Goal: Task Accomplishment & Management: Complete application form

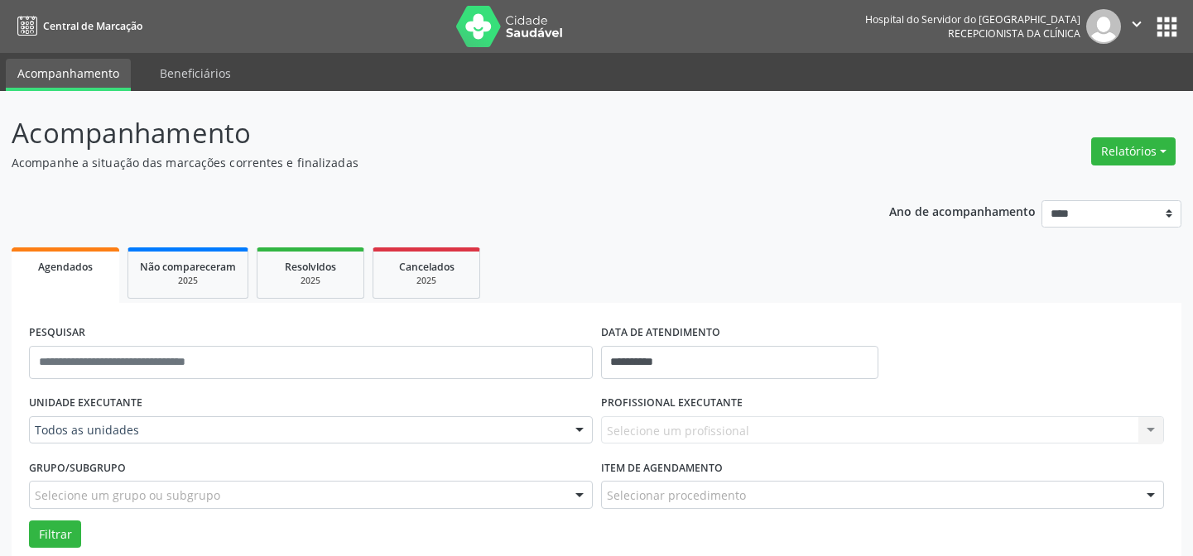
scroll to position [225, 0]
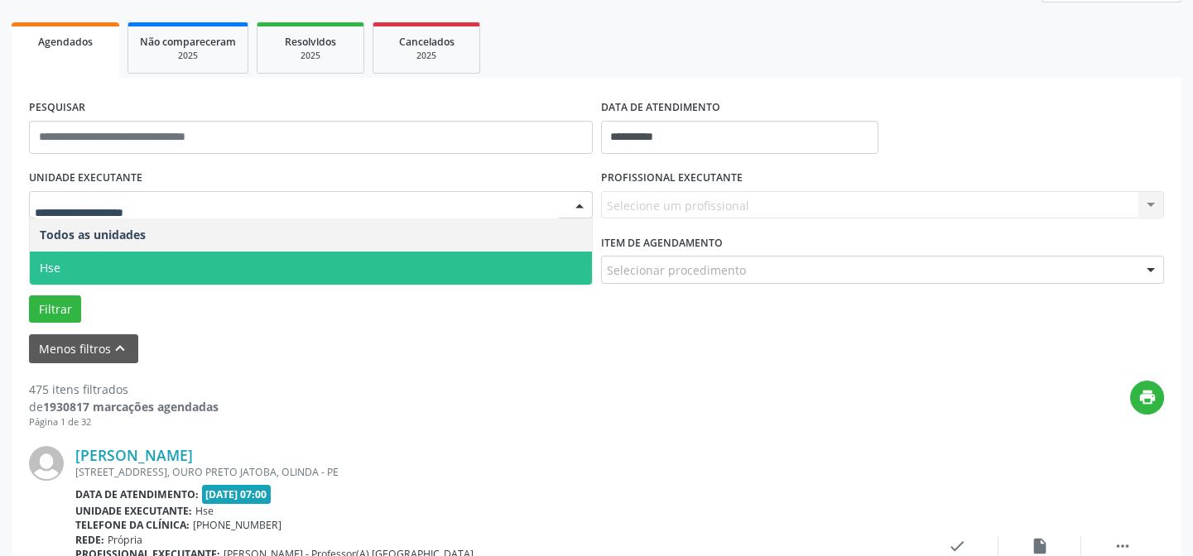
click at [190, 257] on span "Hse" at bounding box center [311, 268] width 562 height 33
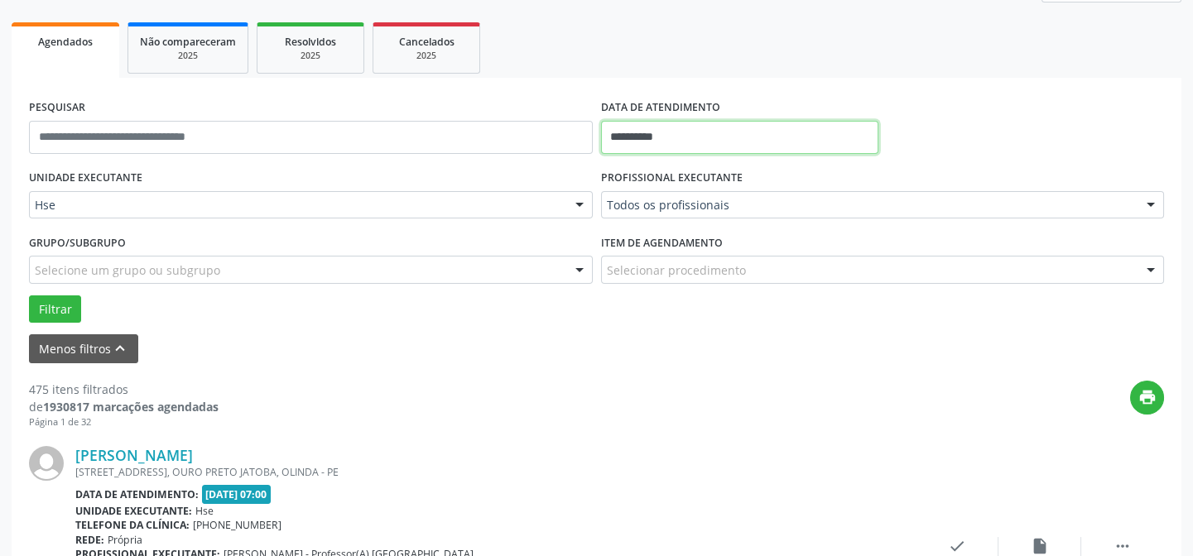
click at [721, 132] on input "**********" at bounding box center [739, 137] width 277 height 33
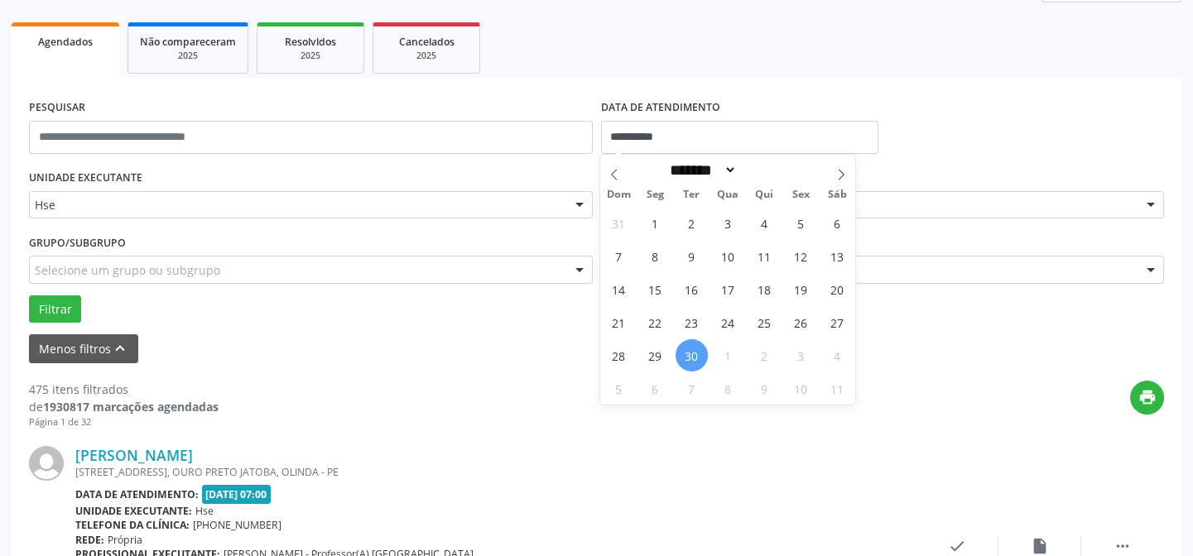
click at [693, 350] on span "30" at bounding box center [691, 355] width 32 height 32
type input "**********"
click at [693, 350] on span "30" at bounding box center [691, 355] width 32 height 32
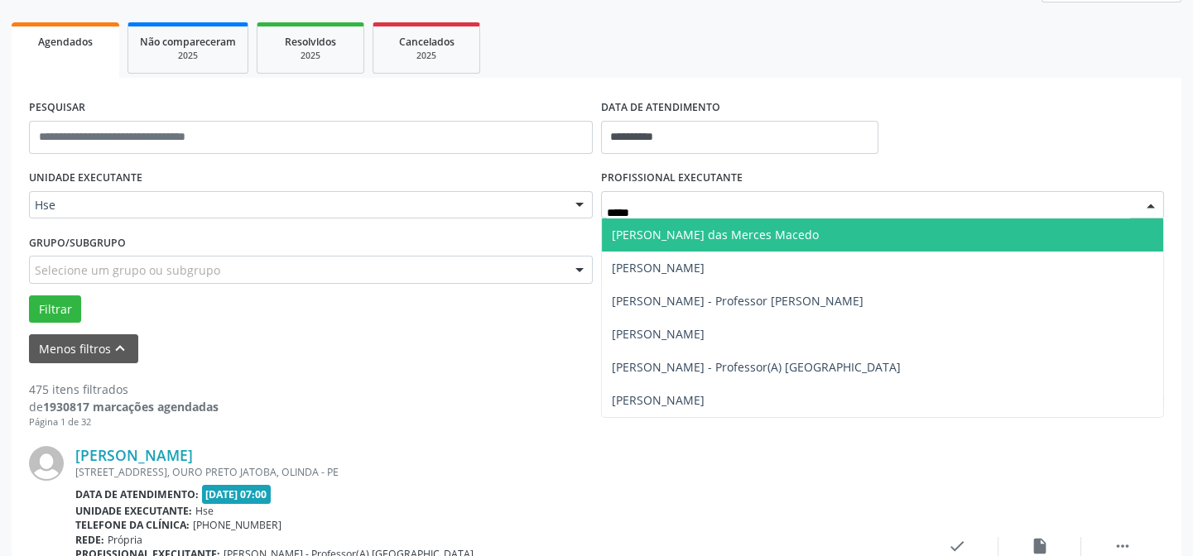
type input "*****"
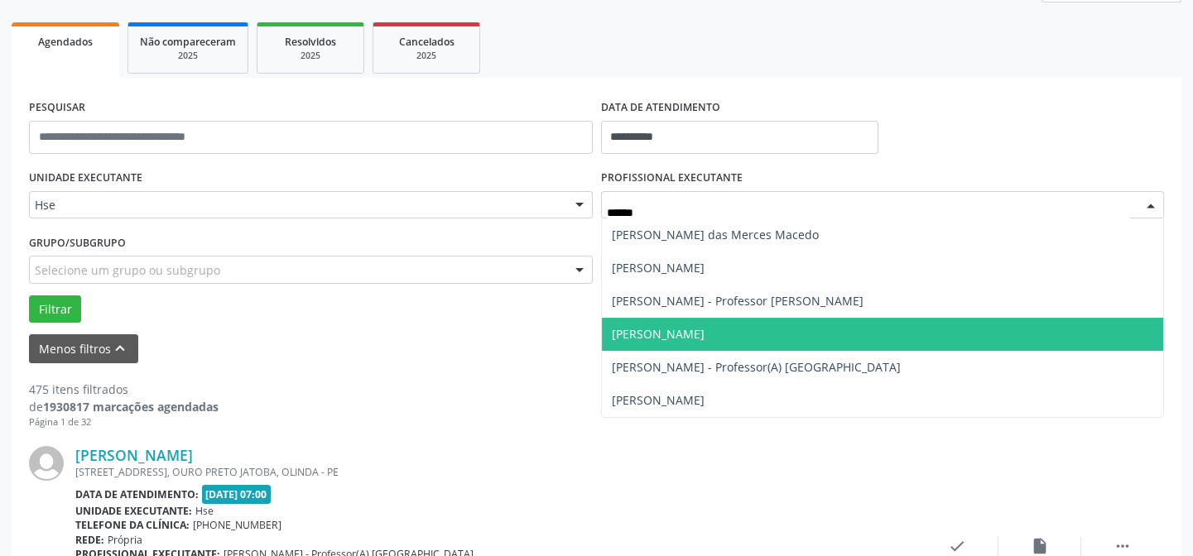
click at [704, 330] on span "[PERSON_NAME]" at bounding box center [658, 334] width 93 height 16
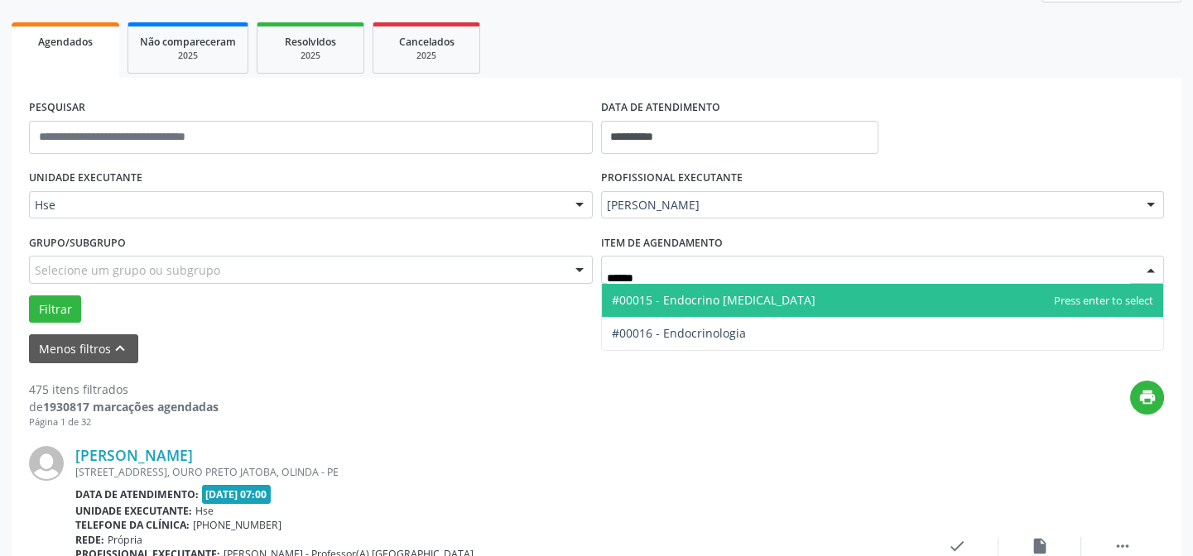
type input "*******"
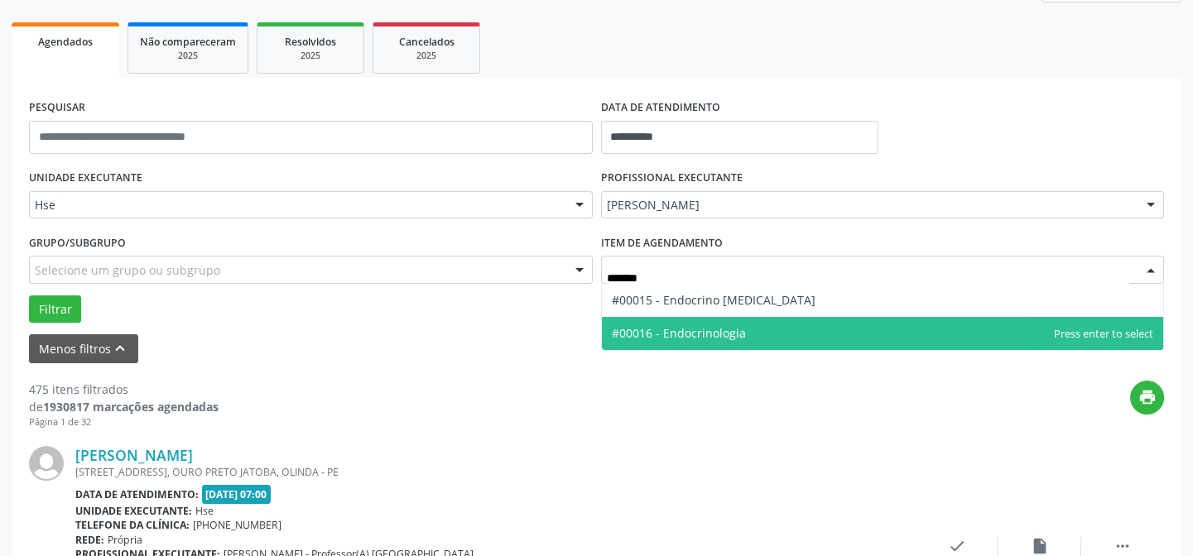
click at [719, 325] on span "#00016 - Endocrinologia" at bounding box center [679, 333] width 134 height 16
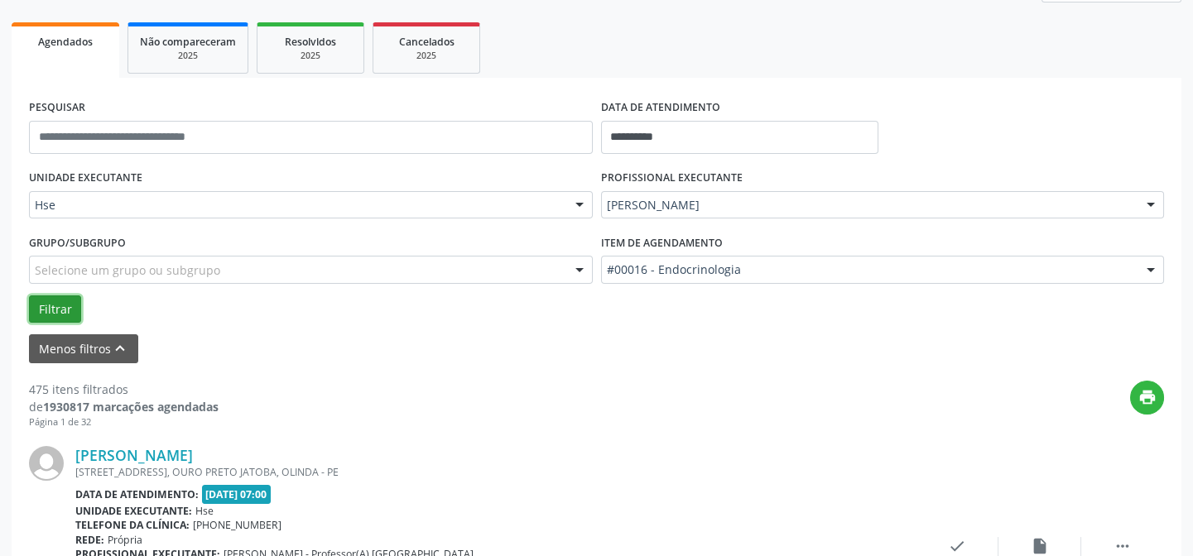
click at [45, 303] on button "Filtrar" at bounding box center [55, 309] width 52 height 28
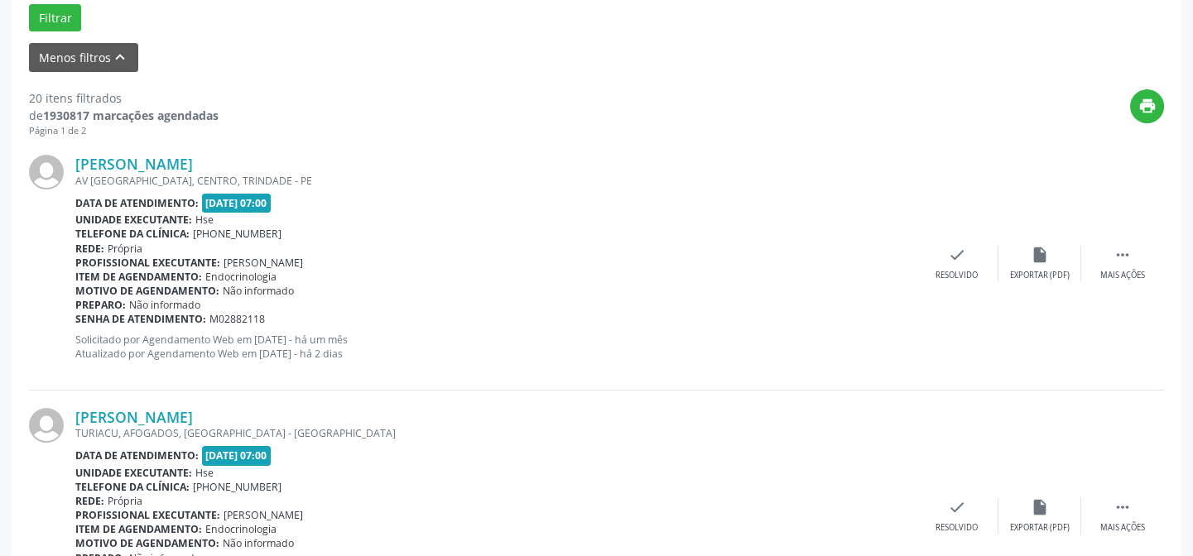
scroll to position [526, 0]
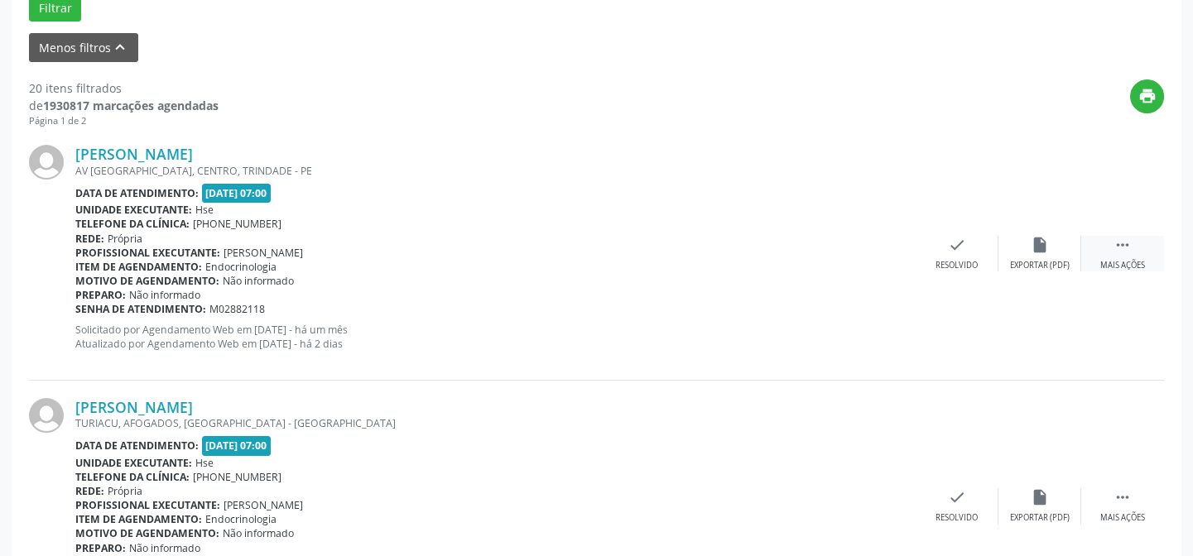
click at [1132, 260] on div "Mais ações" at bounding box center [1122, 266] width 45 height 12
click at [1043, 257] on div "alarm_off Não compareceu" at bounding box center [1039, 254] width 83 height 36
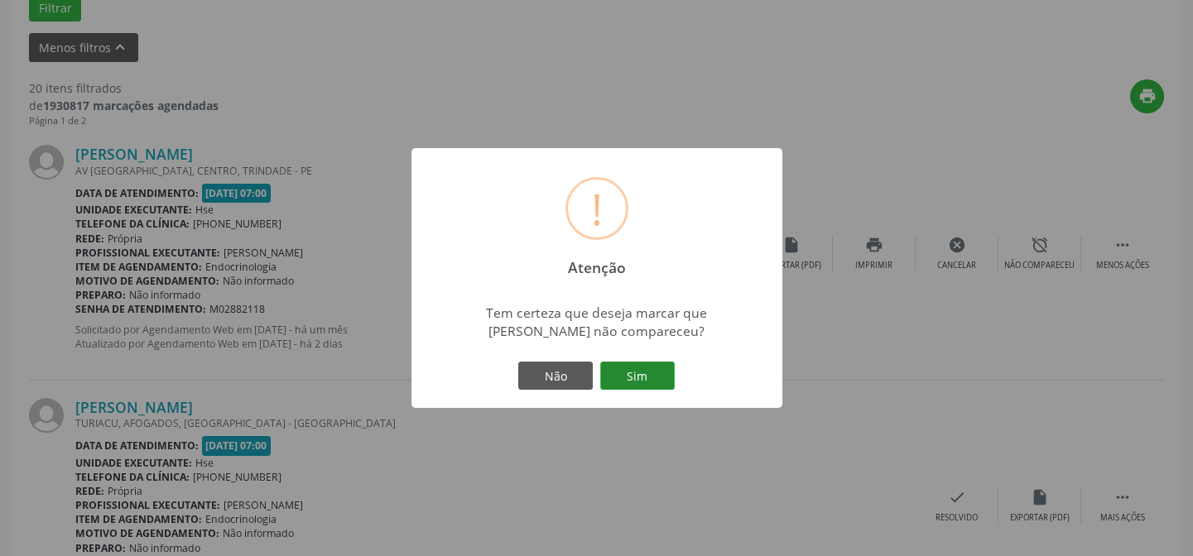
click at [619, 378] on button "Sim" at bounding box center [637, 376] width 74 height 28
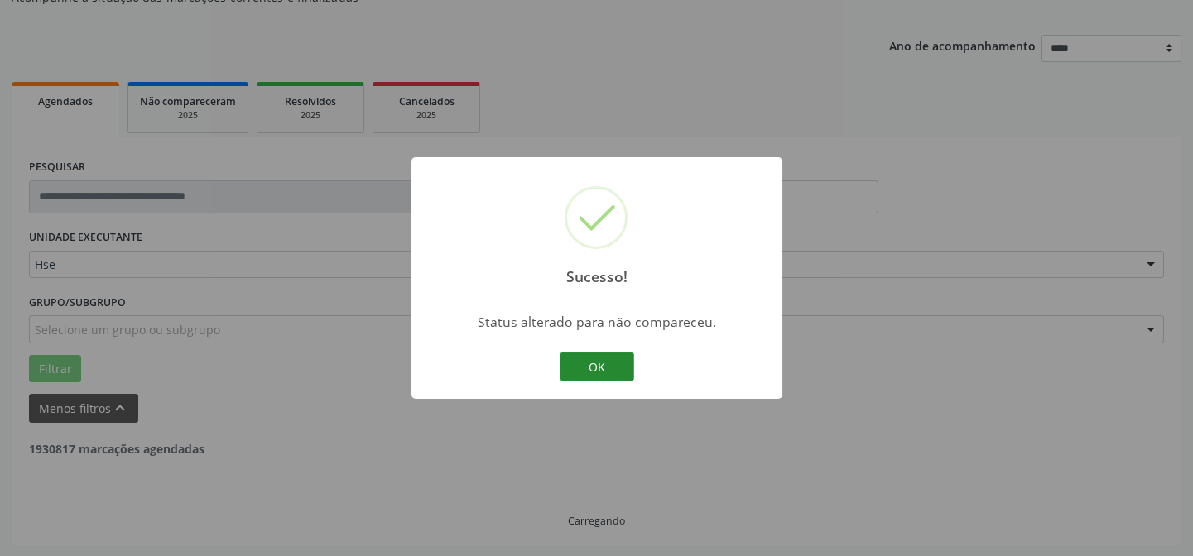
click at [583, 371] on button "OK" at bounding box center [596, 367] width 74 height 28
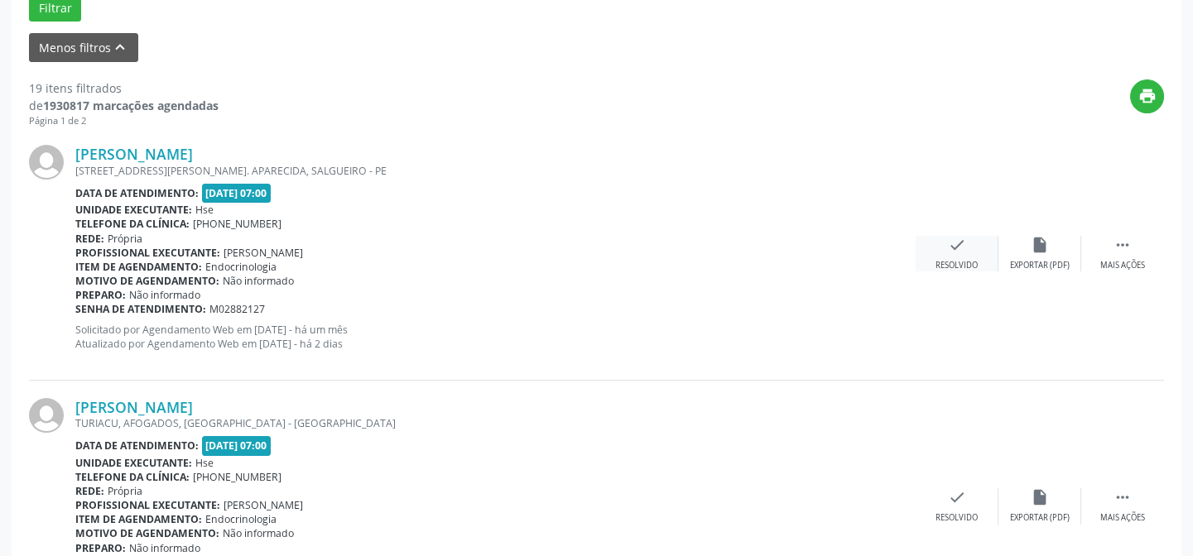
click at [944, 256] on div "check Resolvido" at bounding box center [956, 254] width 83 height 36
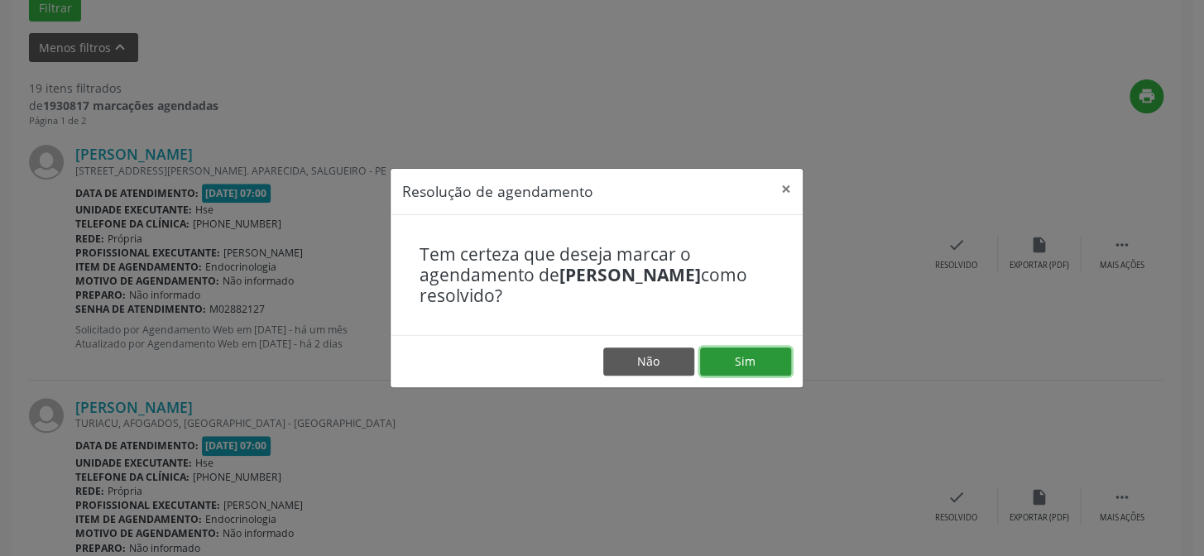
click at [766, 361] on button "Sim" at bounding box center [745, 362] width 91 height 28
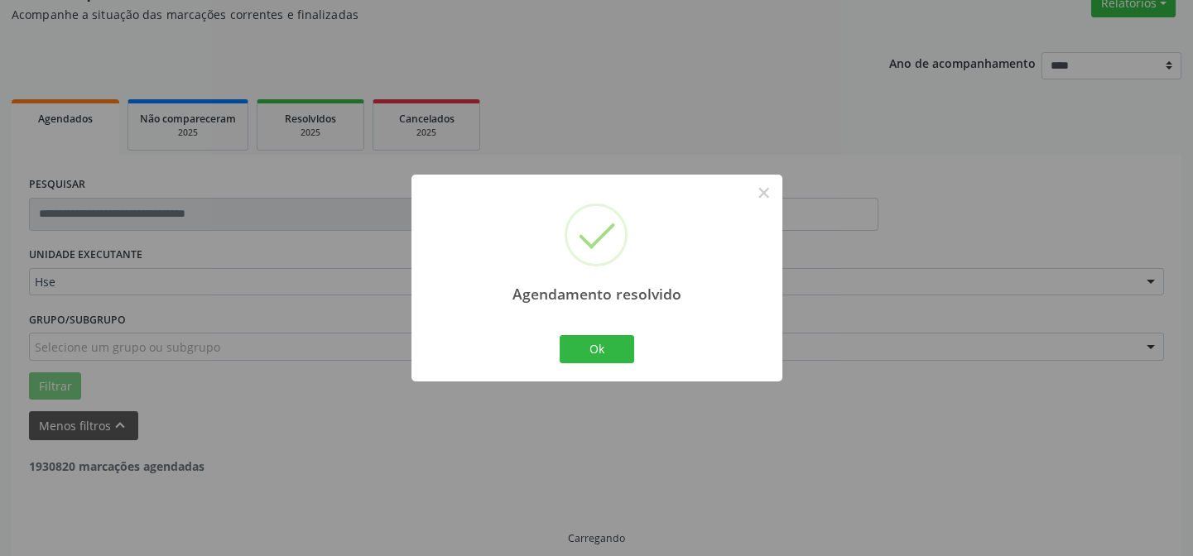
scroll to position [166, 0]
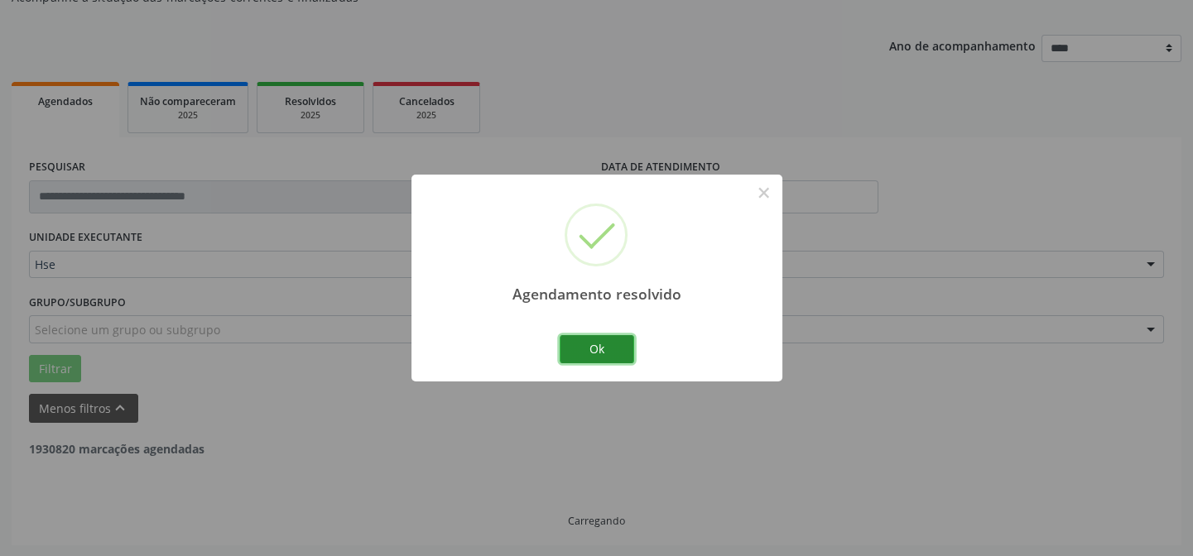
click at [587, 351] on button "Ok" at bounding box center [596, 349] width 74 height 28
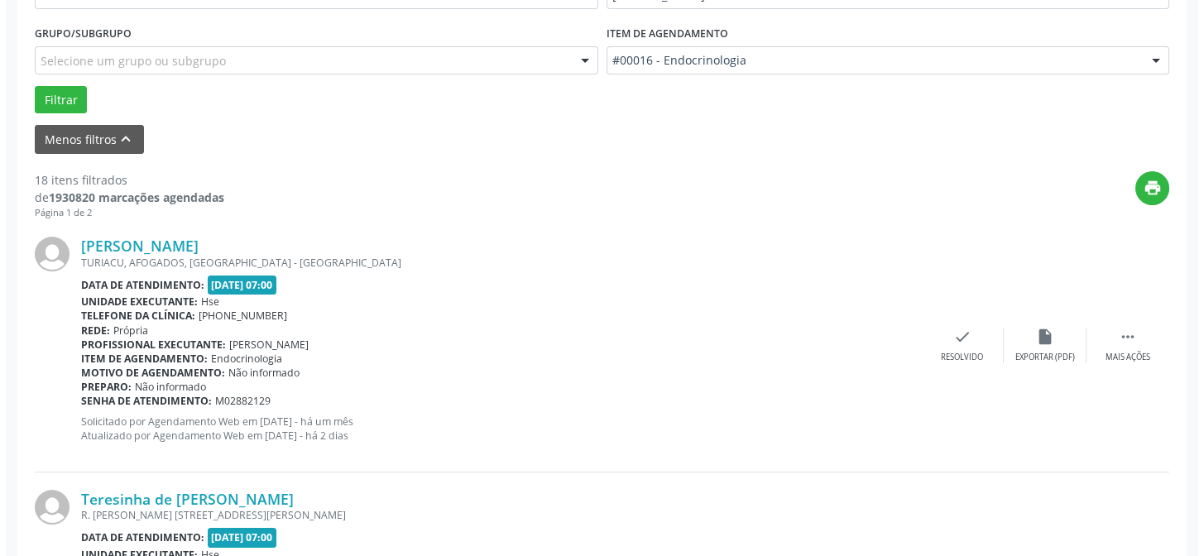
scroll to position [466, 0]
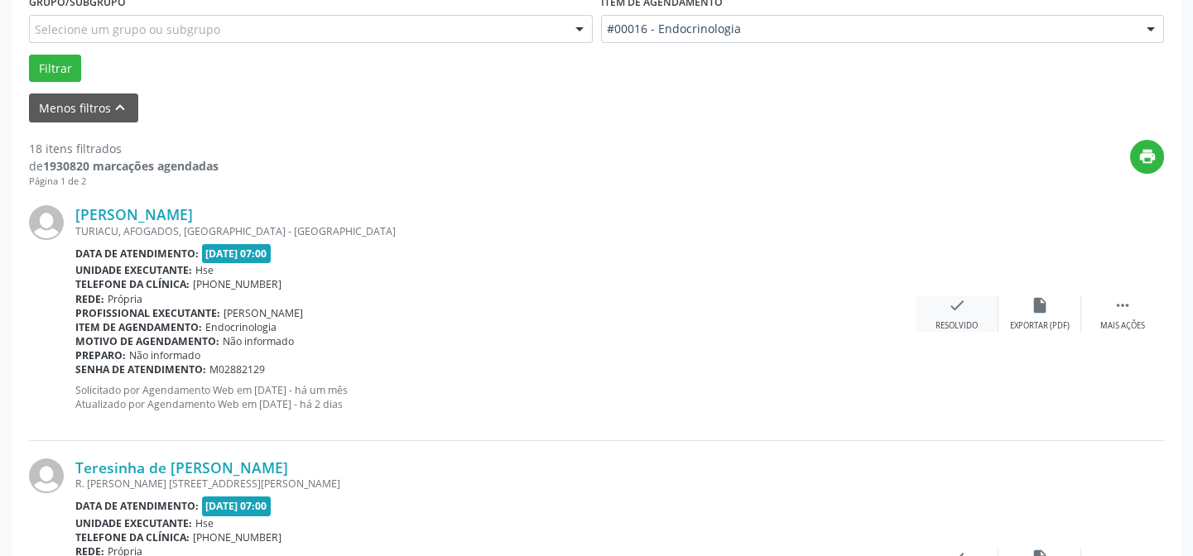
click at [938, 305] on div "check Resolvido" at bounding box center [956, 314] width 83 height 36
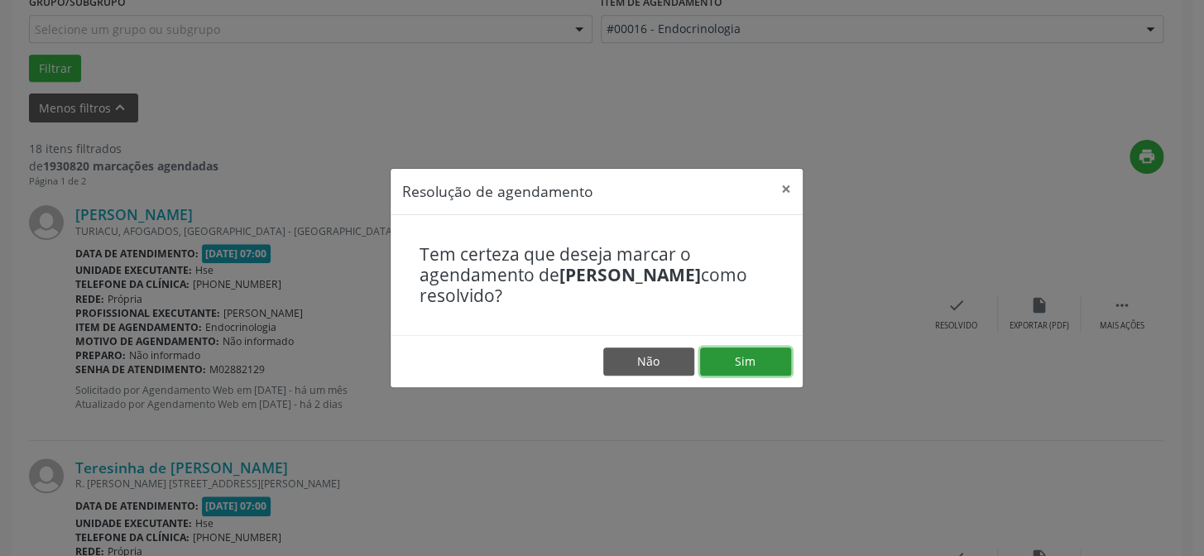
click at [756, 372] on button "Sim" at bounding box center [745, 362] width 91 height 28
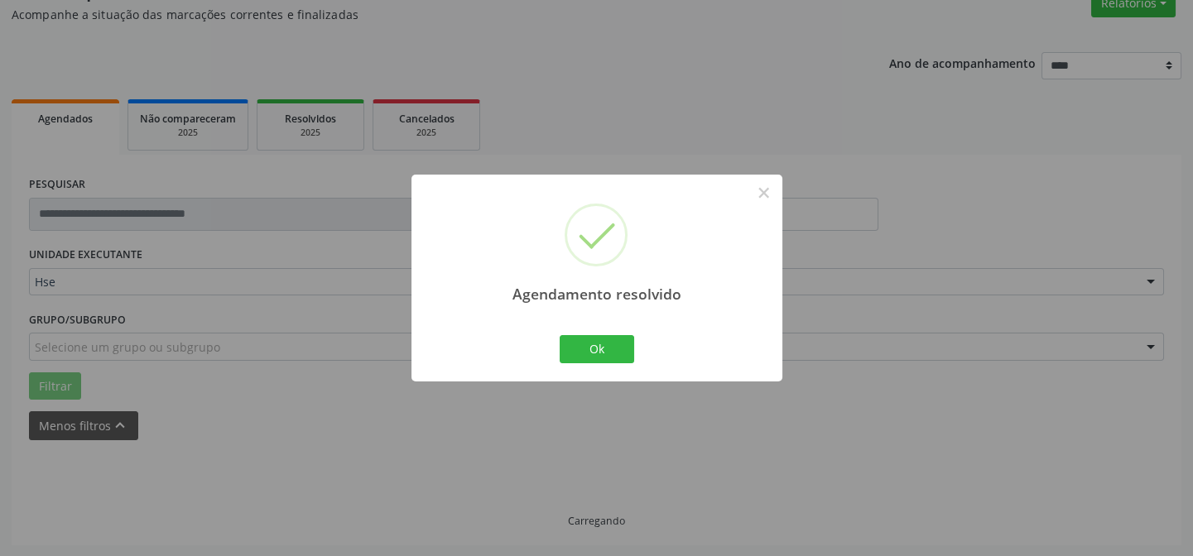
scroll to position [166, 0]
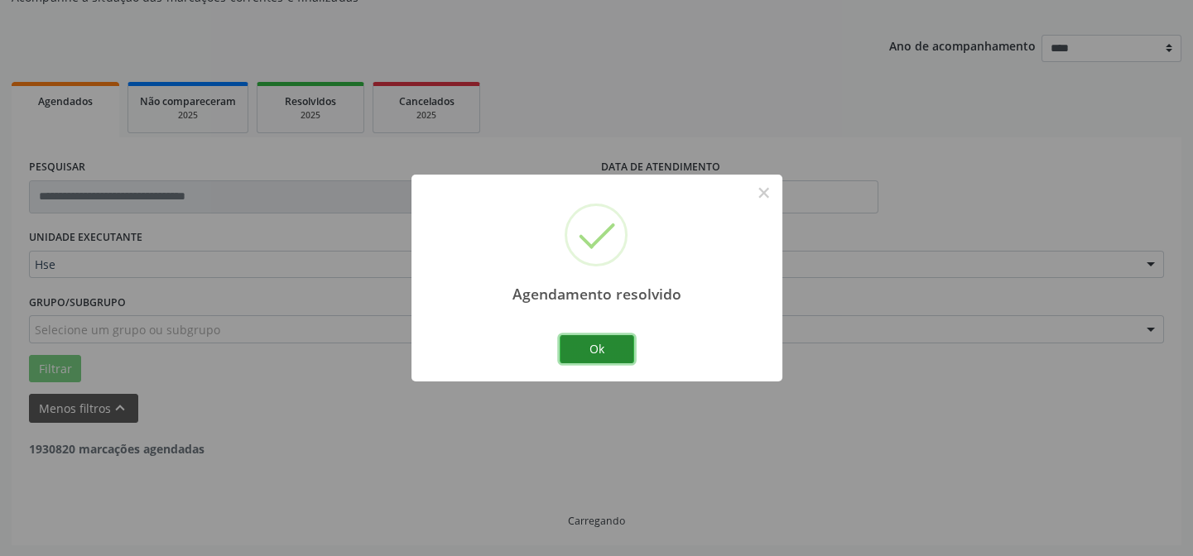
click at [602, 352] on button "Ok" at bounding box center [596, 349] width 74 height 28
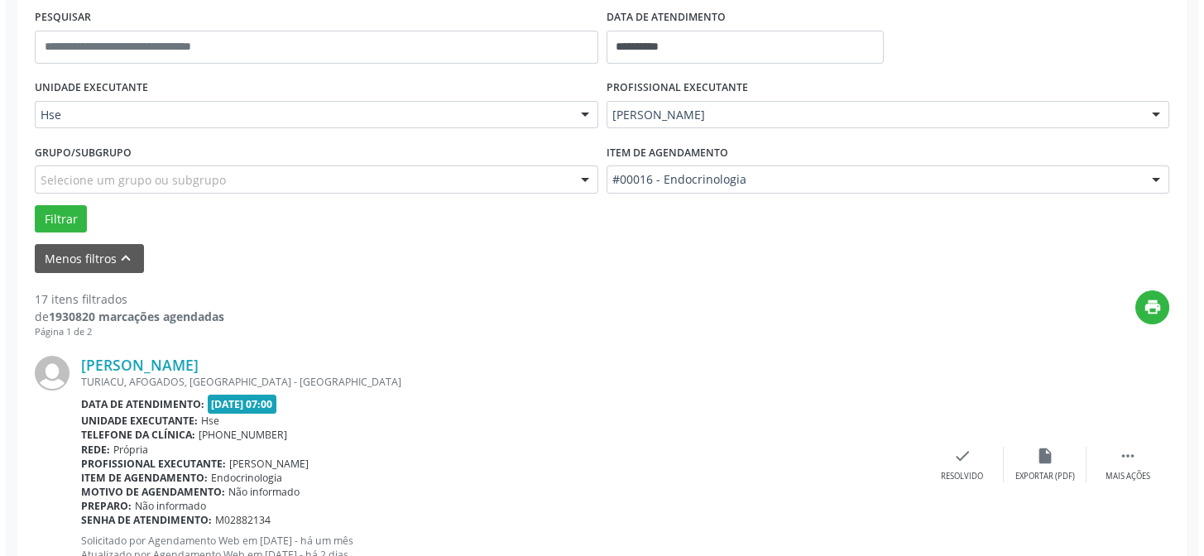
scroll to position [391, 0]
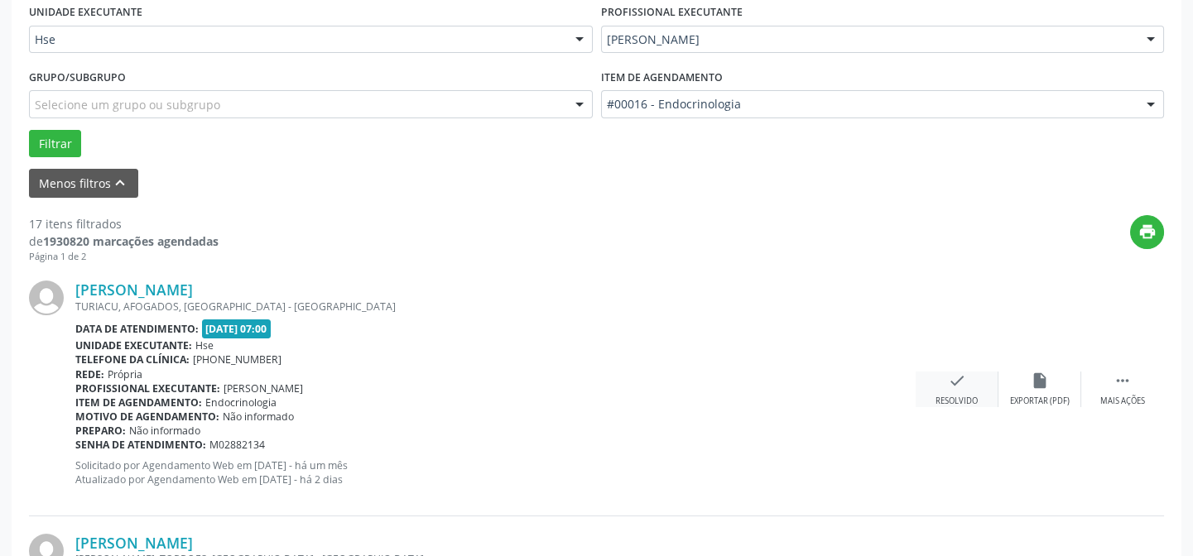
click at [929, 386] on div "check Resolvido" at bounding box center [956, 390] width 83 height 36
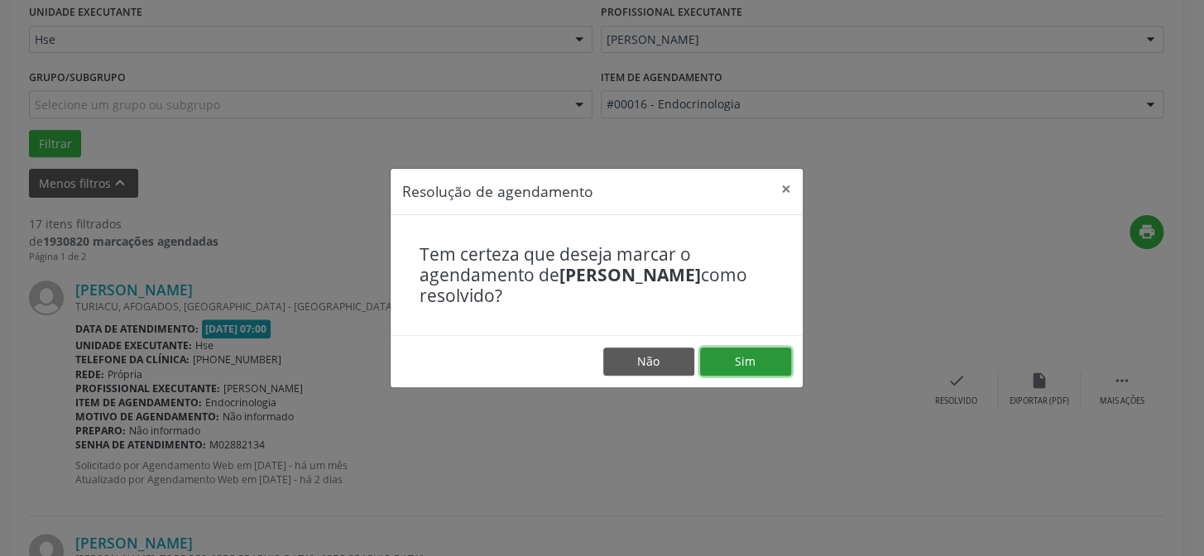
click at [760, 372] on button "Sim" at bounding box center [745, 362] width 91 height 28
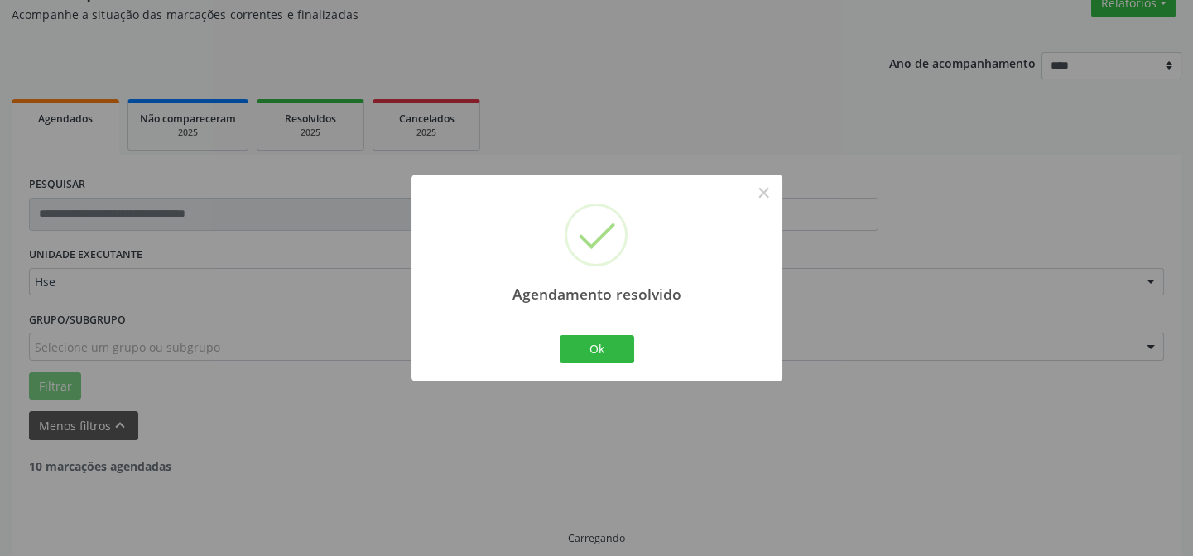
scroll to position [166, 0]
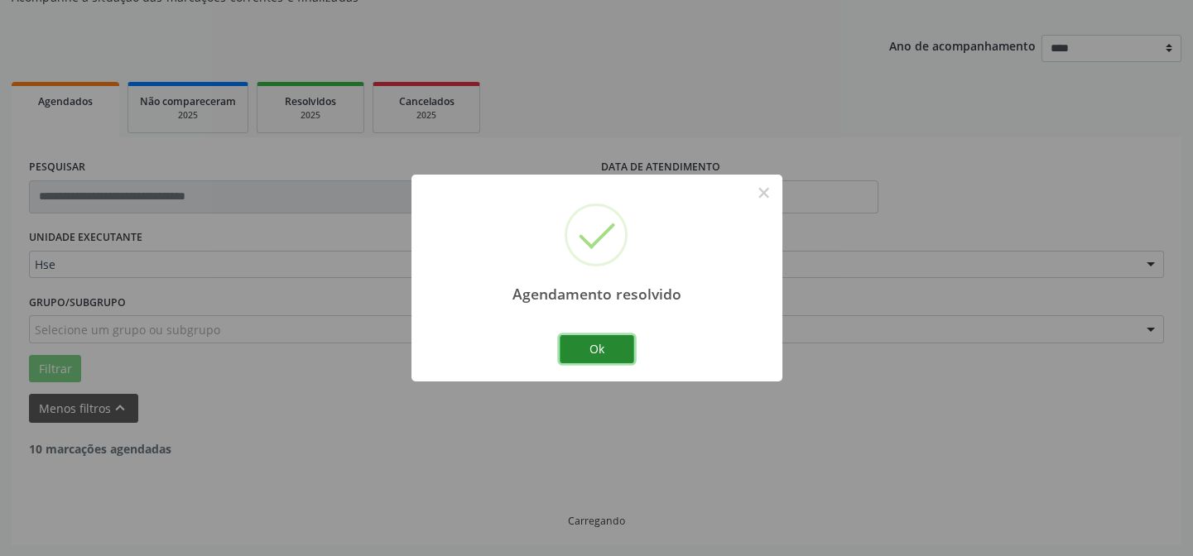
click at [607, 354] on button "Ok" at bounding box center [596, 349] width 74 height 28
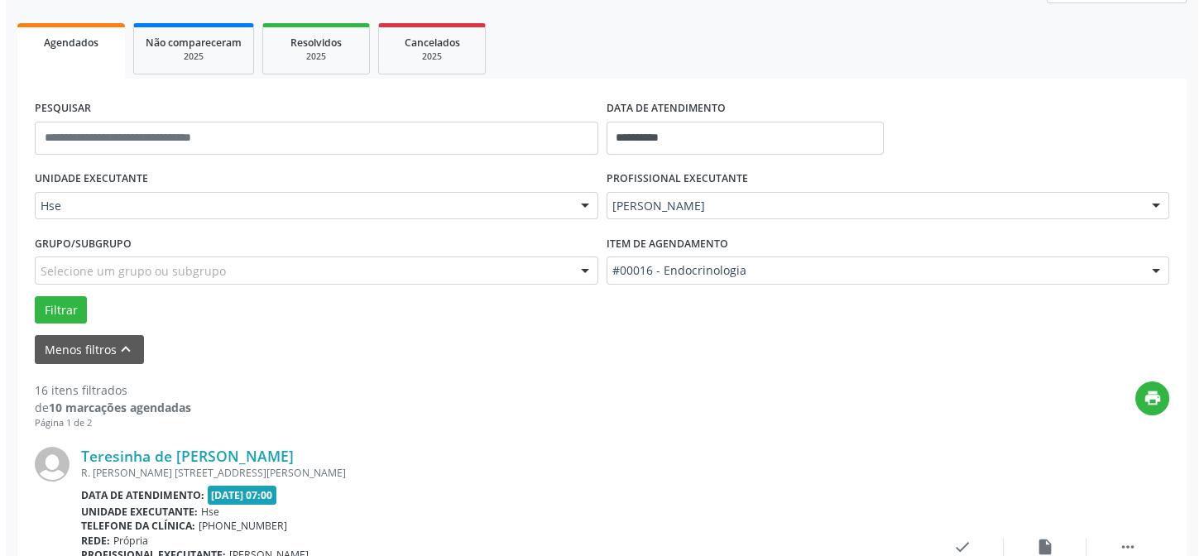
scroll to position [315, 0]
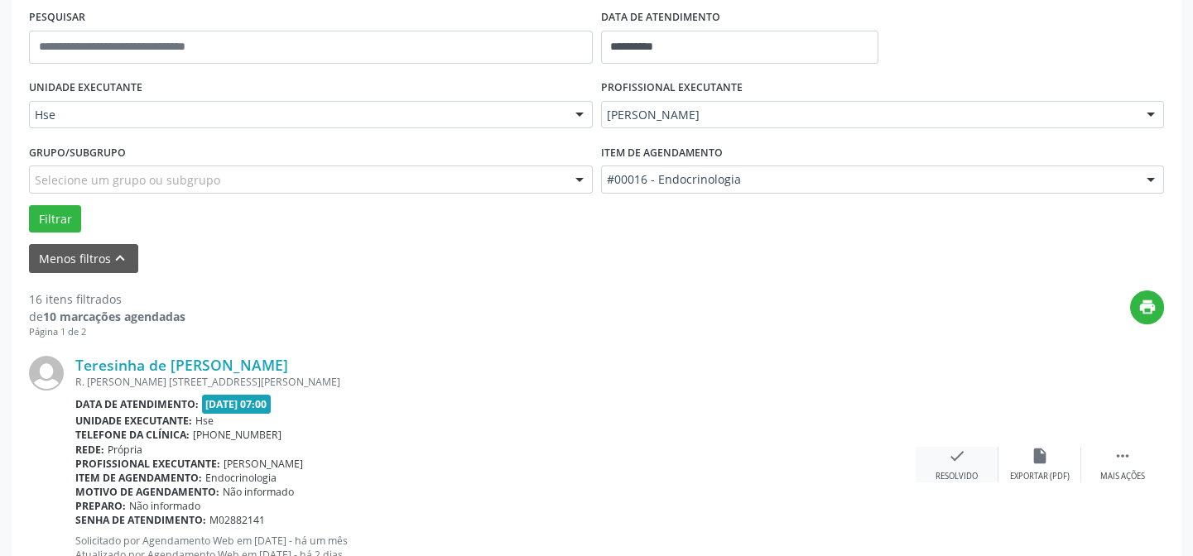
click at [950, 455] on icon "check" at bounding box center [957, 456] width 18 height 18
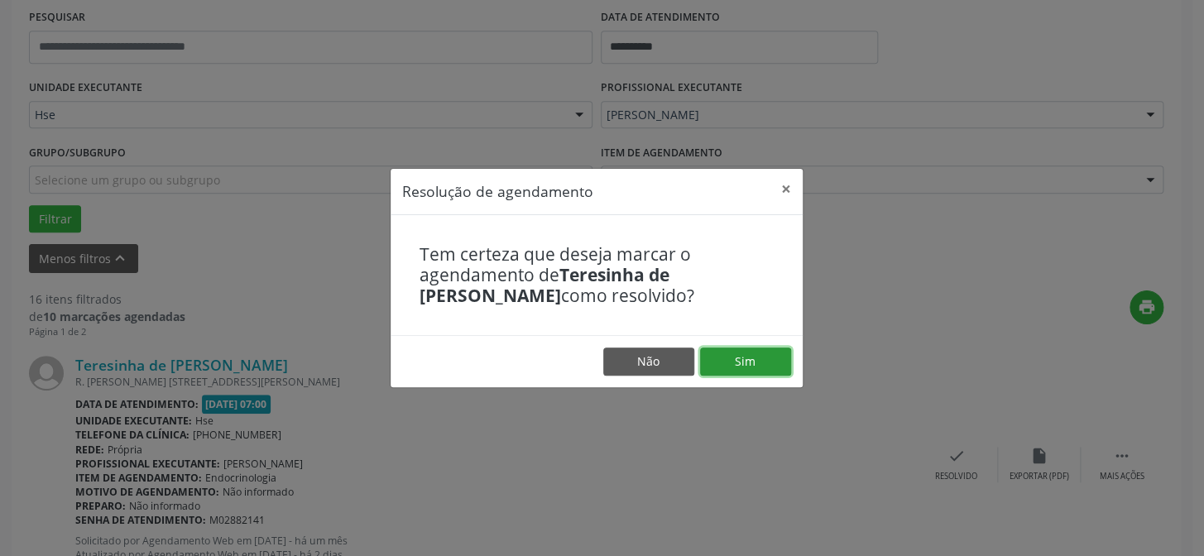
click at [775, 358] on button "Sim" at bounding box center [745, 362] width 91 height 28
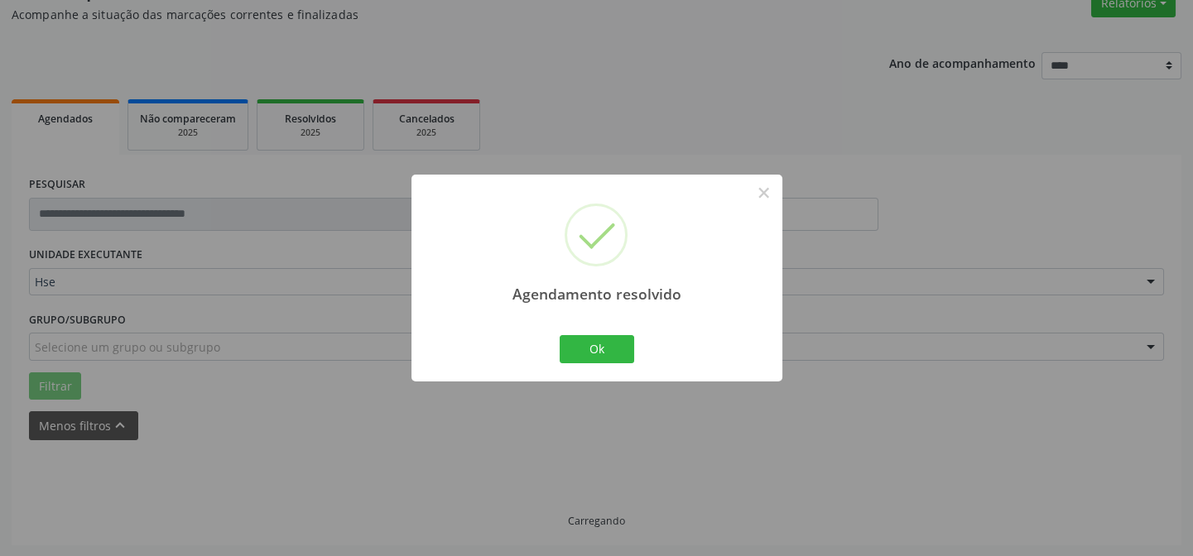
scroll to position [166, 0]
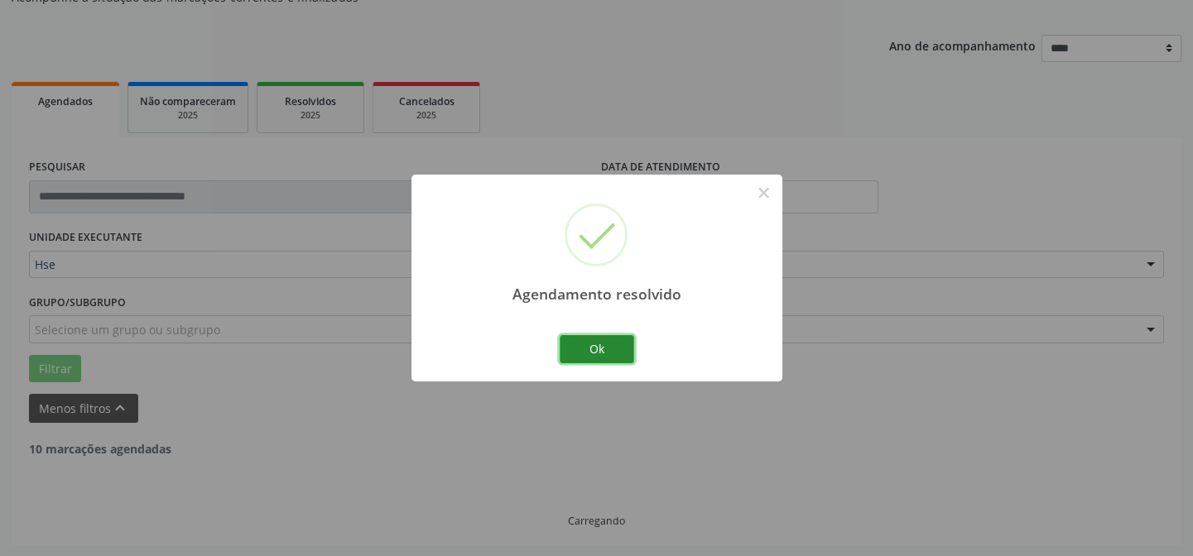
click at [601, 351] on button "Ok" at bounding box center [596, 349] width 74 height 28
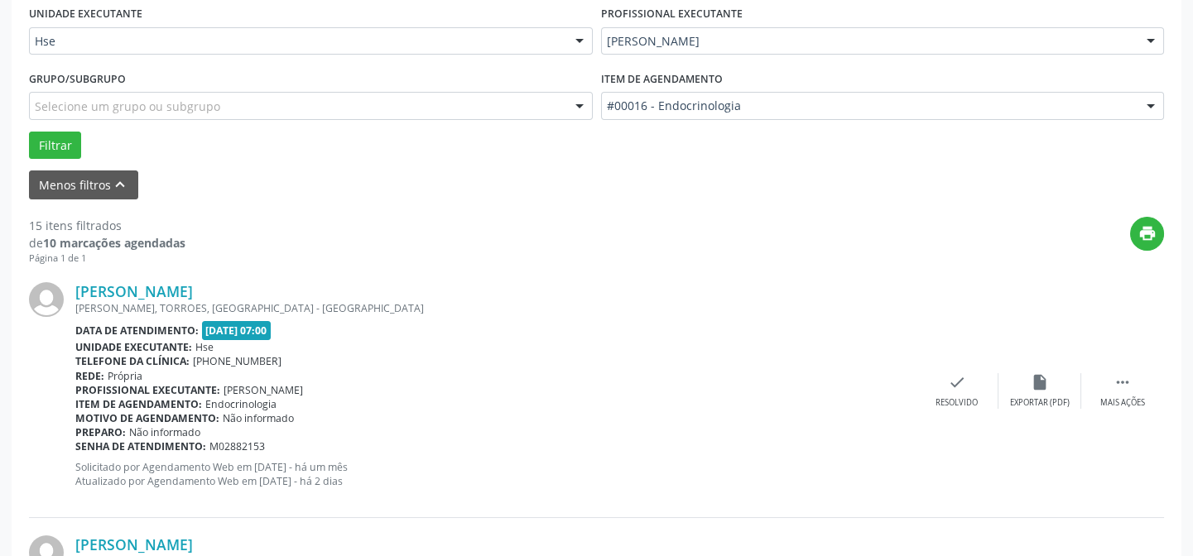
scroll to position [391, 0]
click at [1135, 385] on div " Mais ações" at bounding box center [1122, 390] width 83 height 36
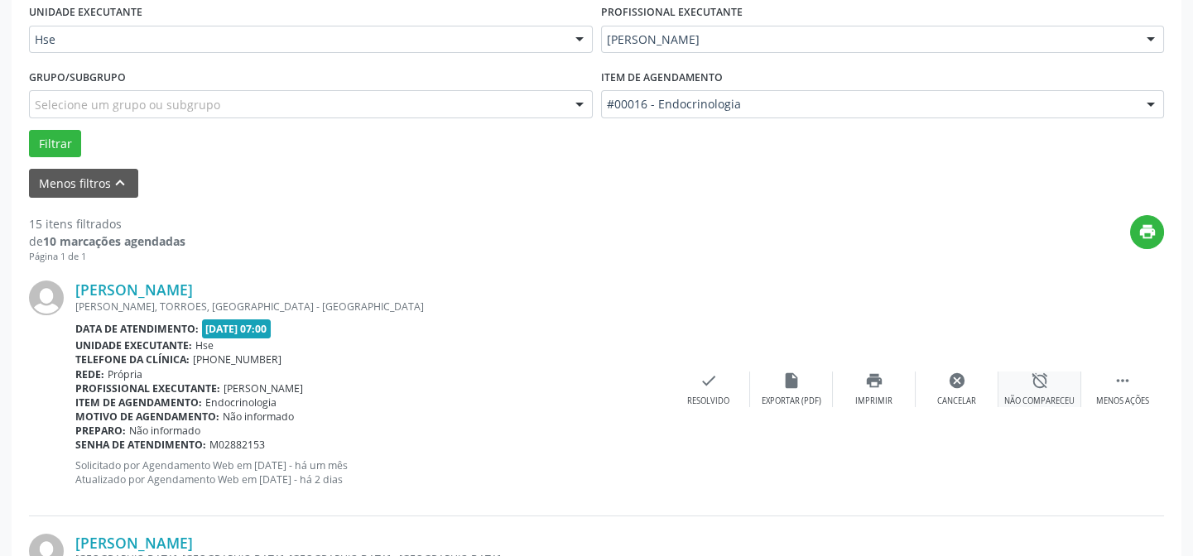
click at [1054, 382] on div "alarm_off Não compareceu" at bounding box center [1039, 390] width 83 height 36
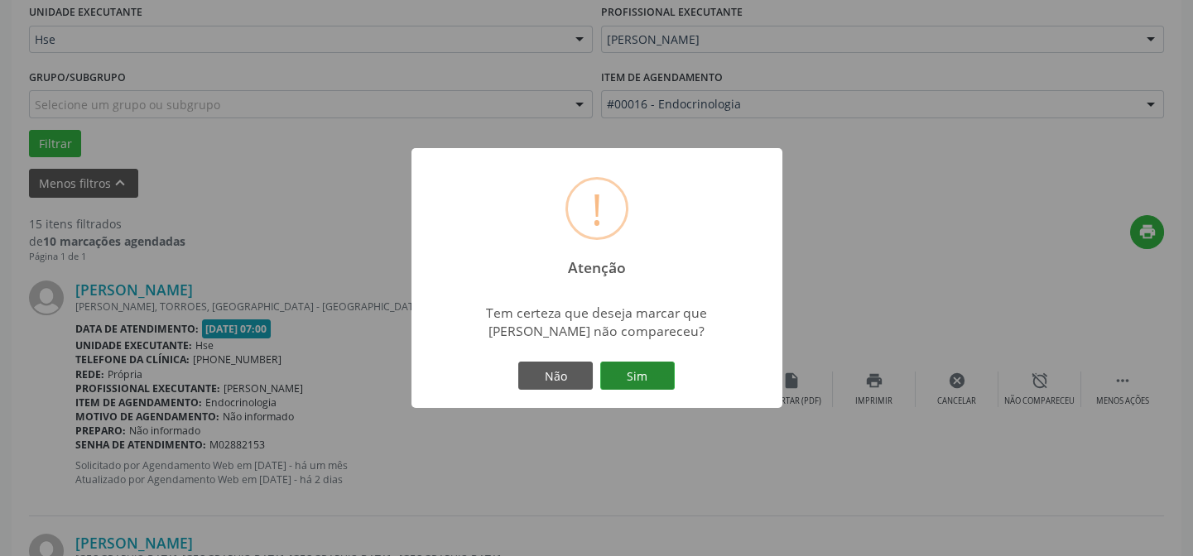
click at [631, 372] on button "Sim" at bounding box center [637, 376] width 74 height 28
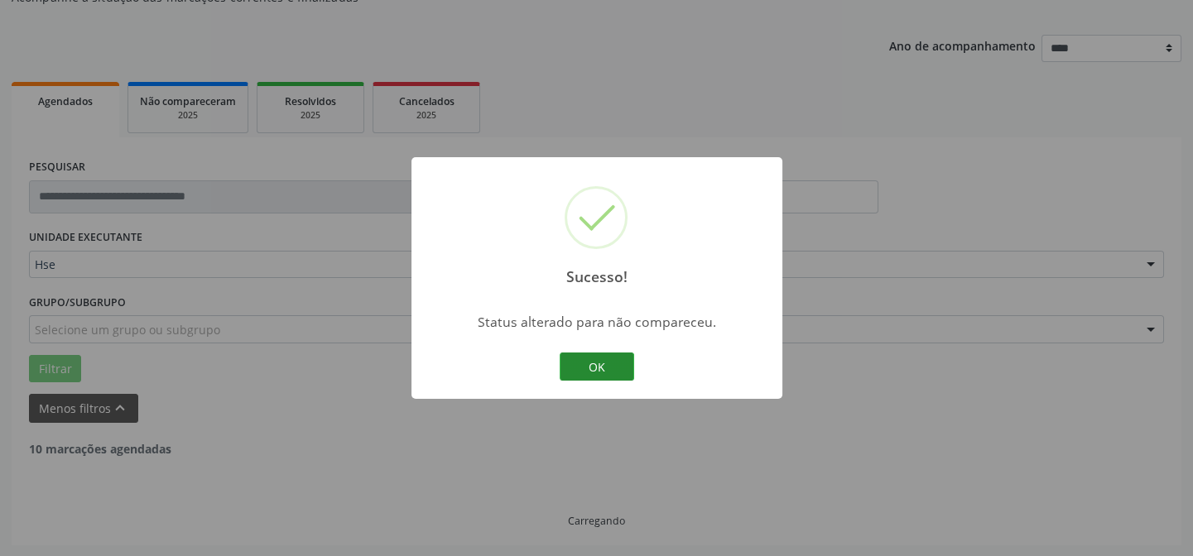
click at [594, 366] on button "OK" at bounding box center [596, 367] width 74 height 28
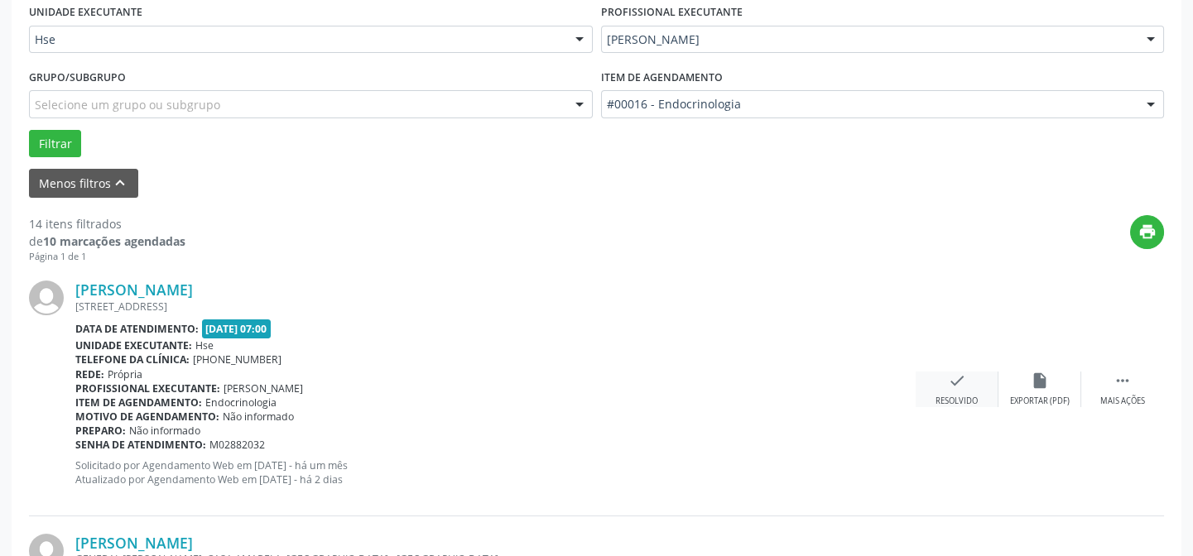
click at [947, 389] on div "check Resolvido" at bounding box center [956, 390] width 83 height 36
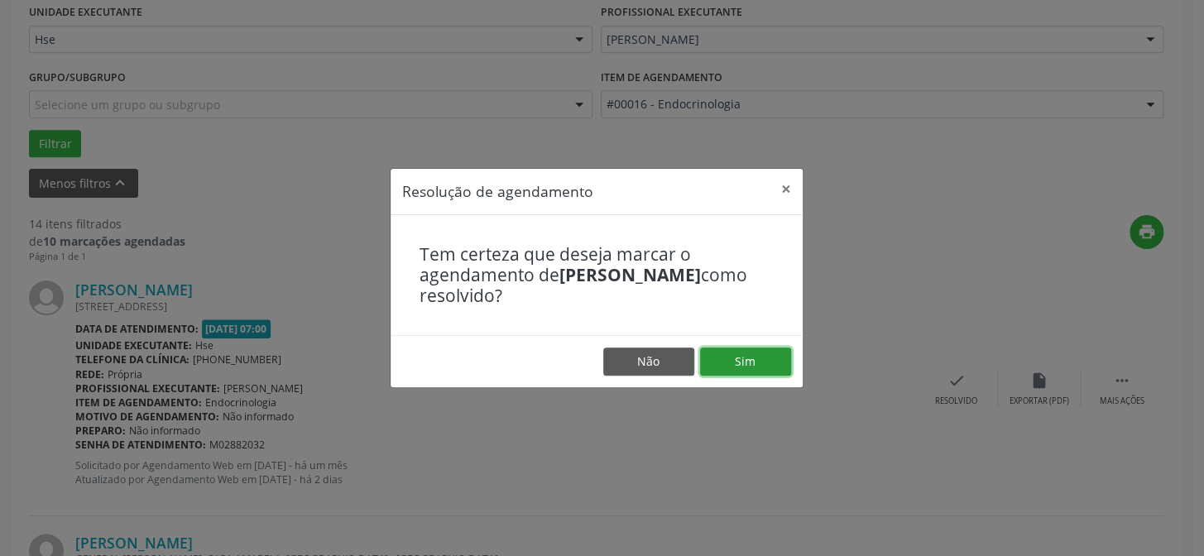
click at [789, 360] on button "Sim" at bounding box center [745, 362] width 91 height 28
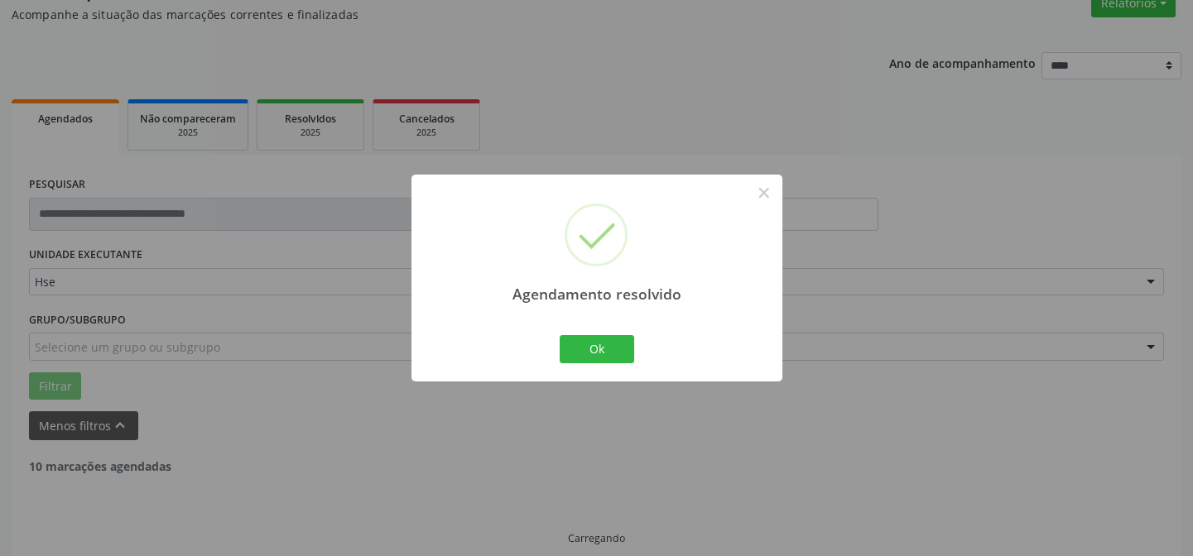
scroll to position [166, 0]
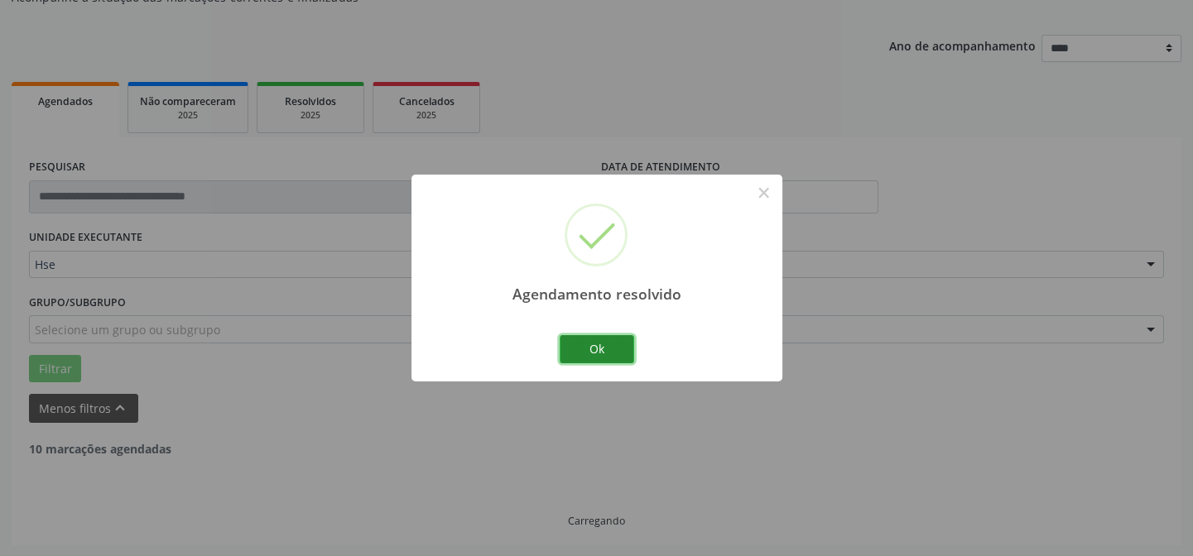
click at [621, 340] on button "Ok" at bounding box center [596, 349] width 74 height 28
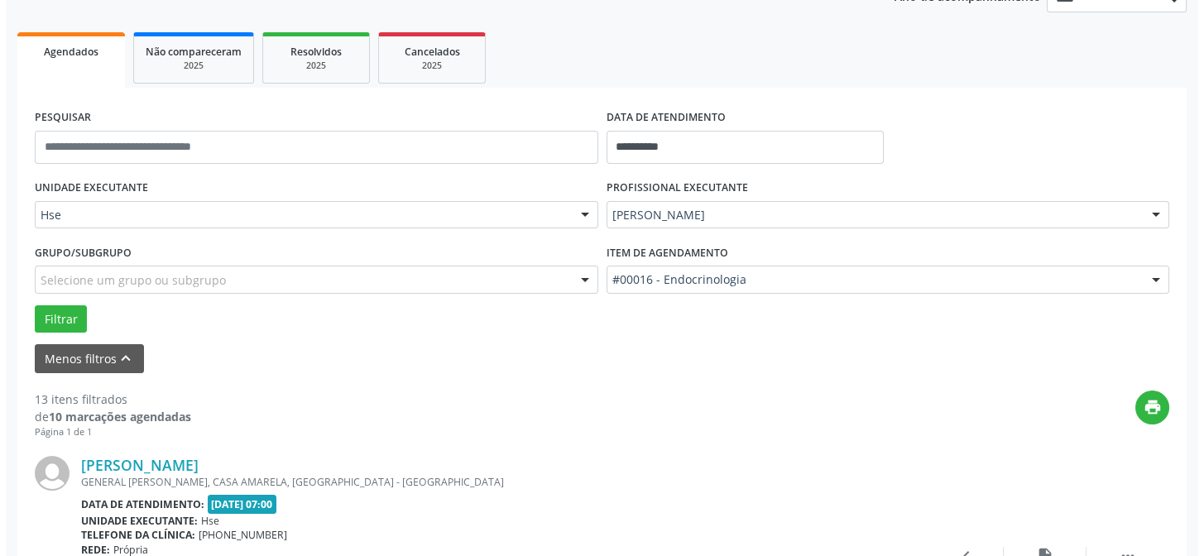
scroll to position [315, 0]
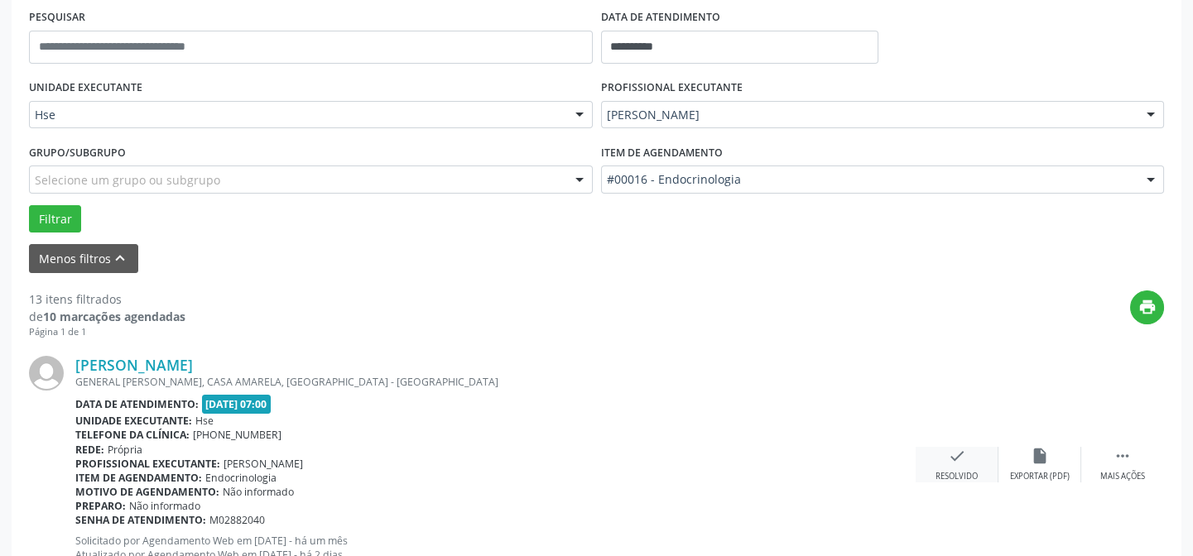
click at [943, 451] on div "check Resolvido" at bounding box center [956, 465] width 83 height 36
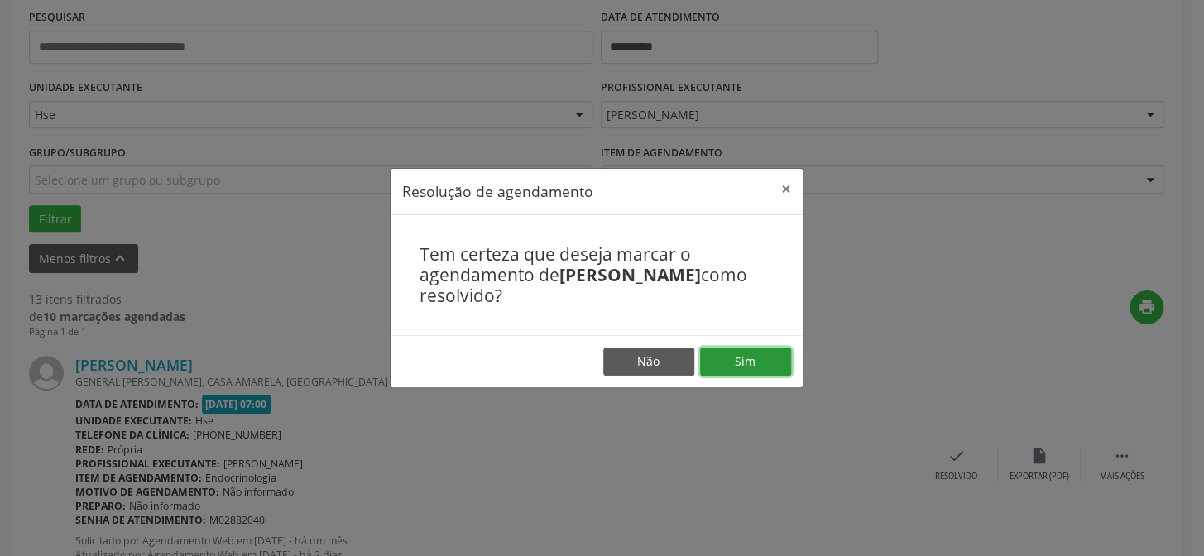
click at [774, 348] on button "Sim" at bounding box center [745, 362] width 91 height 28
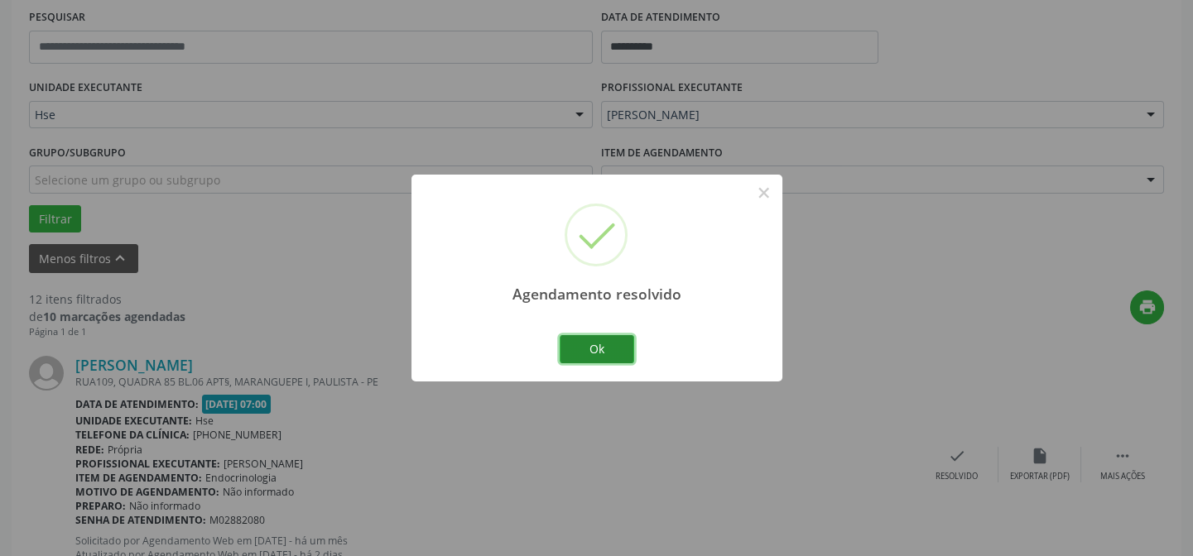
click at [612, 341] on button "Ok" at bounding box center [596, 349] width 74 height 28
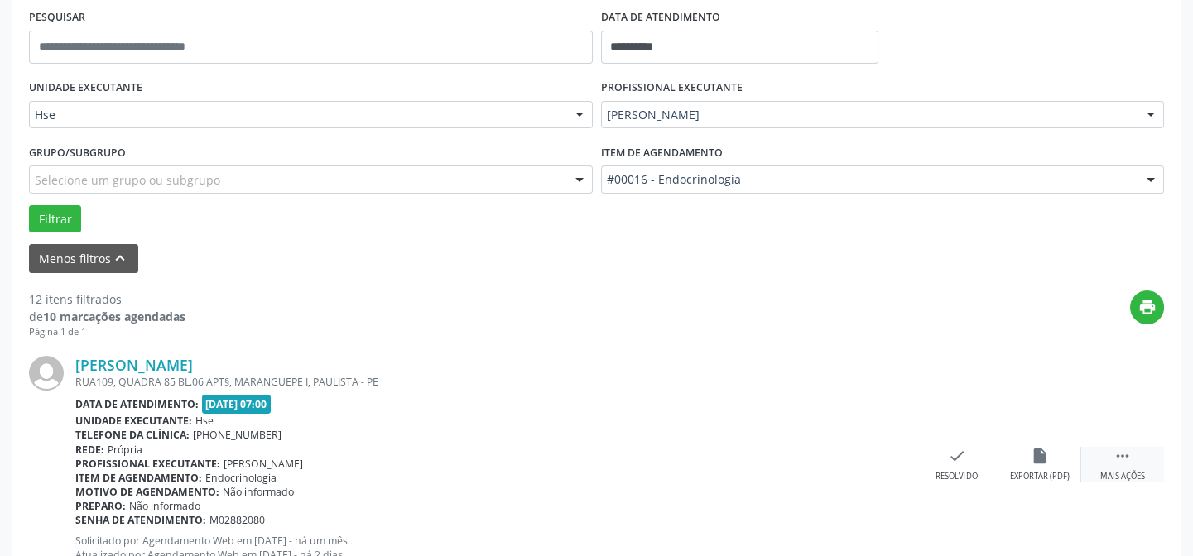
click at [1109, 458] on div " Mais ações" at bounding box center [1122, 465] width 83 height 36
click at [1046, 455] on icon "alarm_off" at bounding box center [1039, 456] width 18 height 18
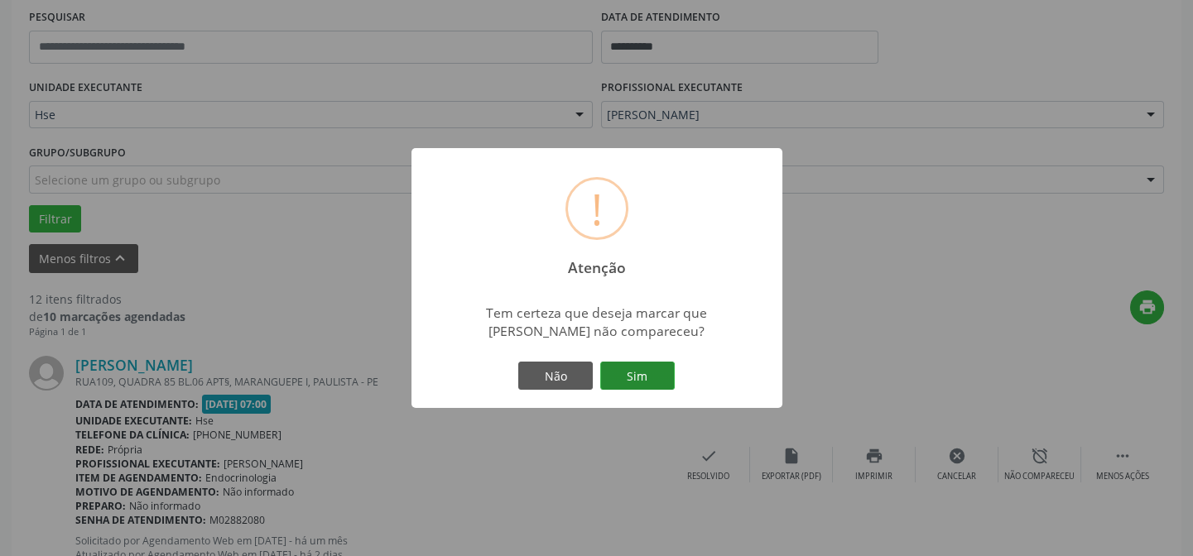
click at [642, 372] on button "Sim" at bounding box center [637, 376] width 74 height 28
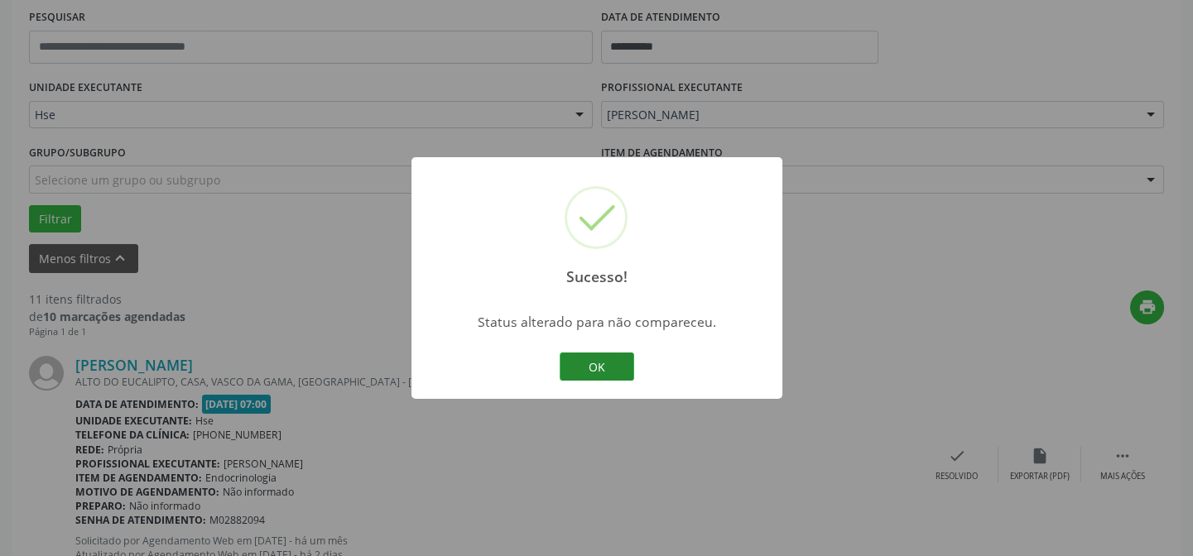
click at [618, 370] on button "OK" at bounding box center [596, 367] width 74 height 28
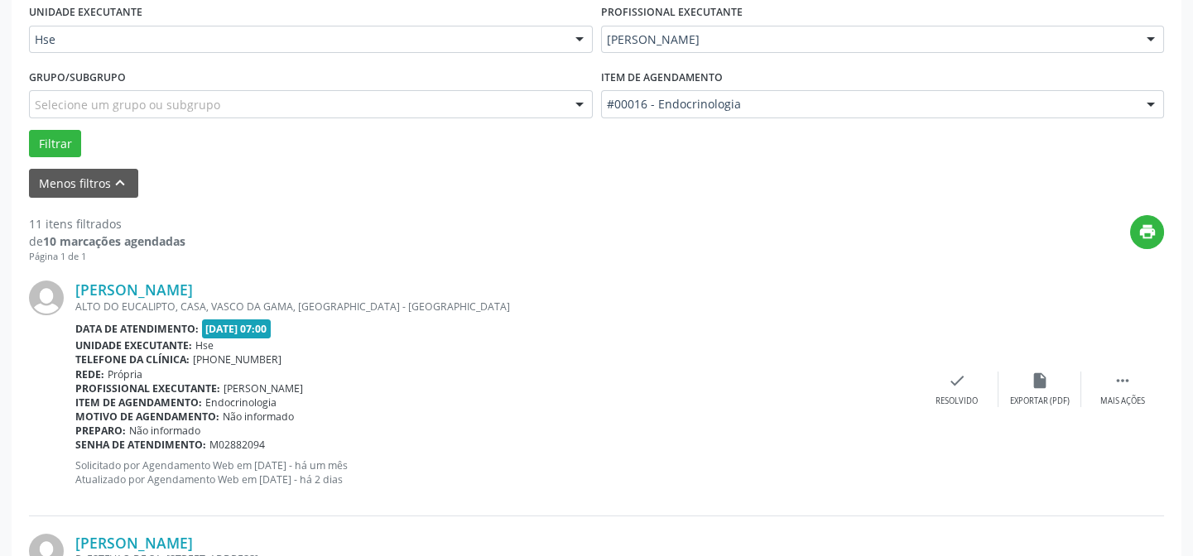
scroll to position [466, 0]
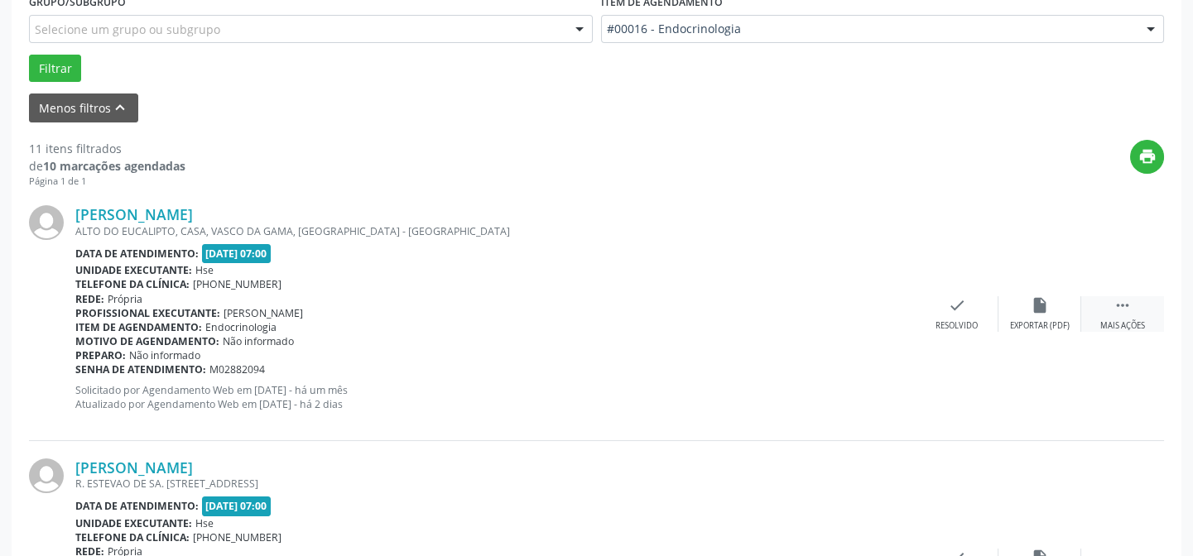
click at [1130, 307] on icon "" at bounding box center [1122, 305] width 18 height 18
click at [1042, 312] on icon "alarm_off" at bounding box center [1039, 305] width 18 height 18
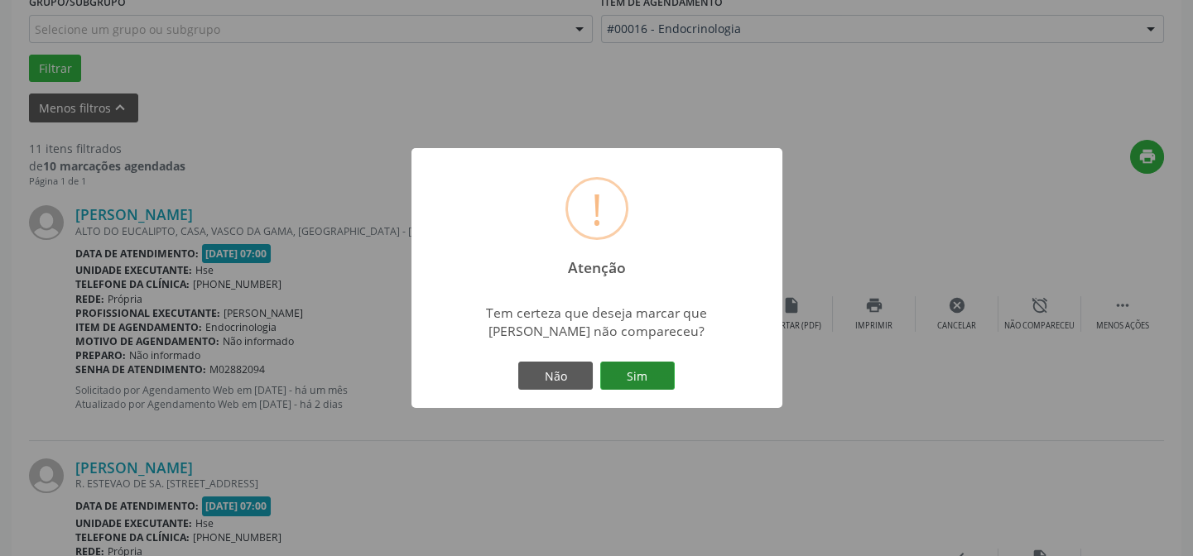
click at [645, 381] on button "Sim" at bounding box center [637, 376] width 74 height 28
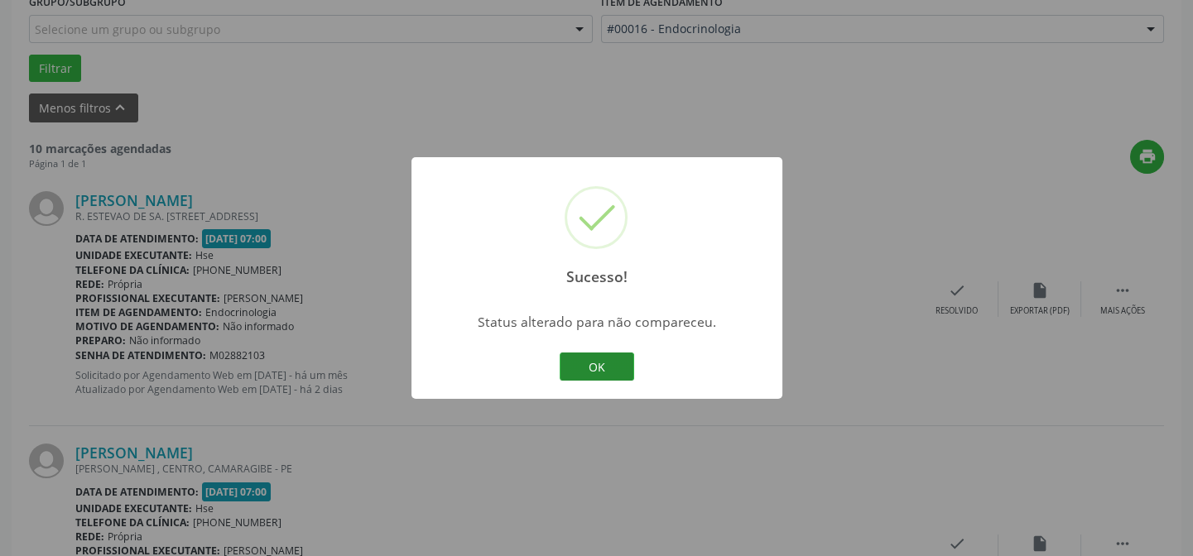
click at [607, 368] on button "OK" at bounding box center [596, 367] width 74 height 28
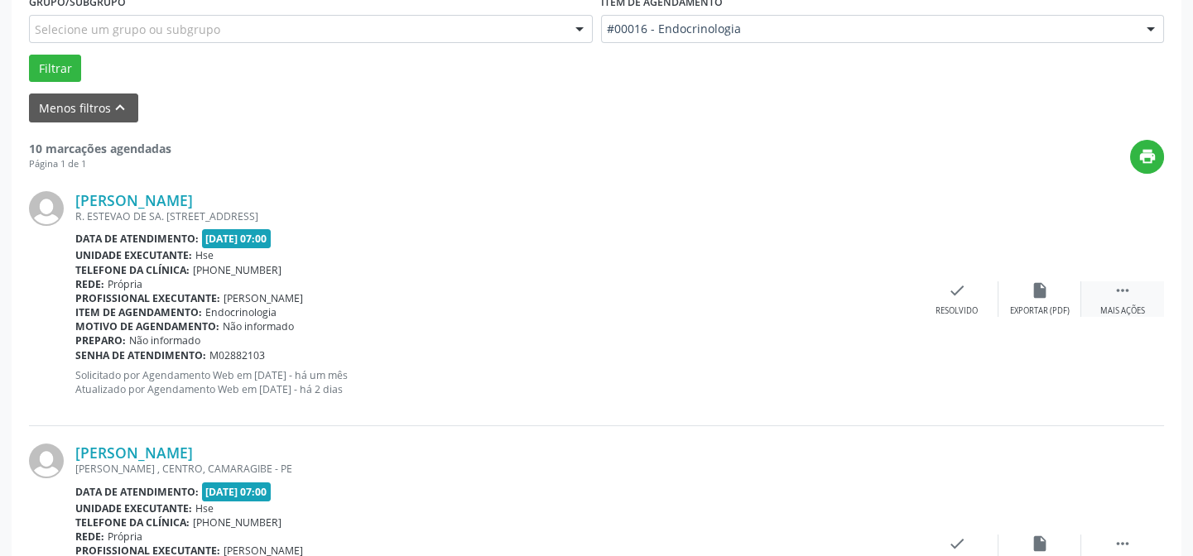
click at [1116, 290] on icon "" at bounding box center [1122, 290] width 18 height 18
click at [1035, 302] on div "alarm_off Não compareceu" at bounding box center [1039, 299] width 83 height 36
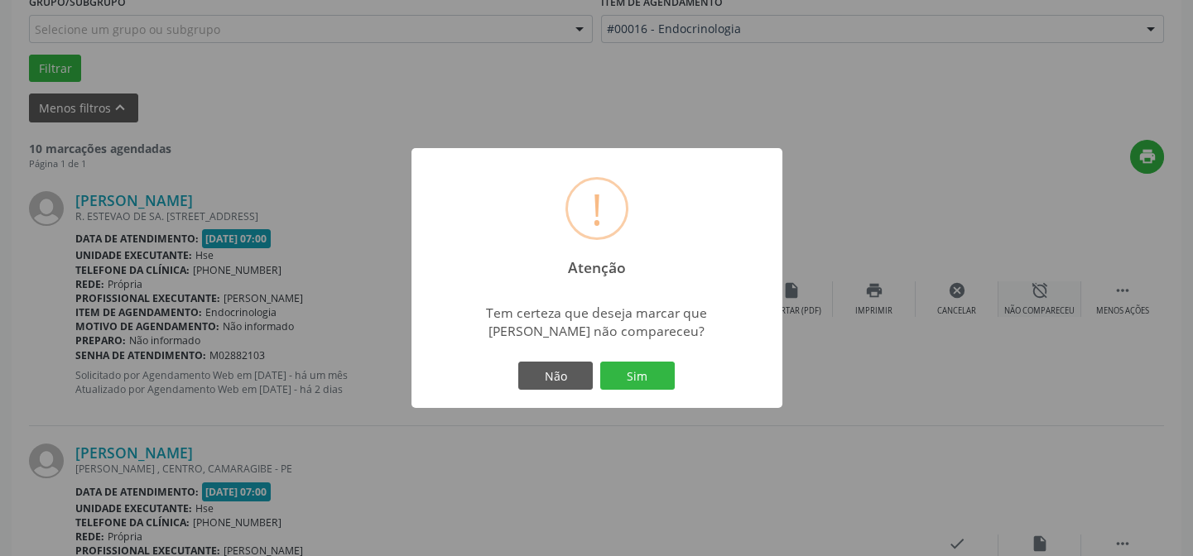
click at [1035, 302] on div "! Atenção × Tem certeza que deseja marcar que [PERSON_NAME] não compareceu? Não…" at bounding box center [596, 278] width 1193 height 556
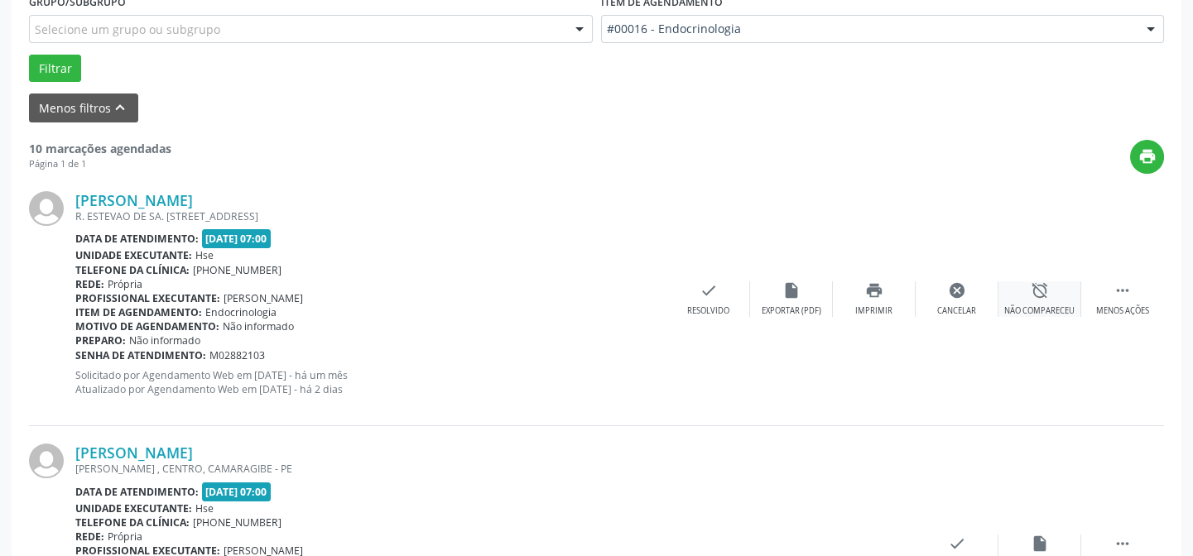
click at [1036, 290] on icon "alarm_off" at bounding box center [1039, 290] width 18 height 18
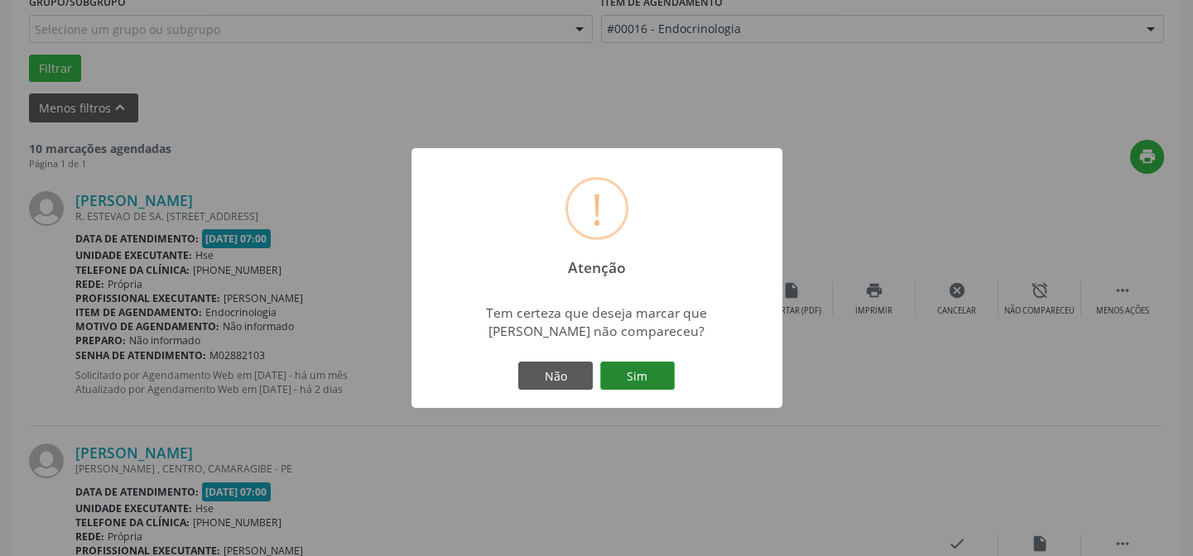
click at [629, 375] on button "Sim" at bounding box center [637, 376] width 74 height 28
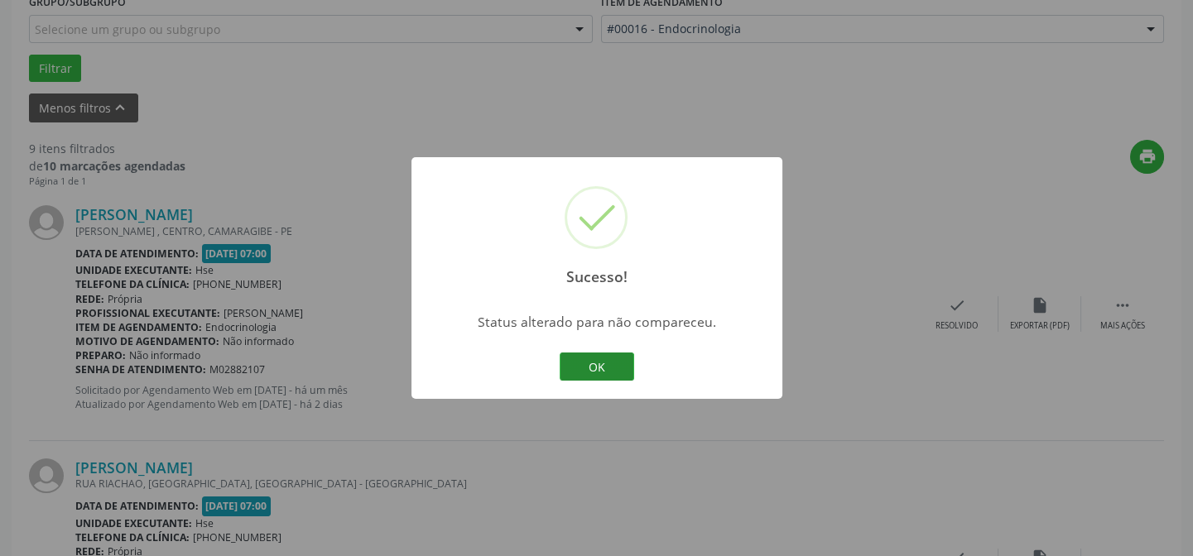
click at [622, 360] on button "OK" at bounding box center [596, 367] width 74 height 28
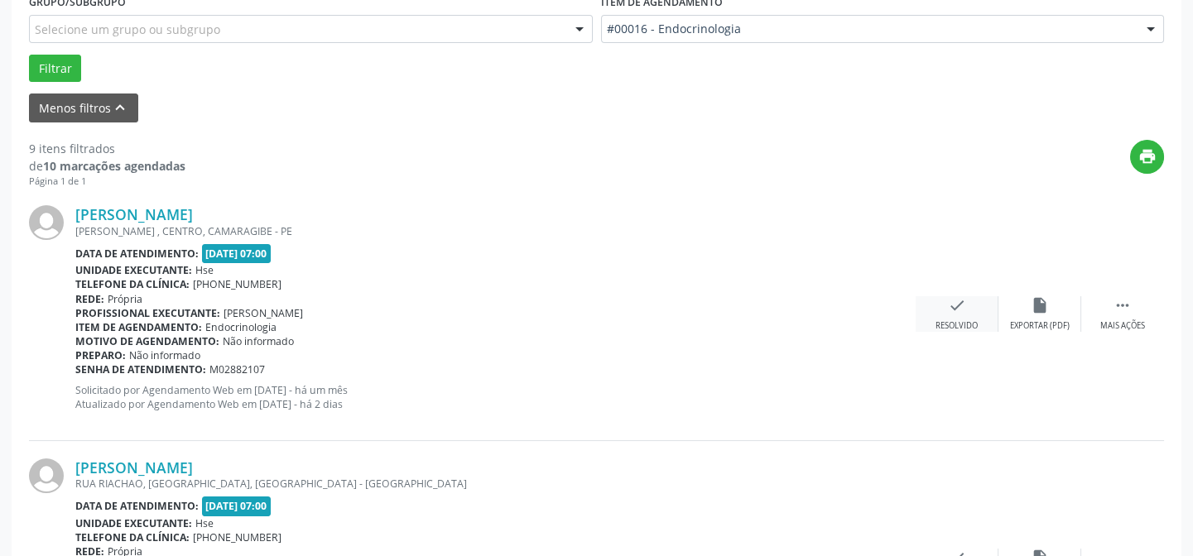
click at [950, 305] on icon "check" at bounding box center [957, 305] width 18 height 18
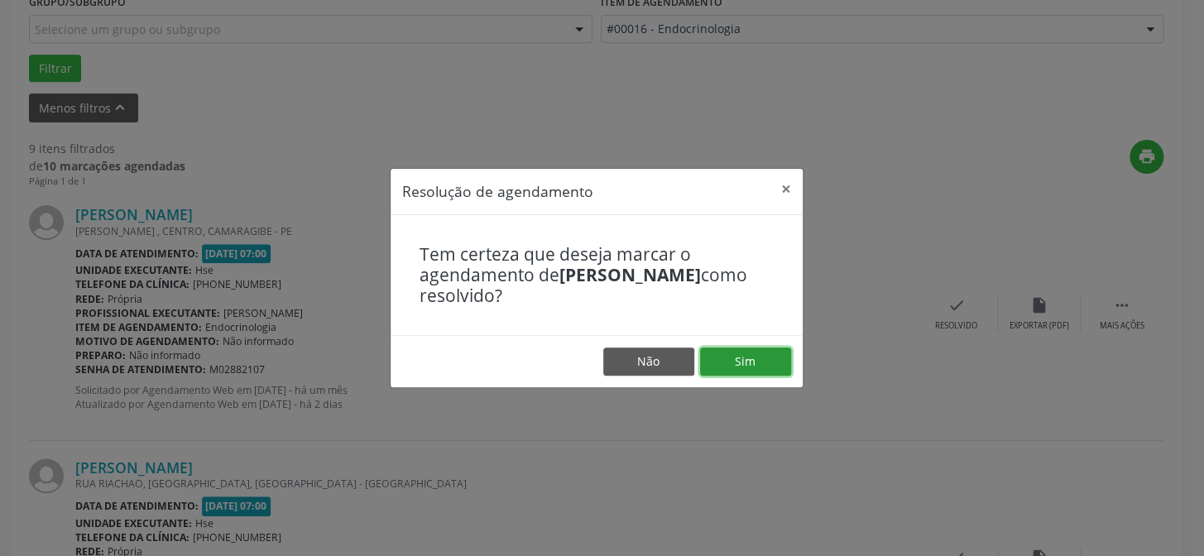
click at [774, 362] on button "Sim" at bounding box center [745, 362] width 91 height 28
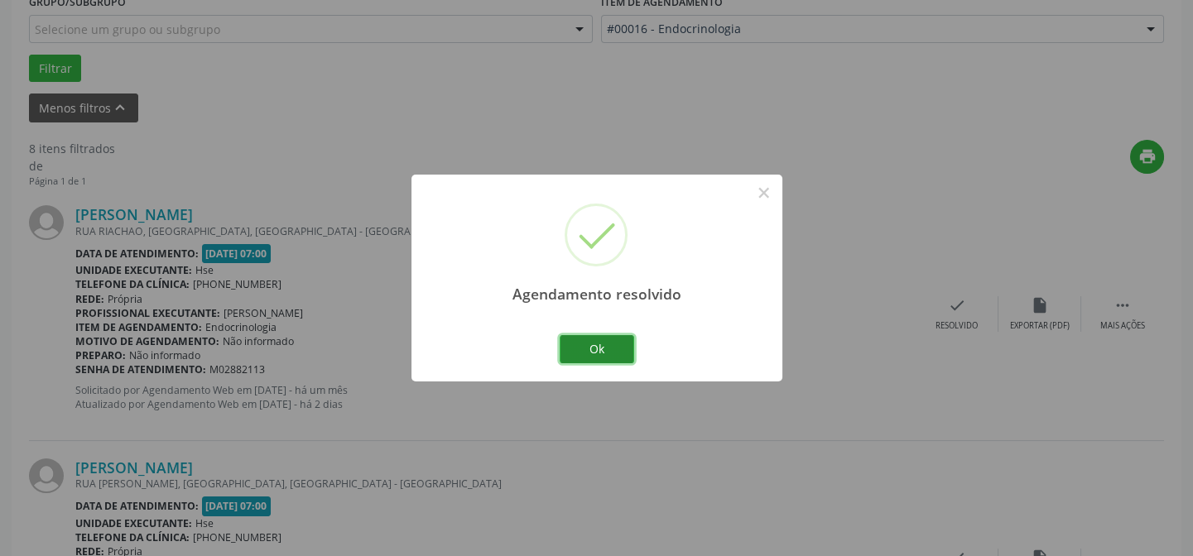
click at [595, 340] on button "Ok" at bounding box center [596, 349] width 74 height 28
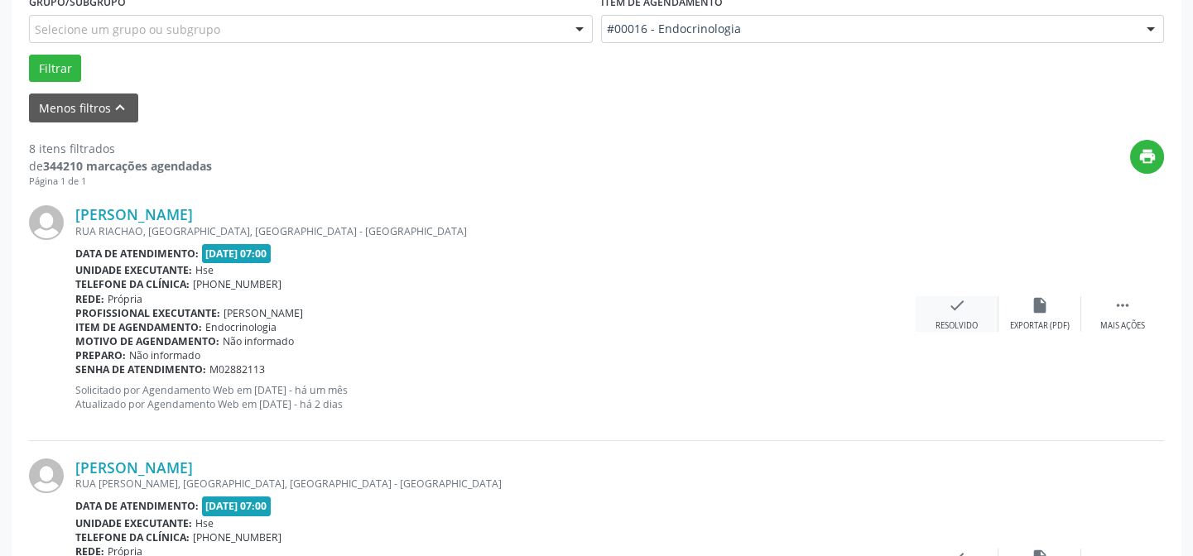
click at [959, 315] on div "check Resolvido" at bounding box center [956, 314] width 83 height 36
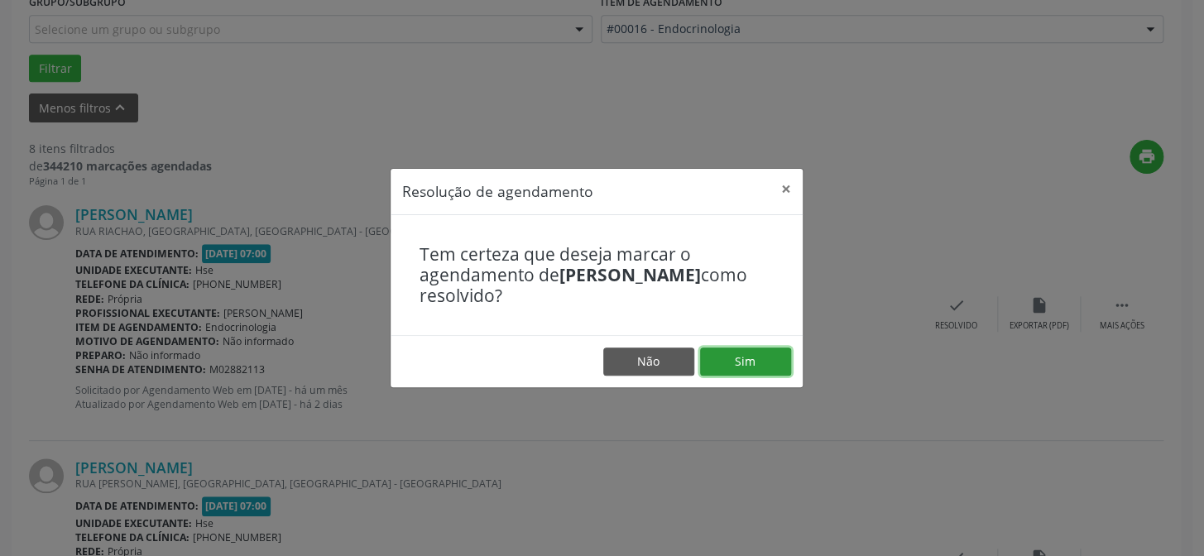
click at [753, 362] on button "Sim" at bounding box center [745, 362] width 91 height 28
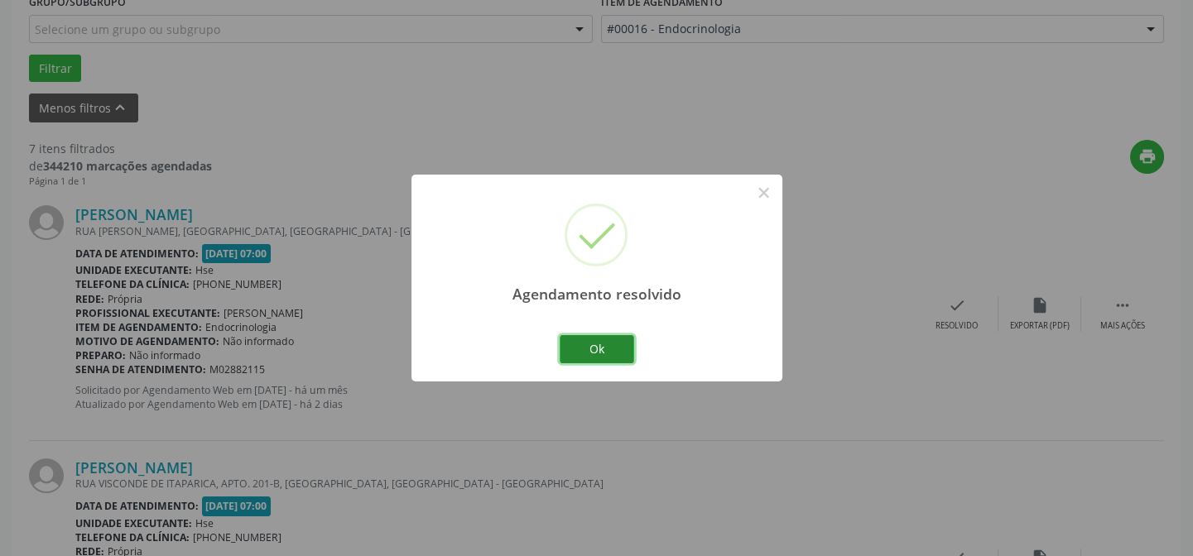
click at [631, 348] on button "Ok" at bounding box center [596, 349] width 74 height 28
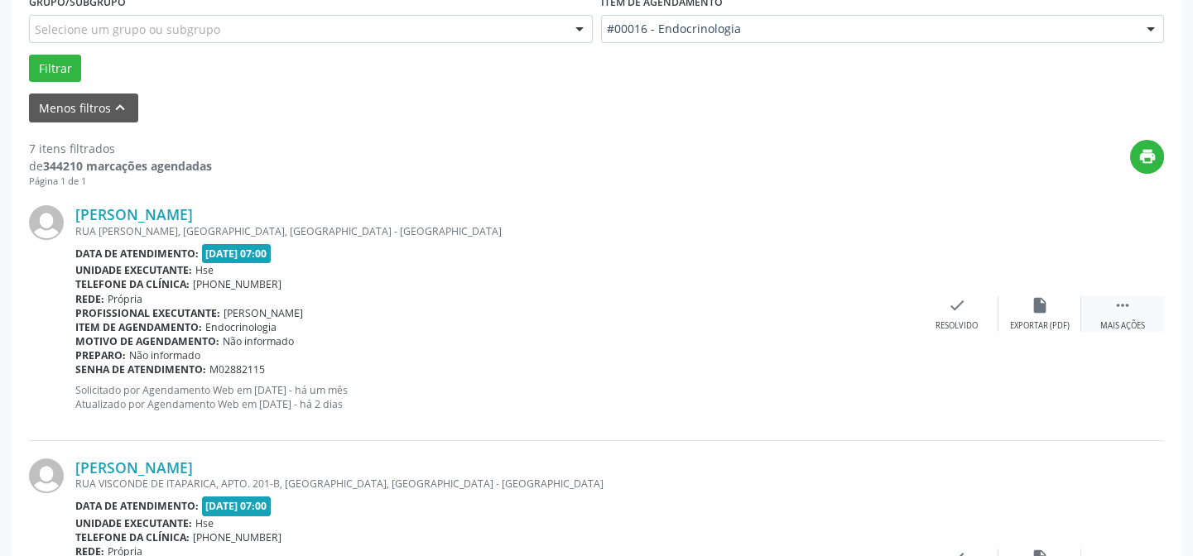
click at [1121, 302] on icon "" at bounding box center [1122, 305] width 18 height 18
click at [1043, 305] on icon "alarm_off" at bounding box center [1039, 305] width 18 height 18
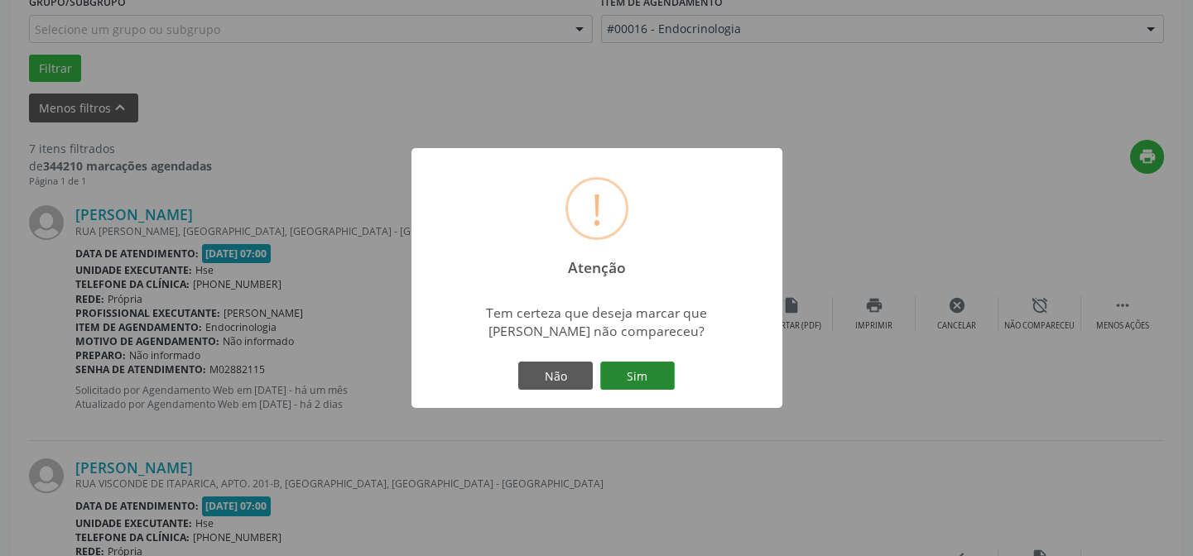
click at [631, 382] on button "Sim" at bounding box center [637, 376] width 74 height 28
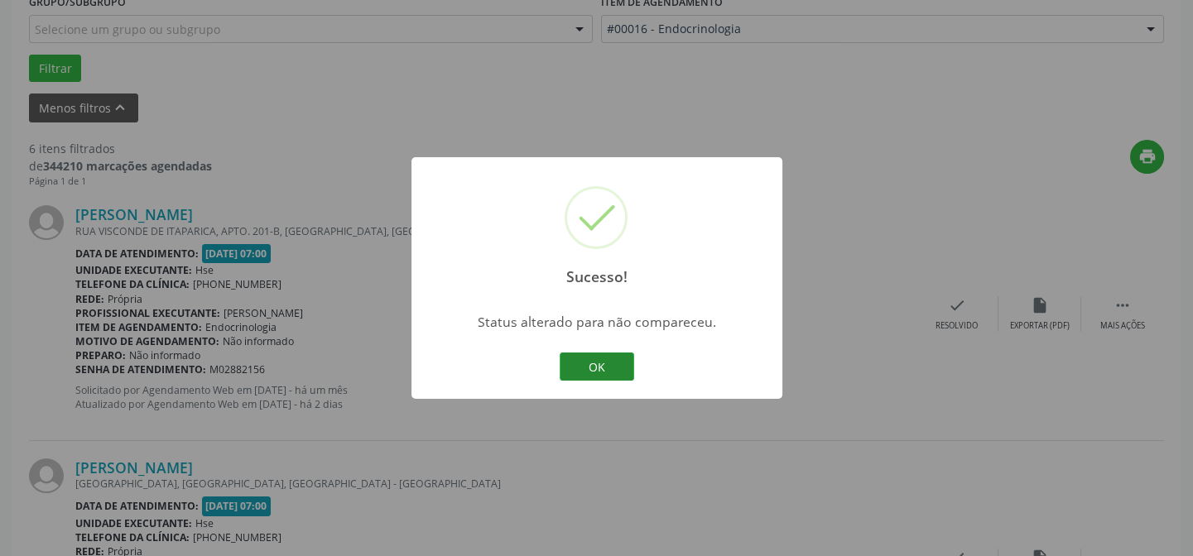
click at [598, 367] on button "OK" at bounding box center [596, 367] width 74 height 28
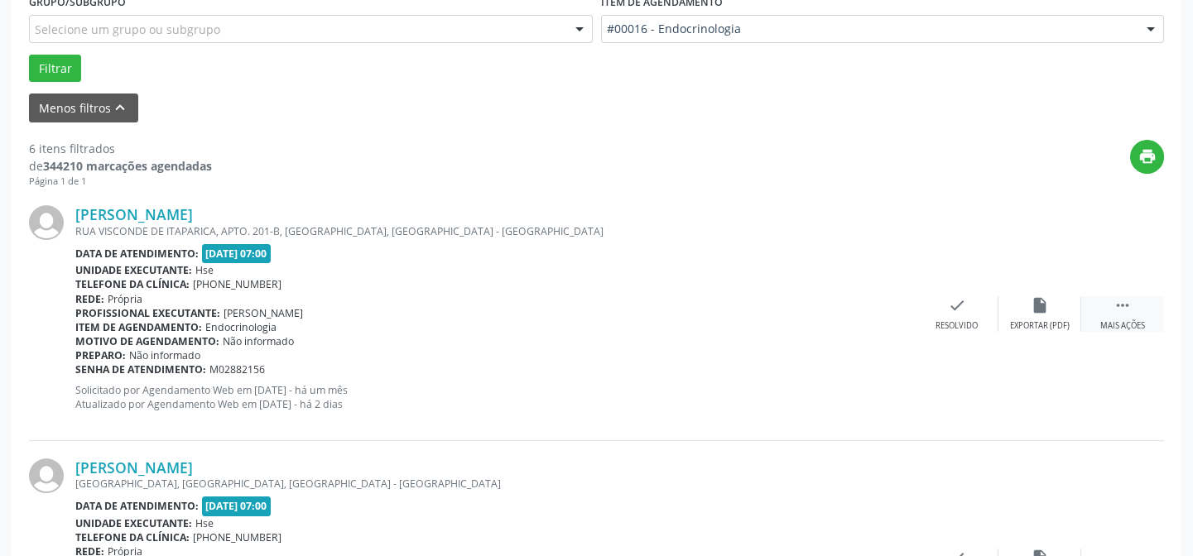
click at [1126, 314] on div " Mais ações" at bounding box center [1122, 314] width 83 height 36
click at [1044, 305] on icon "alarm_off" at bounding box center [1039, 305] width 18 height 18
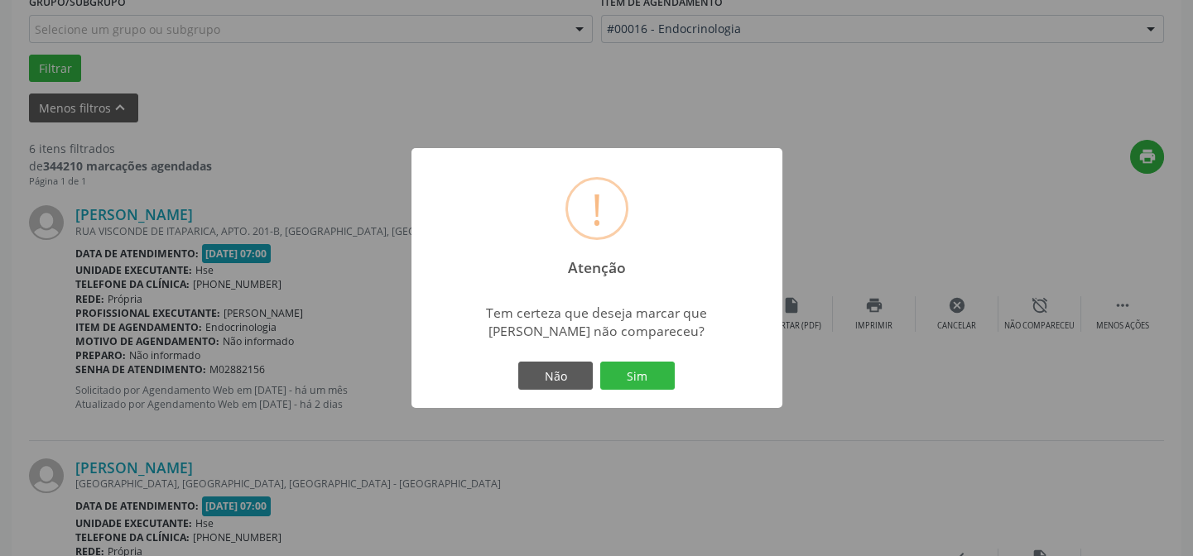
click at [635, 355] on div "! Atenção × Tem certeza que deseja marcar que [PERSON_NAME] não compareceu? Não…" at bounding box center [596, 278] width 371 height 260
click at [632, 373] on button "Sim" at bounding box center [637, 376] width 74 height 28
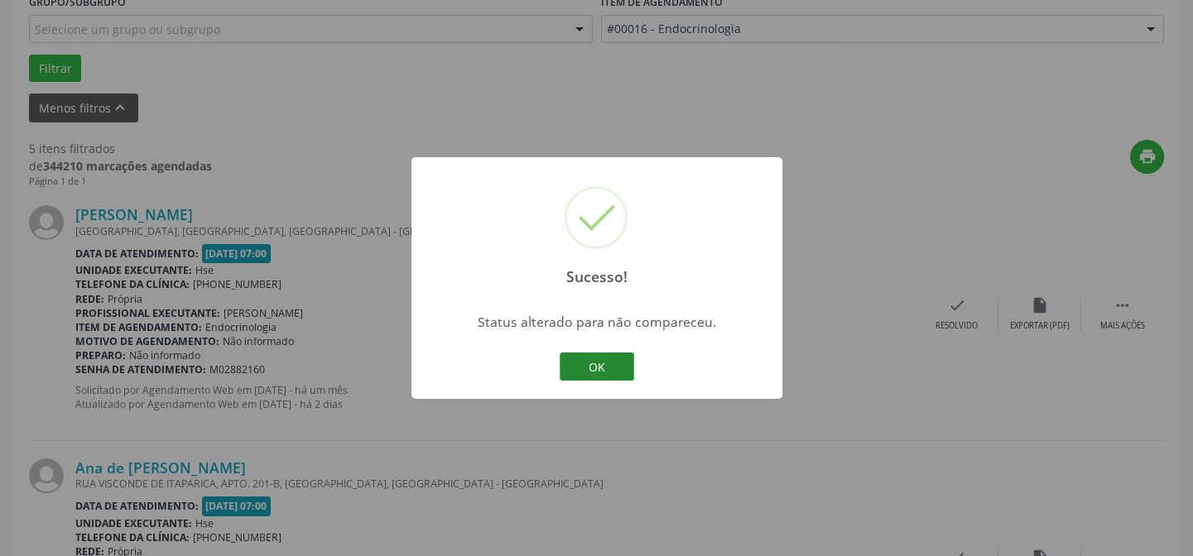
click at [609, 360] on button "OK" at bounding box center [596, 367] width 74 height 28
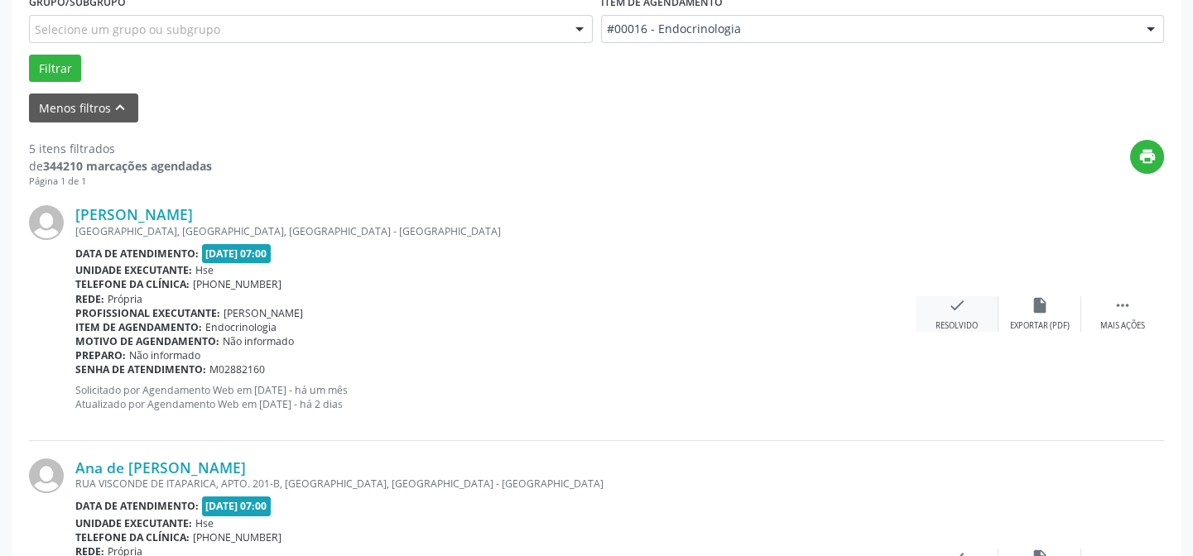
click at [958, 311] on icon "check" at bounding box center [957, 305] width 18 height 18
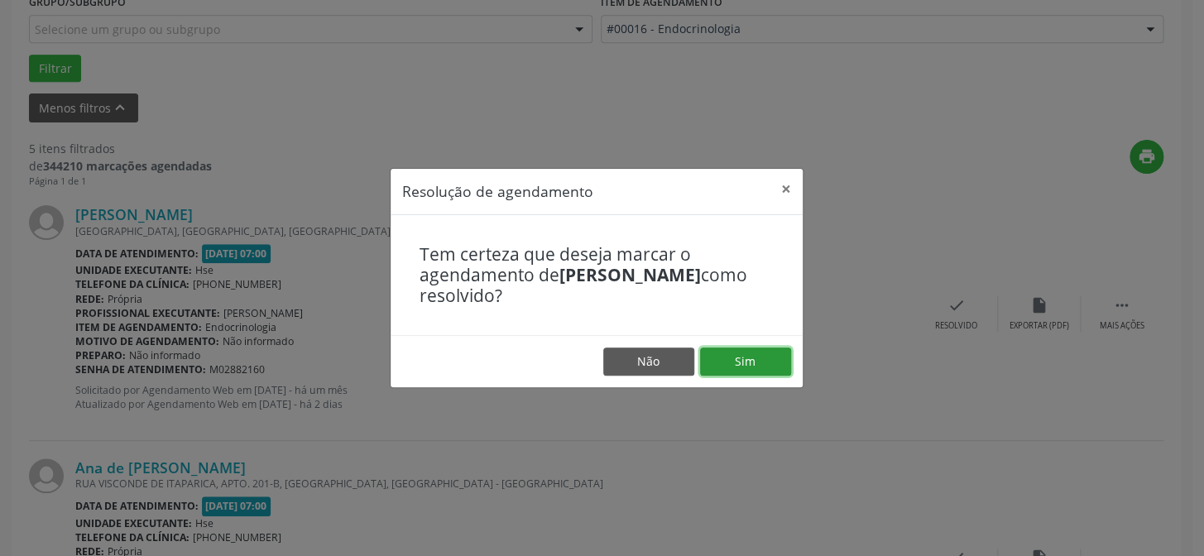
click at [765, 363] on button "Sim" at bounding box center [745, 362] width 91 height 28
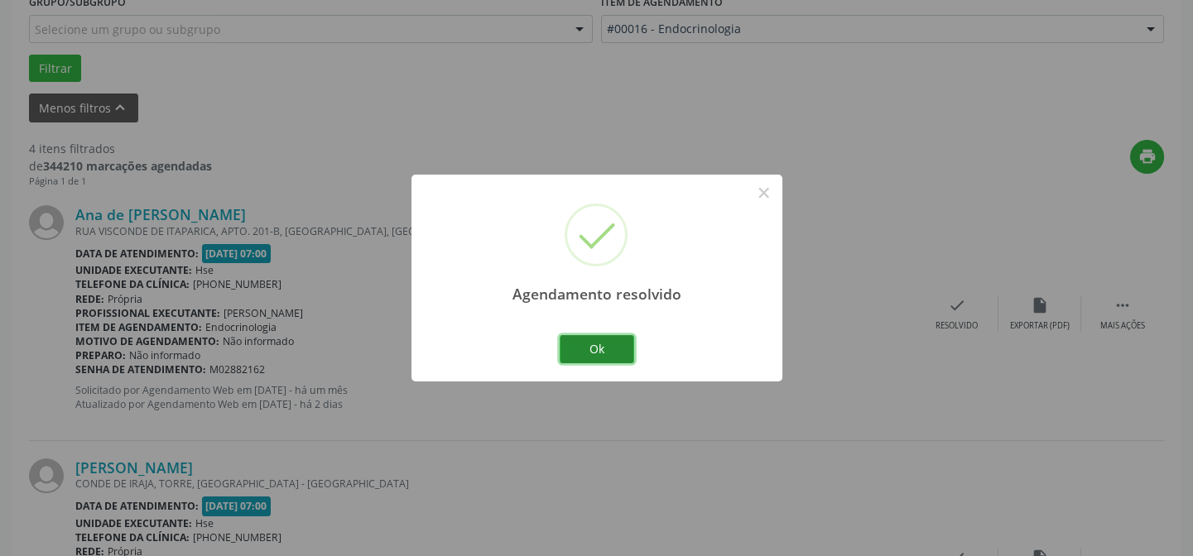
click at [590, 342] on button "Ok" at bounding box center [596, 349] width 74 height 28
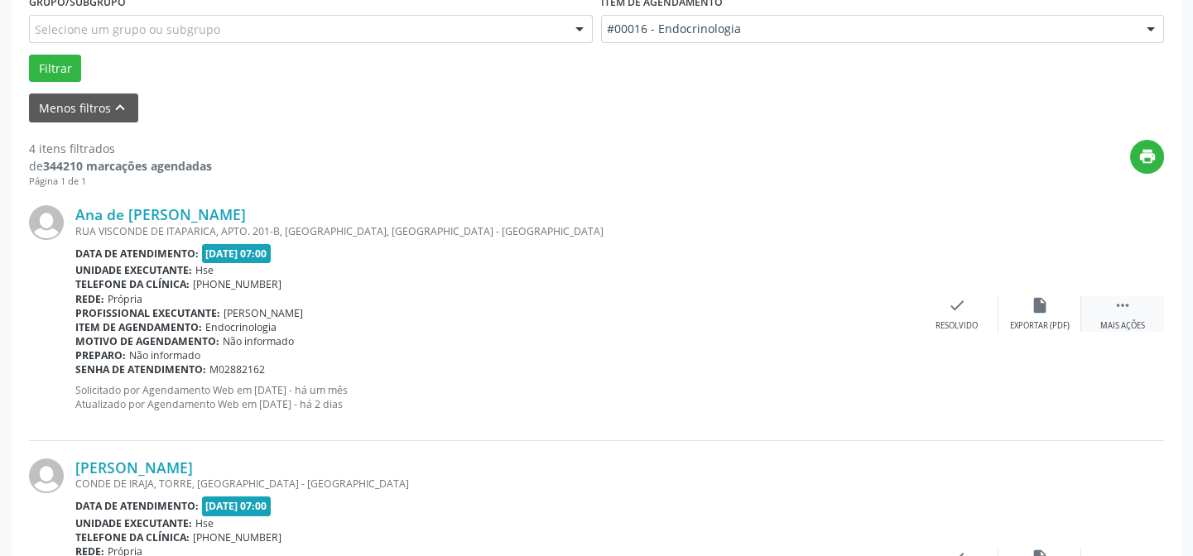
click at [1143, 308] on div " Mais ações" at bounding box center [1122, 314] width 83 height 36
click at [1043, 309] on icon "alarm_off" at bounding box center [1039, 305] width 18 height 18
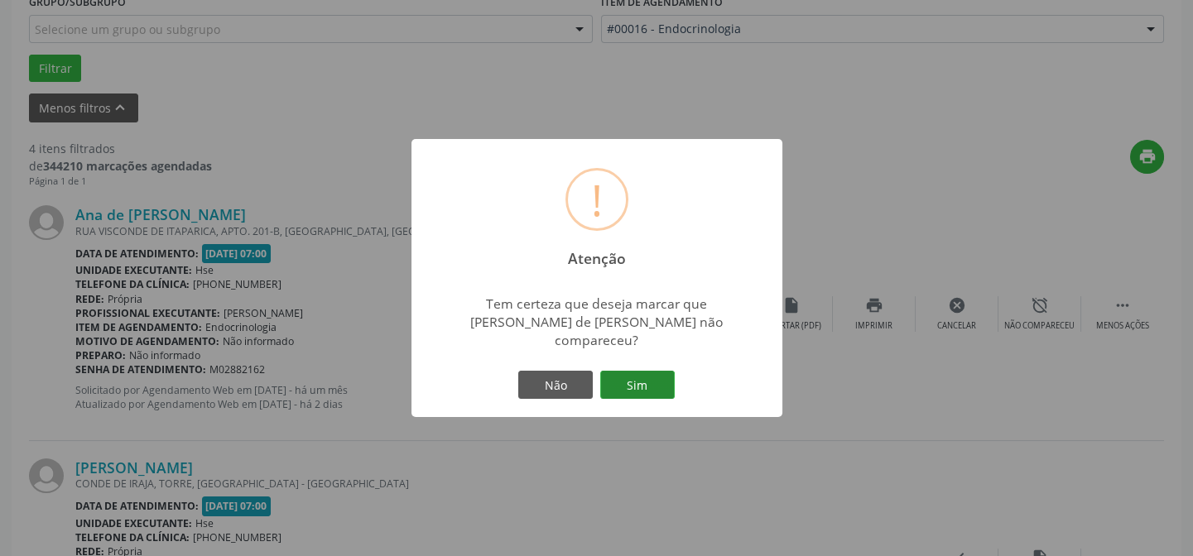
click at [651, 372] on button "Sim" at bounding box center [637, 385] width 74 height 28
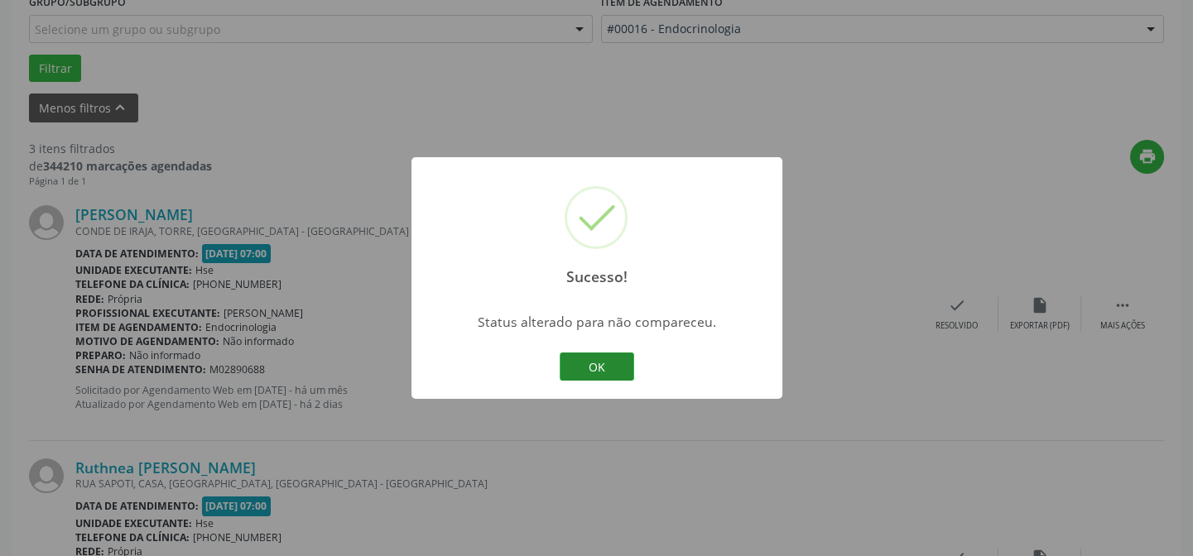
click at [608, 372] on button "OK" at bounding box center [596, 367] width 74 height 28
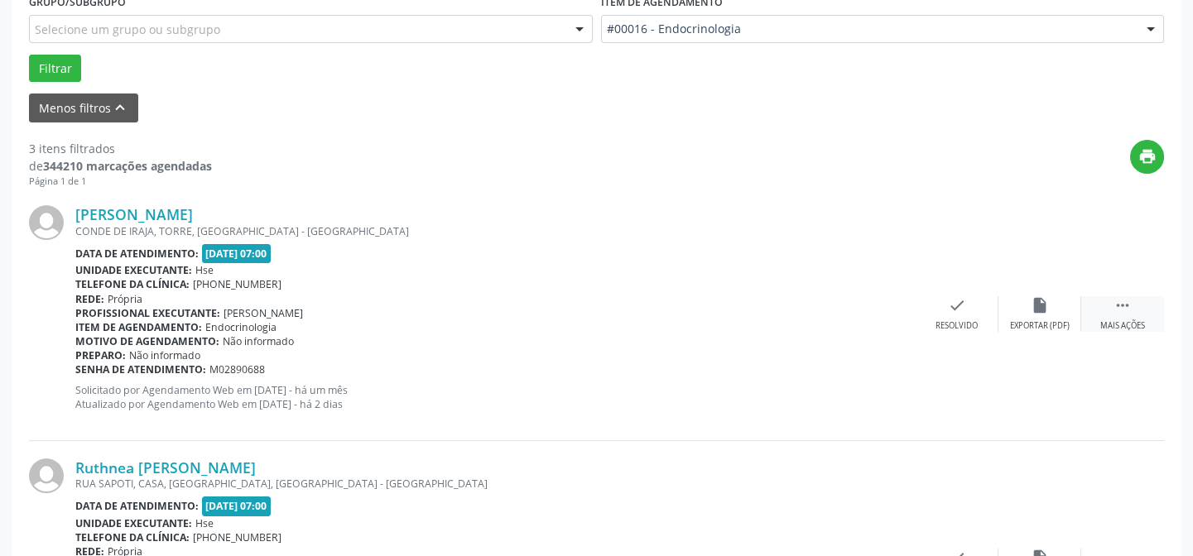
click at [1122, 328] on div "Mais ações" at bounding box center [1122, 326] width 45 height 12
click at [1030, 300] on icon "alarm_off" at bounding box center [1039, 305] width 18 height 18
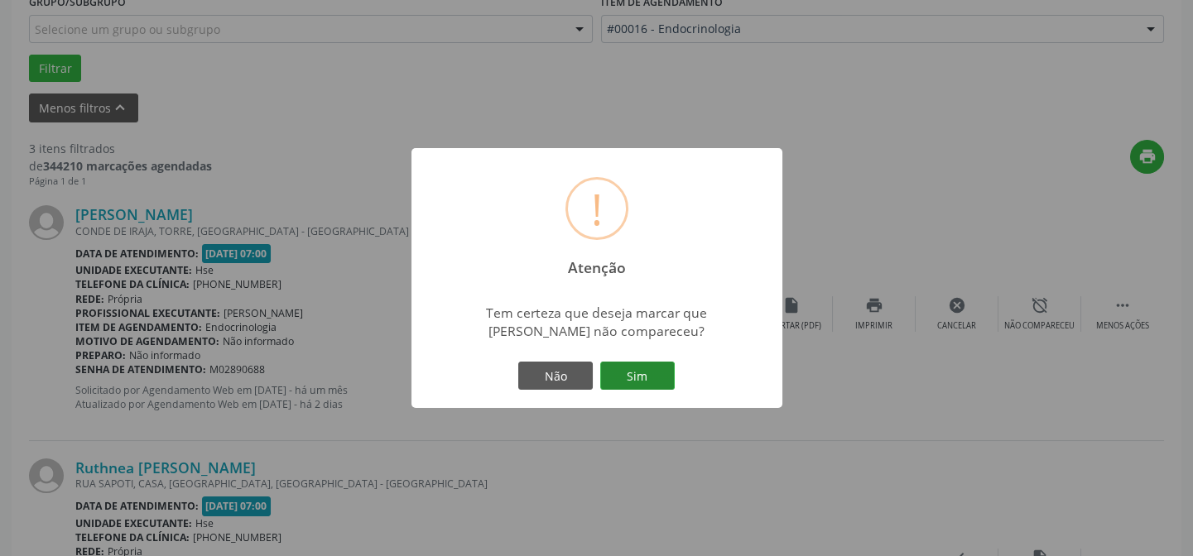
click at [654, 373] on button "Sim" at bounding box center [637, 376] width 74 height 28
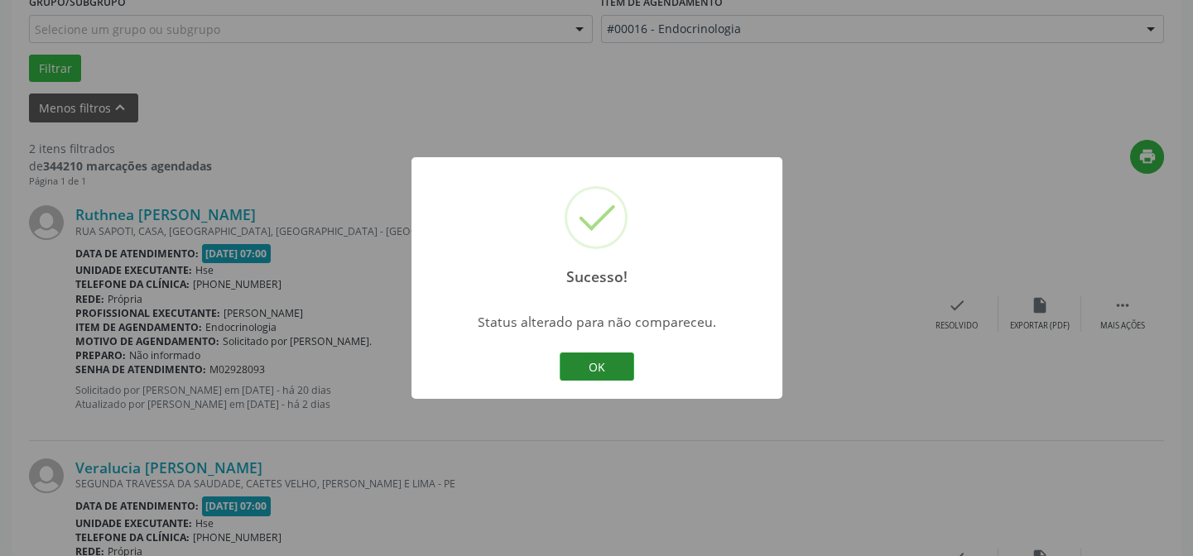
click at [622, 376] on button "OK" at bounding box center [596, 367] width 74 height 28
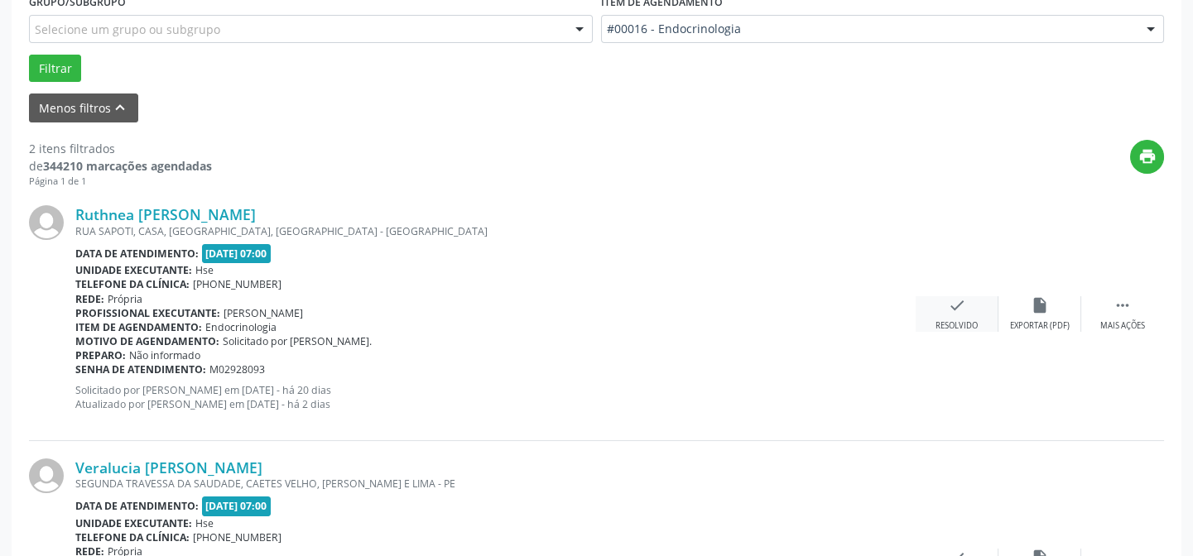
click at [952, 304] on icon "check" at bounding box center [957, 305] width 18 height 18
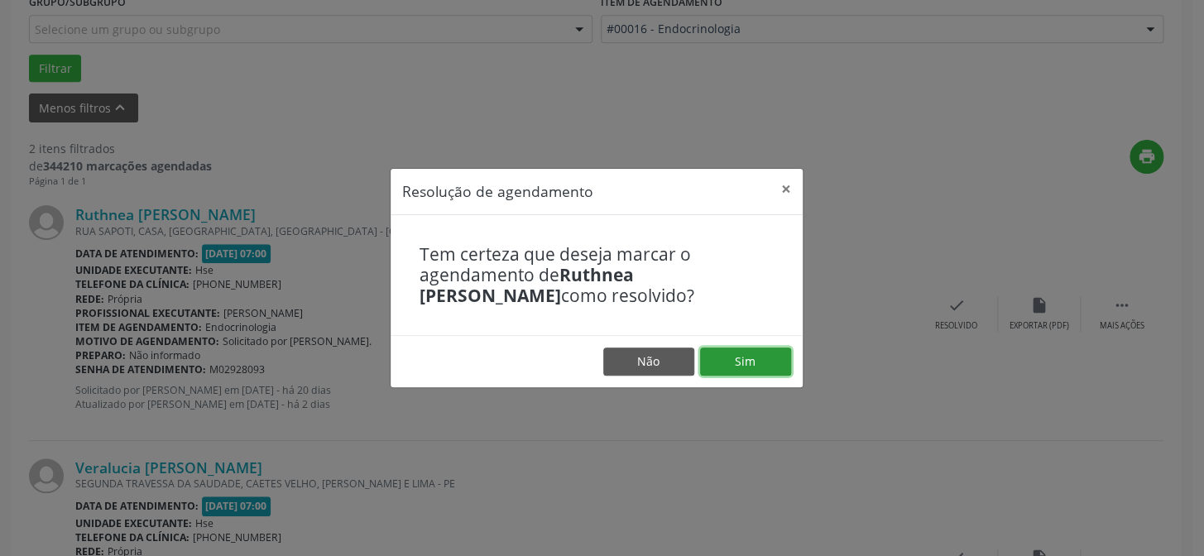
click at [769, 364] on button "Sim" at bounding box center [745, 362] width 91 height 28
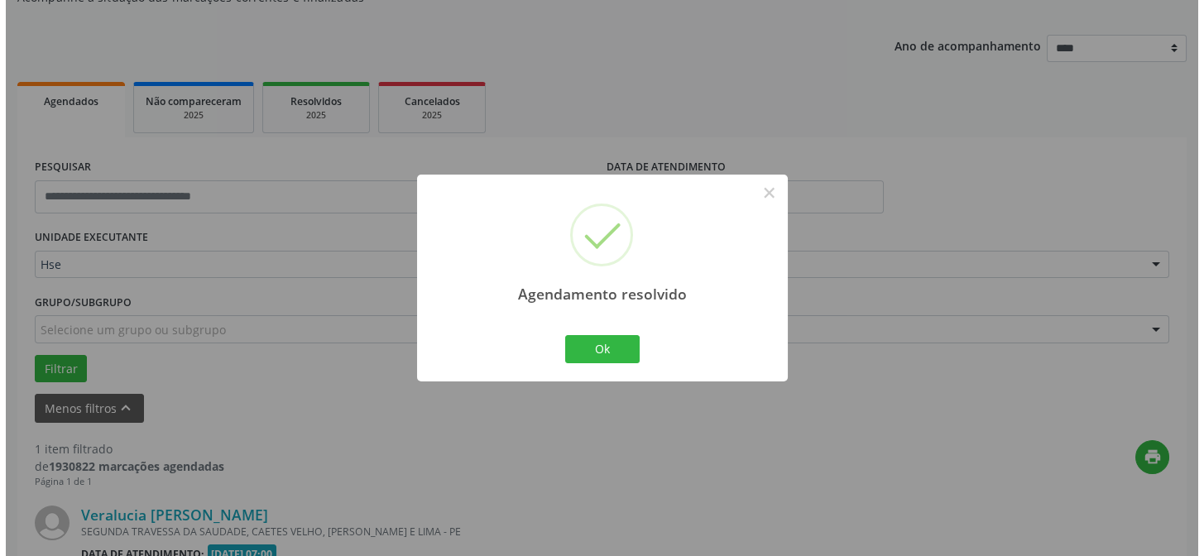
scroll to position [378, 0]
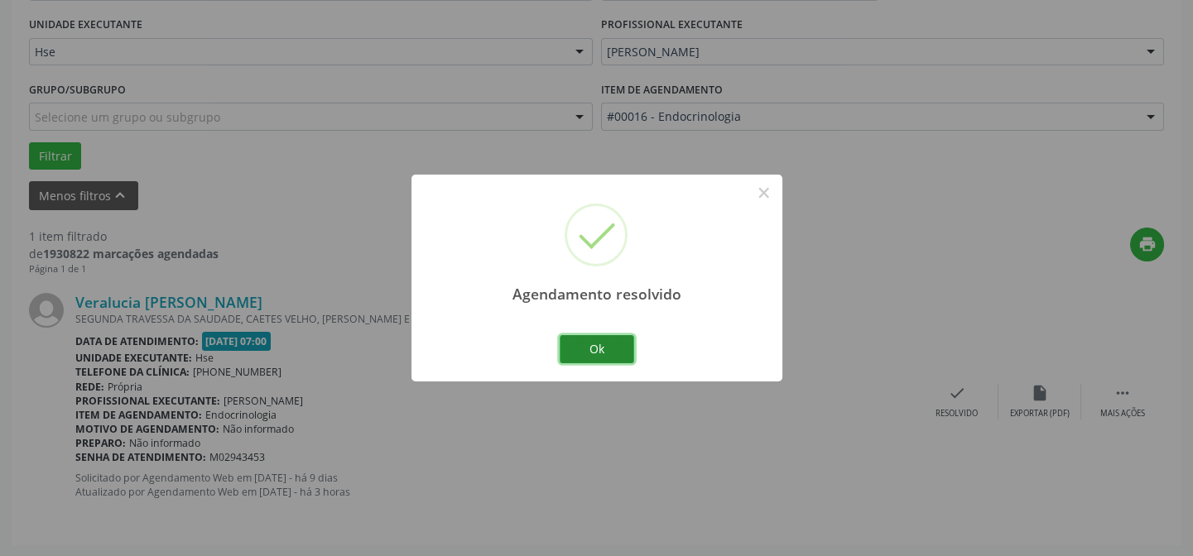
click at [609, 348] on button "Ok" at bounding box center [596, 349] width 74 height 28
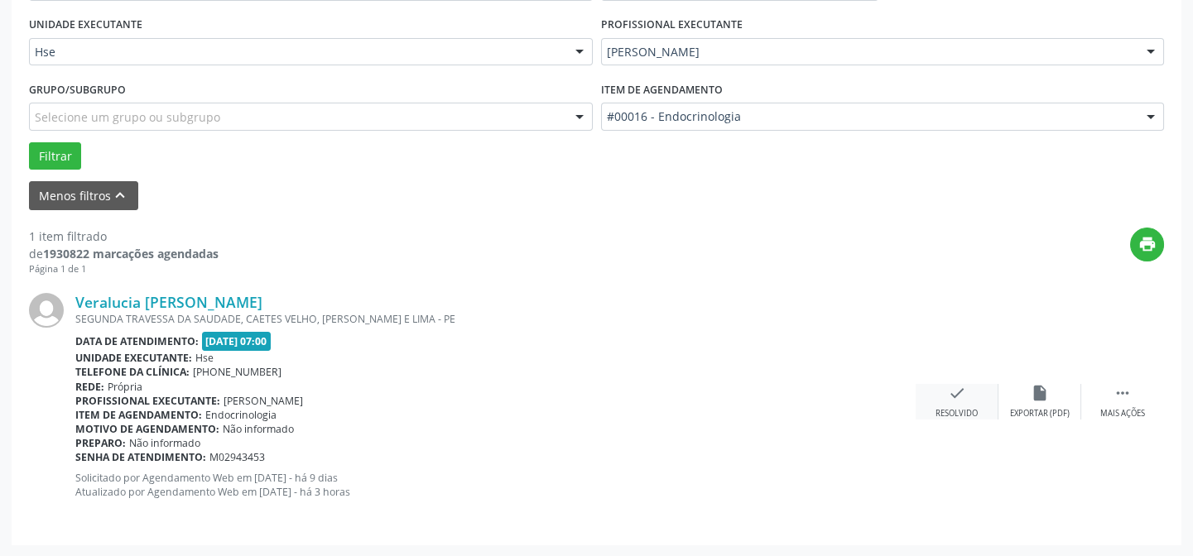
click at [948, 398] on icon "check" at bounding box center [957, 393] width 18 height 18
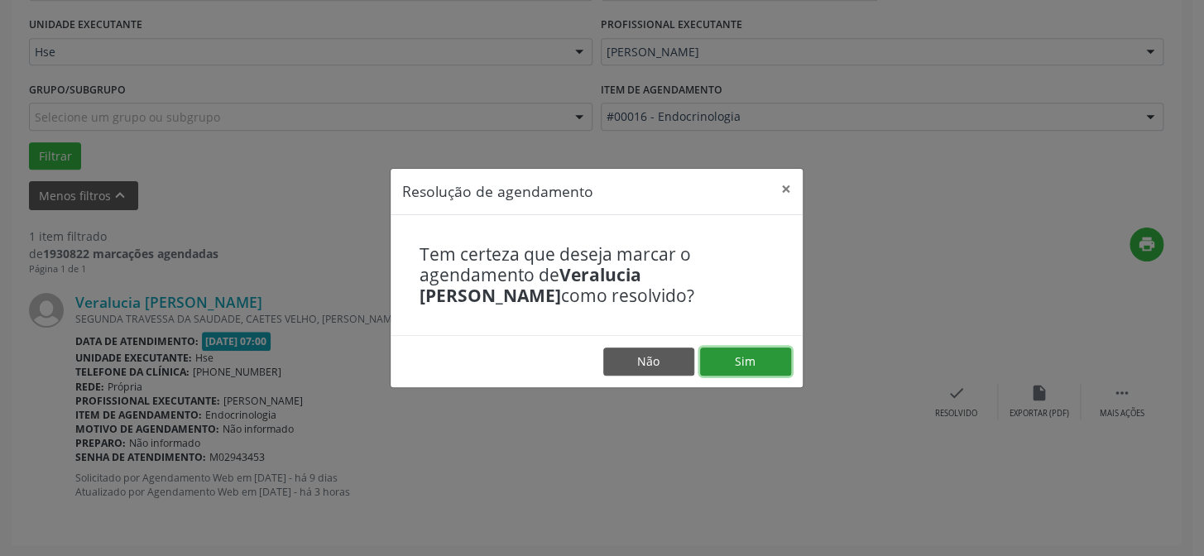
click at [766, 367] on button "Sim" at bounding box center [745, 362] width 91 height 28
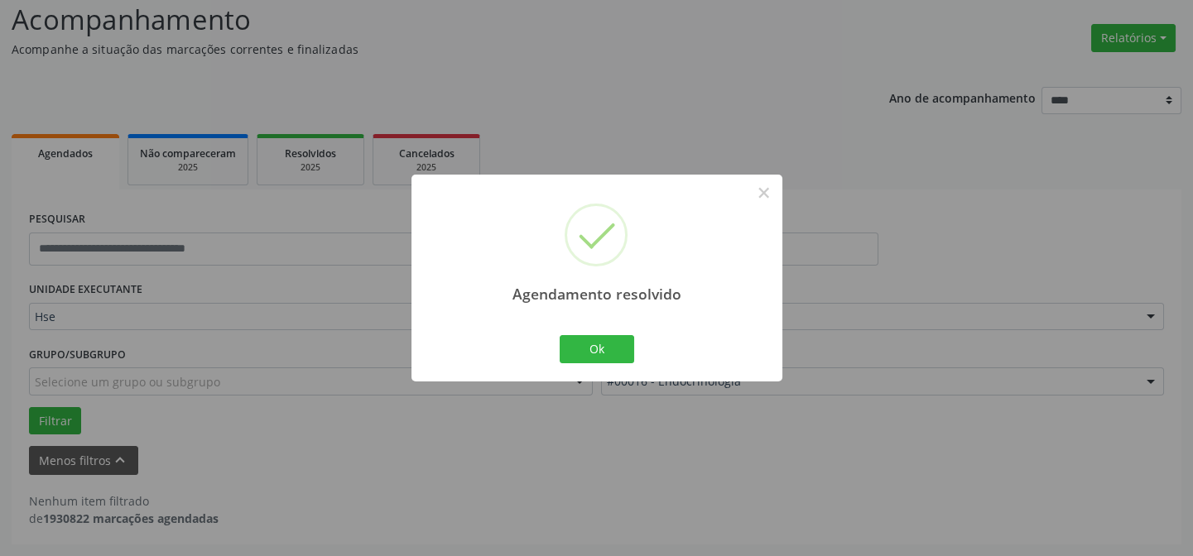
scroll to position [112, 0]
click at [612, 350] on button "Ok" at bounding box center [596, 349] width 74 height 28
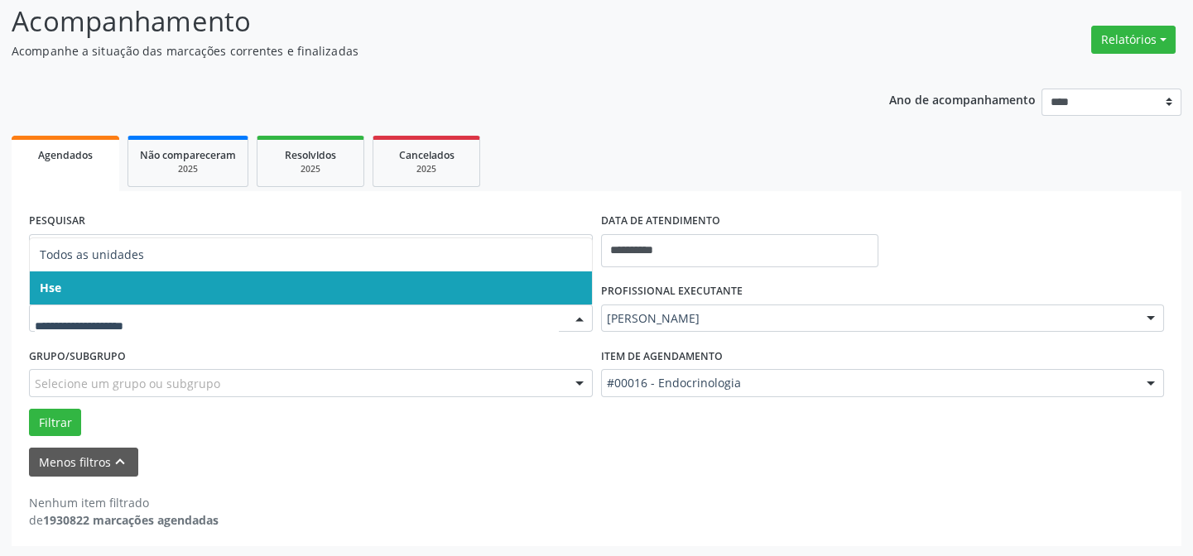
click at [215, 289] on span "Hse" at bounding box center [311, 287] width 562 height 33
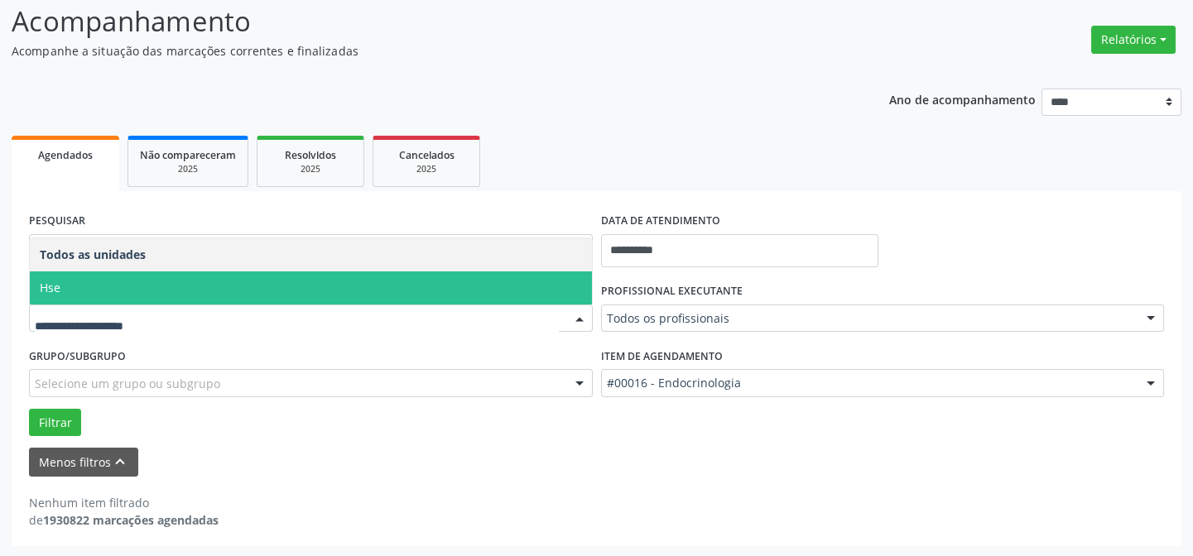
click at [161, 281] on span "Hse" at bounding box center [311, 287] width 562 height 33
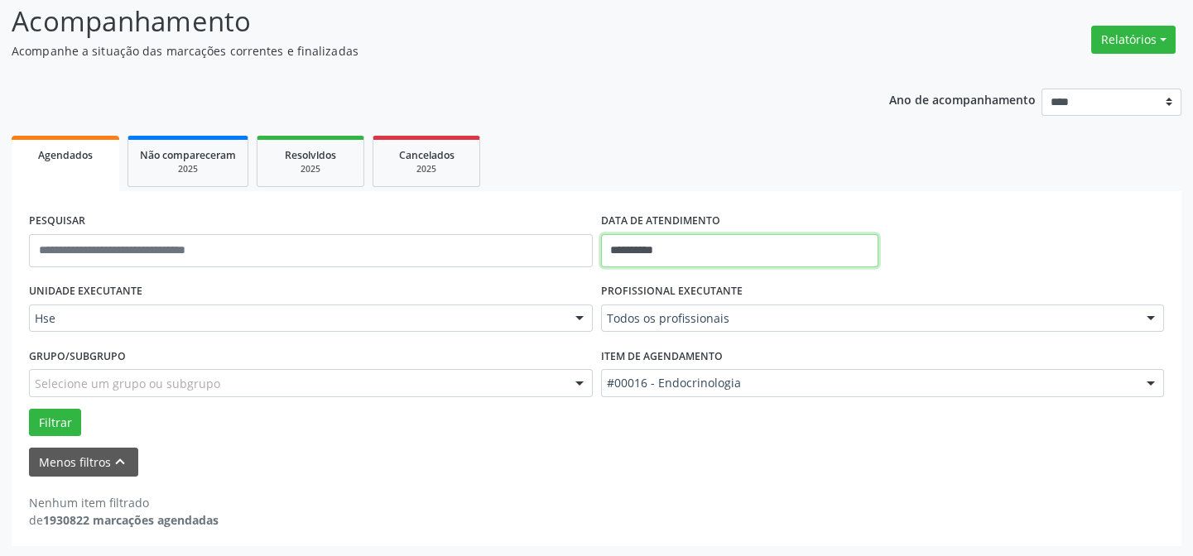
click at [691, 247] on input "**********" at bounding box center [739, 250] width 277 height 33
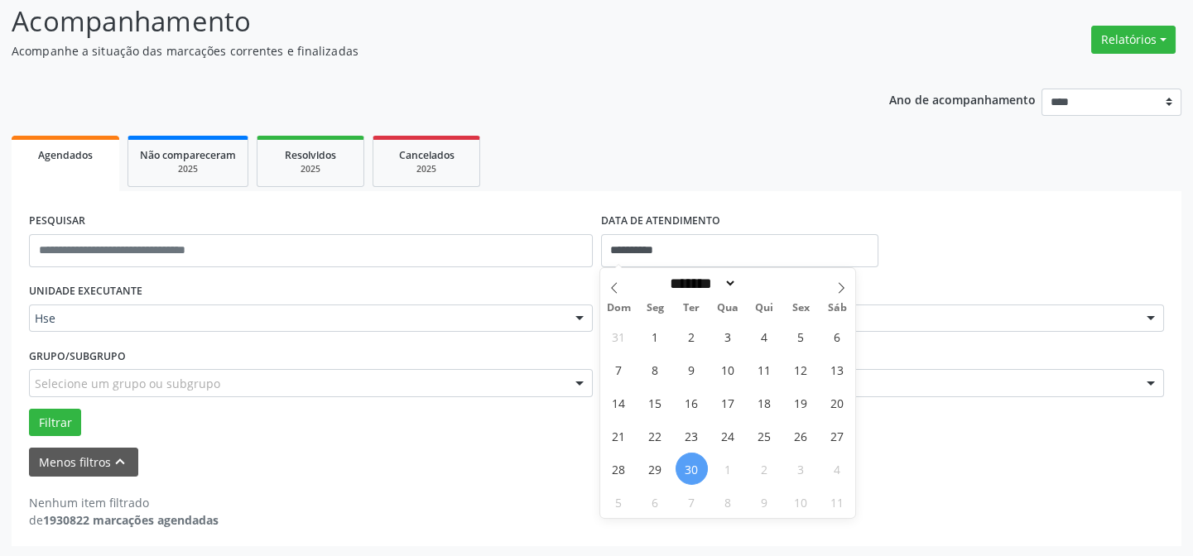
click at [693, 470] on span "30" at bounding box center [691, 469] width 32 height 32
type input "**********"
click at [693, 470] on span "30" at bounding box center [691, 469] width 32 height 32
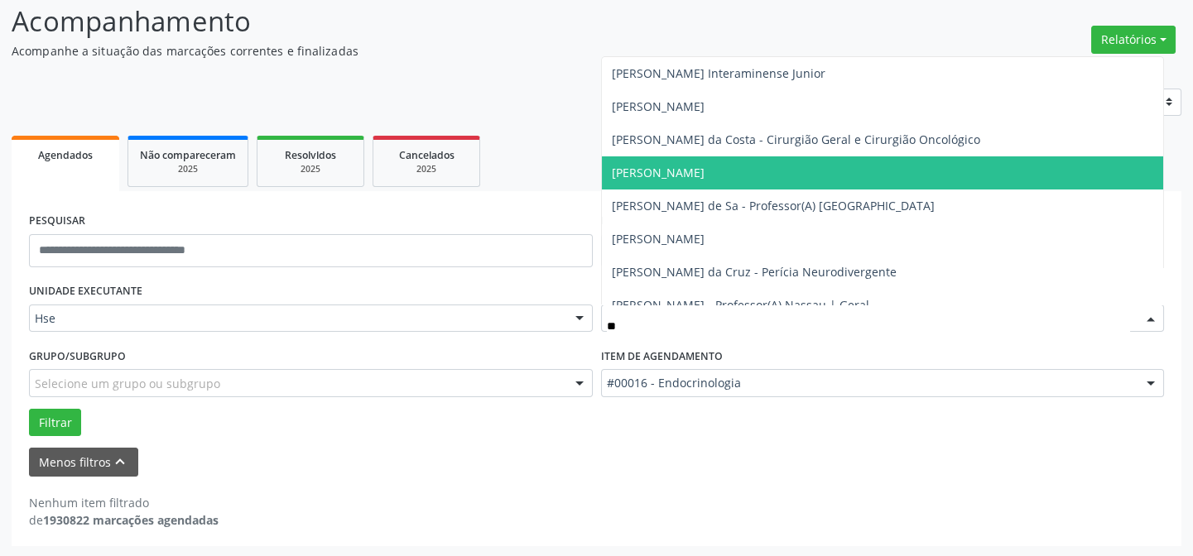
type input "***"
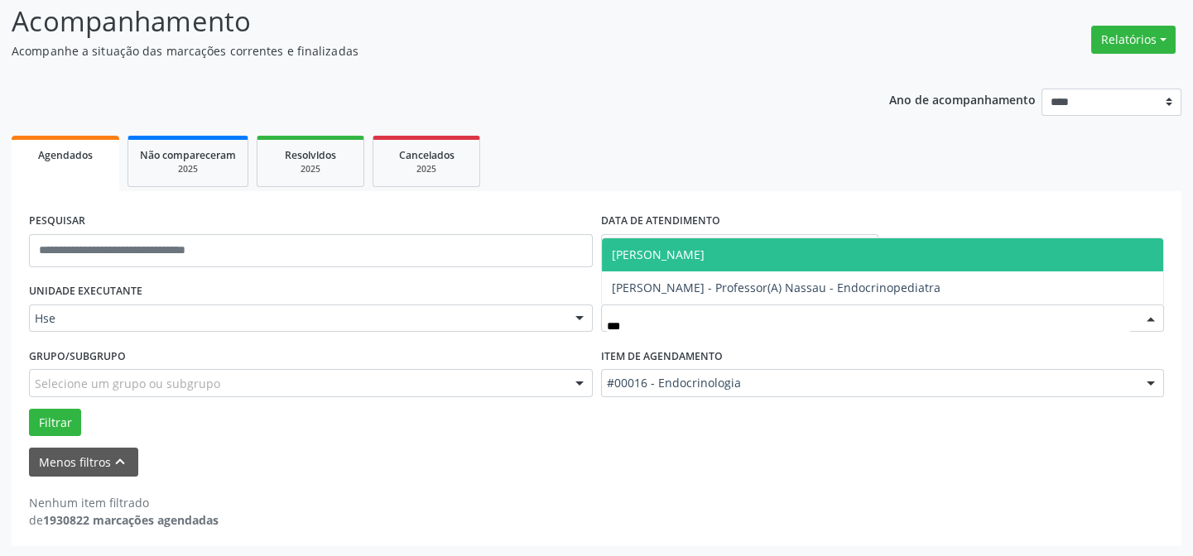
click at [704, 255] on span "[PERSON_NAME]" at bounding box center [658, 255] width 93 height 16
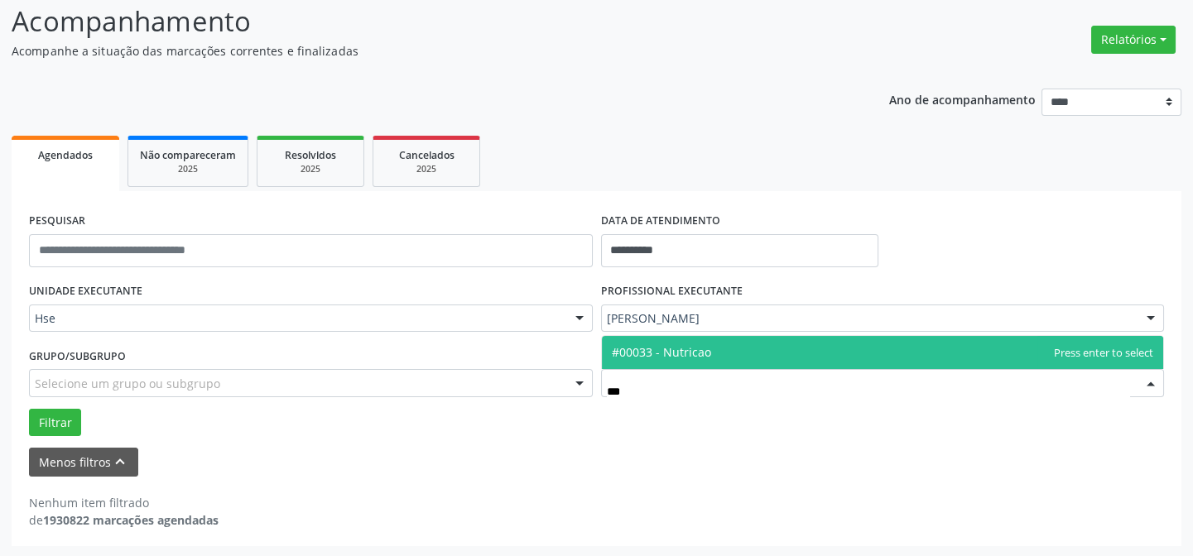
type input "****"
click at [737, 350] on span "#00033 - Nutricao" at bounding box center [883, 352] width 562 height 33
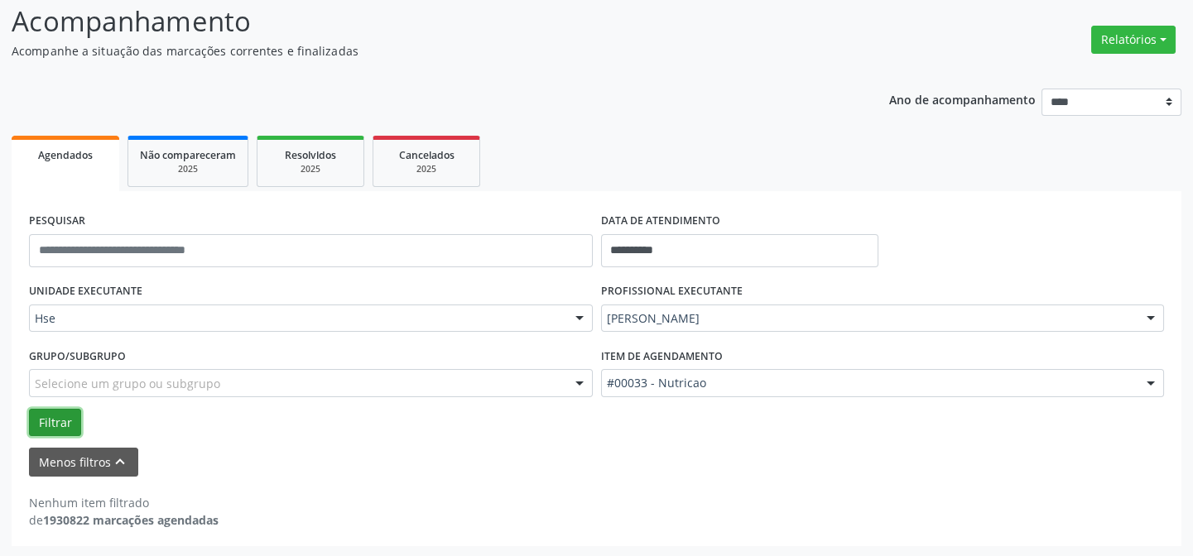
click at [59, 419] on button "Filtrar" at bounding box center [55, 423] width 52 height 28
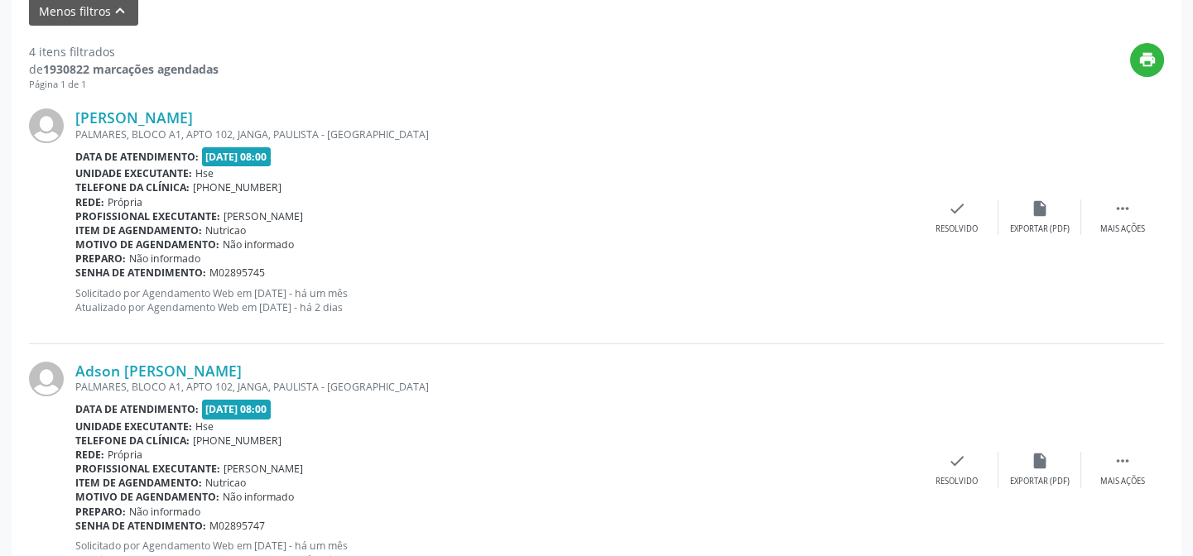
scroll to position [488, 0]
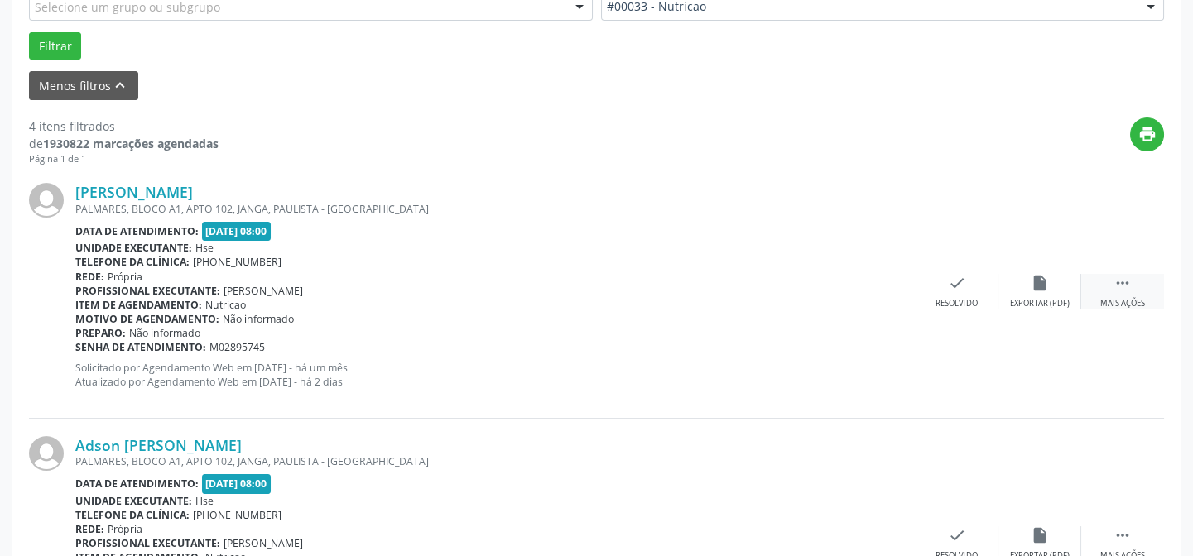
click at [1131, 290] on div " Mais ações" at bounding box center [1122, 292] width 83 height 36
click at [1037, 285] on icon "alarm_off" at bounding box center [1039, 283] width 18 height 18
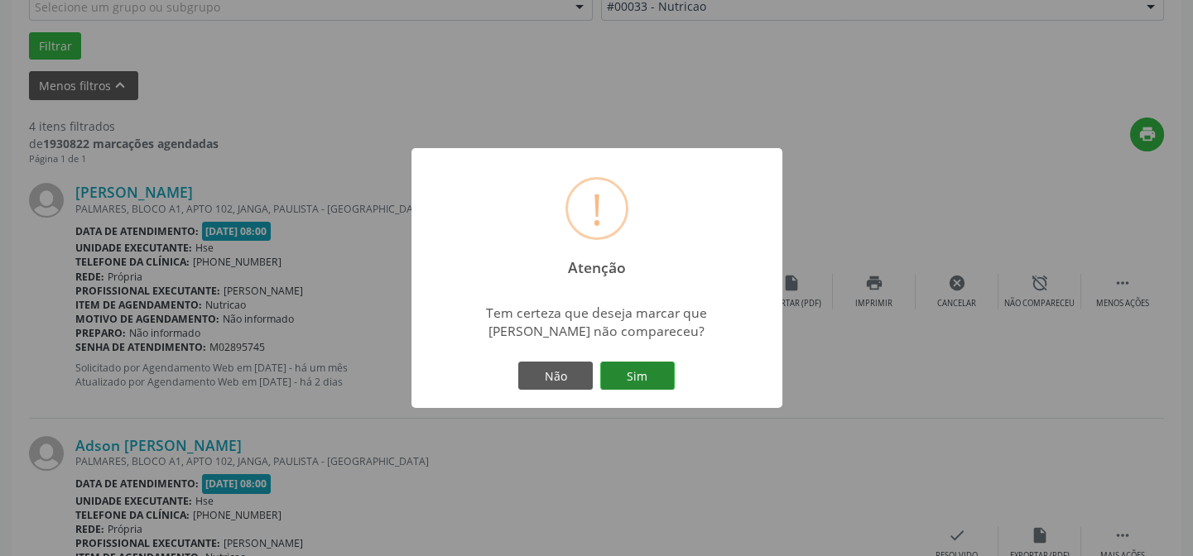
click at [637, 382] on button "Sim" at bounding box center [637, 376] width 74 height 28
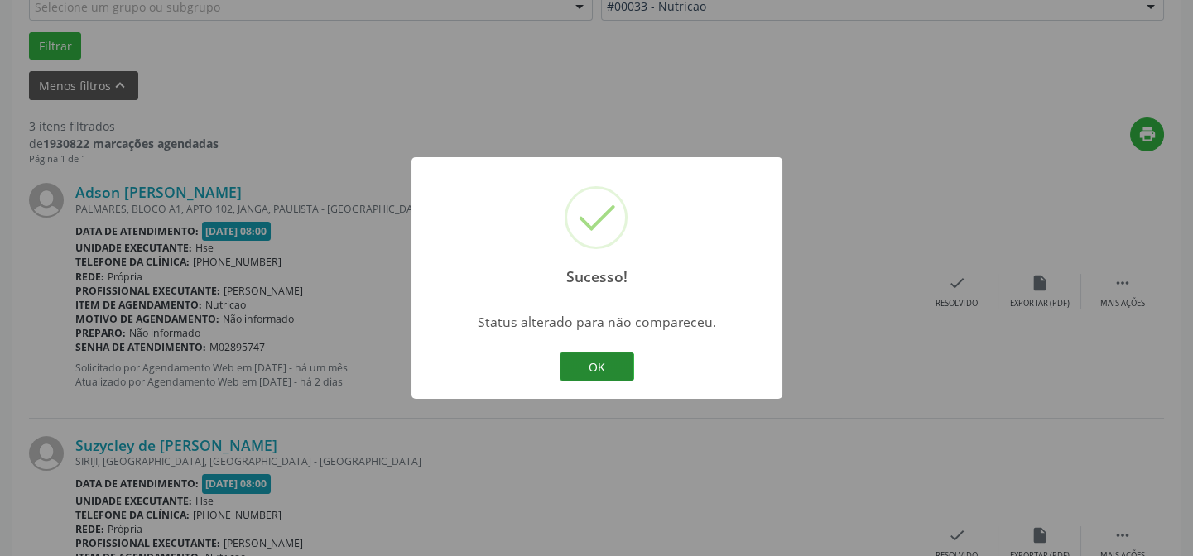
click at [610, 355] on button "OK" at bounding box center [596, 367] width 74 height 28
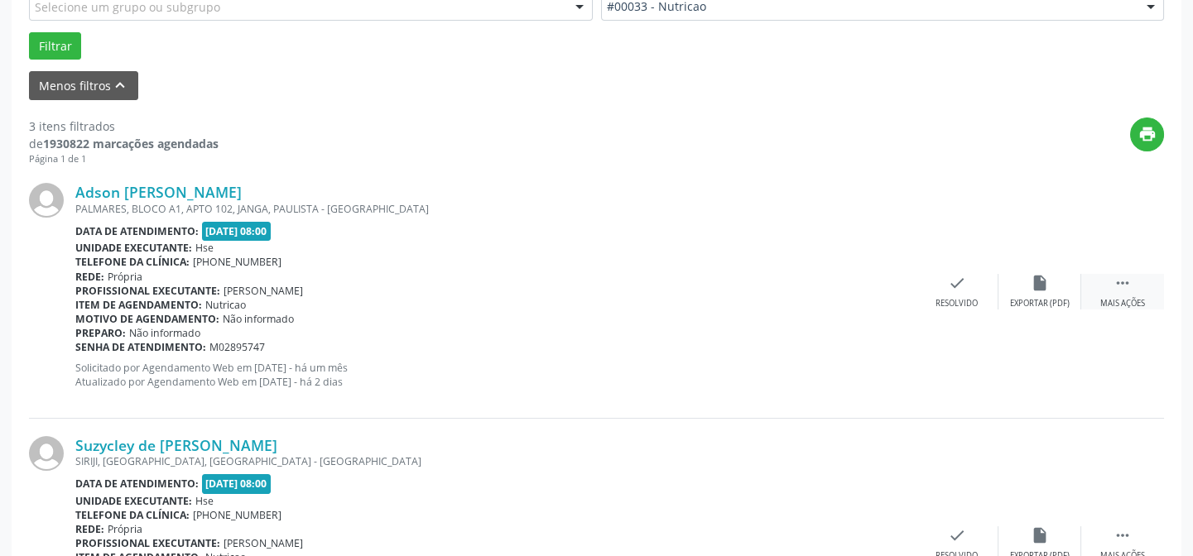
click at [1110, 284] on div " Mais ações" at bounding box center [1122, 292] width 83 height 36
click at [1020, 281] on div "alarm_off Não compareceu" at bounding box center [1039, 292] width 83 height 36
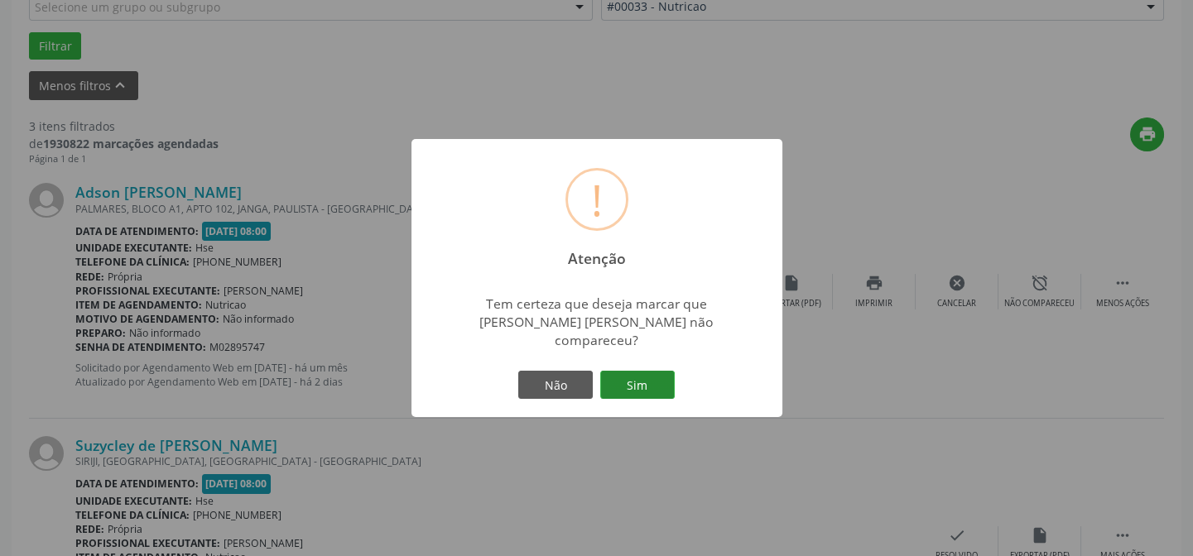
click at [633, 376] on button "Sim" at bounding box center [637, 385] width 74 height 28
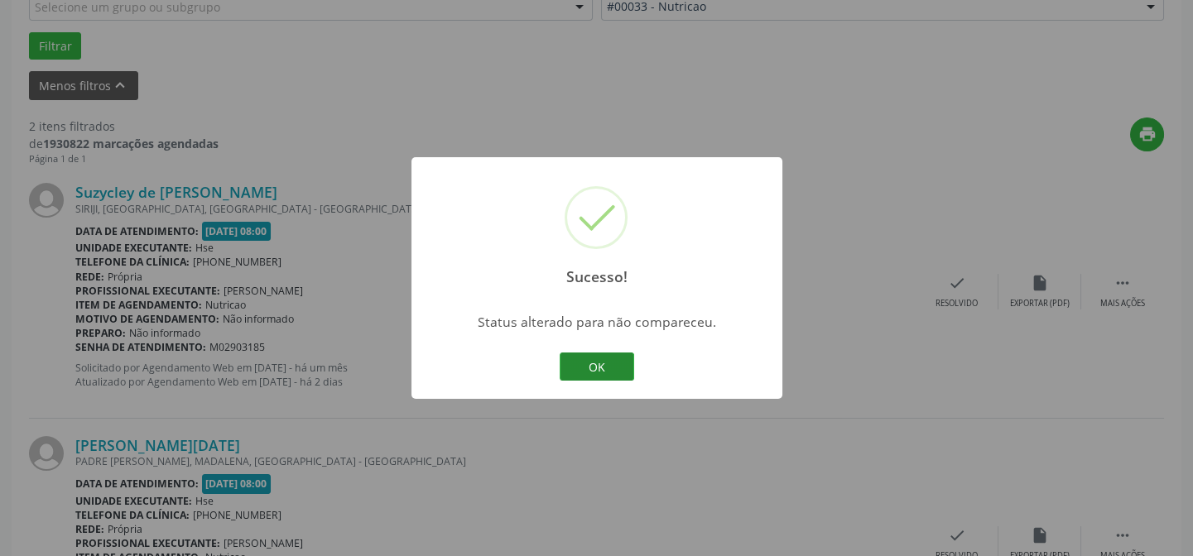
click at [602, 355] on button "OK" at bounding box center [596, 367] width 74 height 28
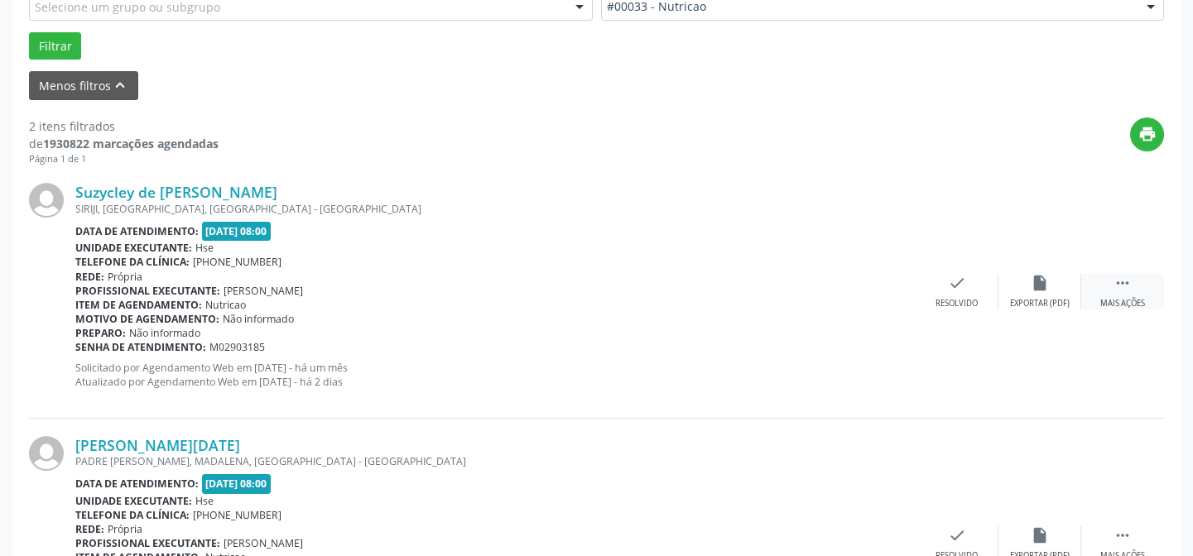
click at [1101, 277] on div " Mais ações" at bounding box center [1122, 292] width 83 height 36
click at [1057, 293] on div "alarm_off Não compareceu" at bounding box center [1039, 292] width 83 height 36
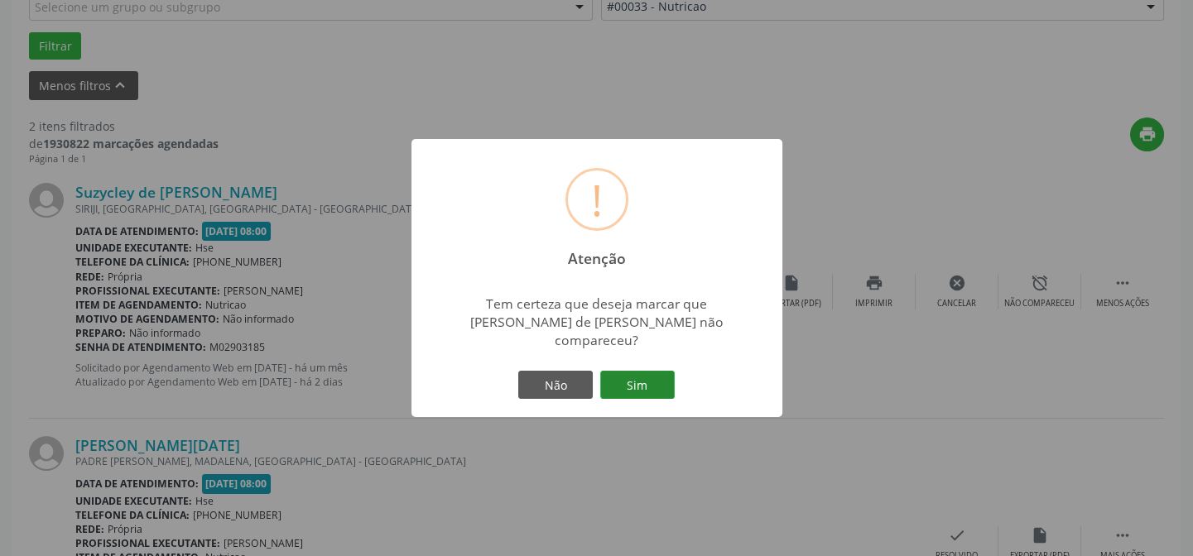
click at [650, 376] on button "Sim" at bounding box center [637, 385] width 74 height 28
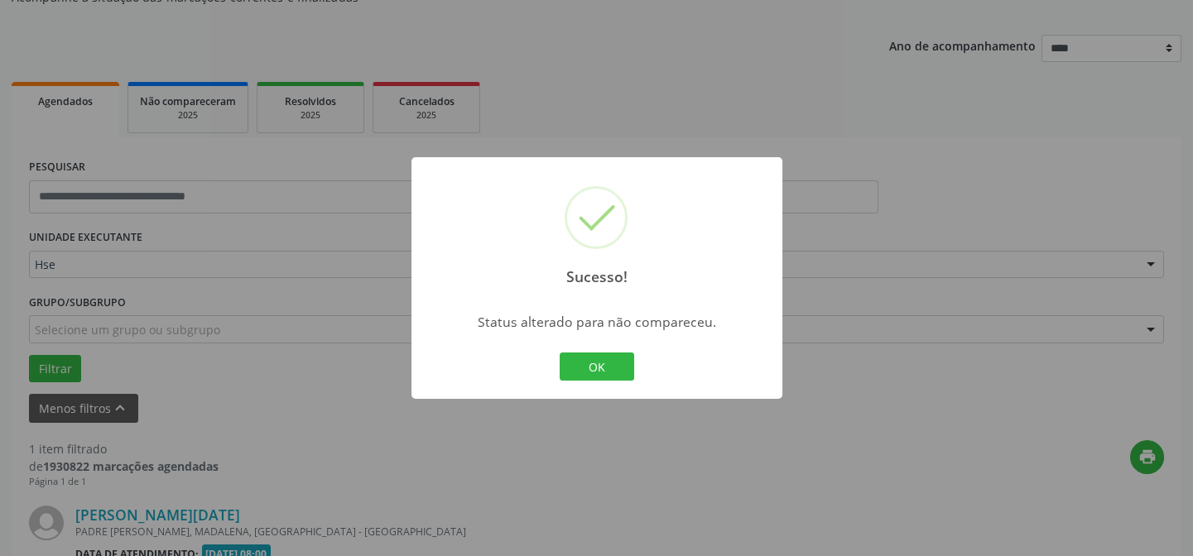
scroll to position [378, 0]
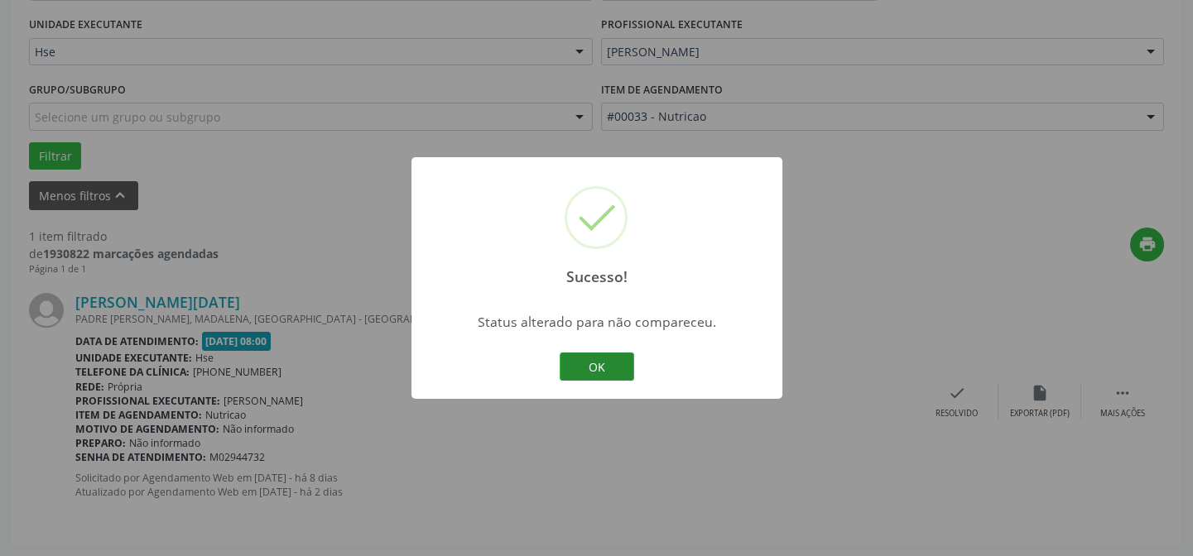
click at [609, 367] on button "OK" at bounding box center [596, 367] width 74 height 28
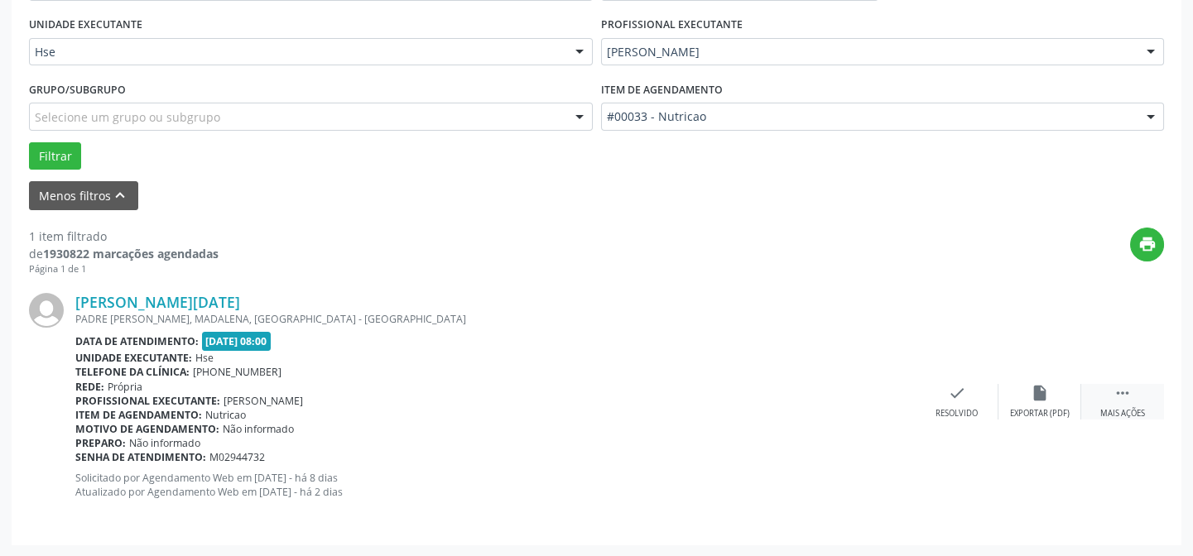
click at [1116, 391] on icon "" at bounding box center [1122, 393] width 18 height 18
click at [1041, 400] on icon "alarm_off" at bounding box center [1039, 393] width 18 height 18
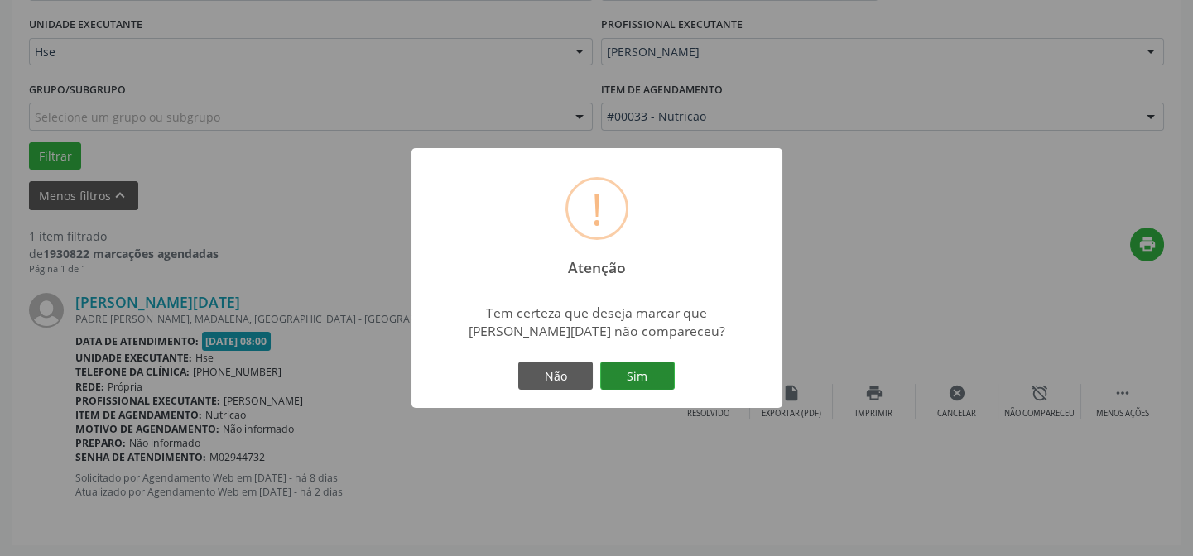
click at [644, 372] on button "Sim" at bounding box center [637, 376] width 74 height 28
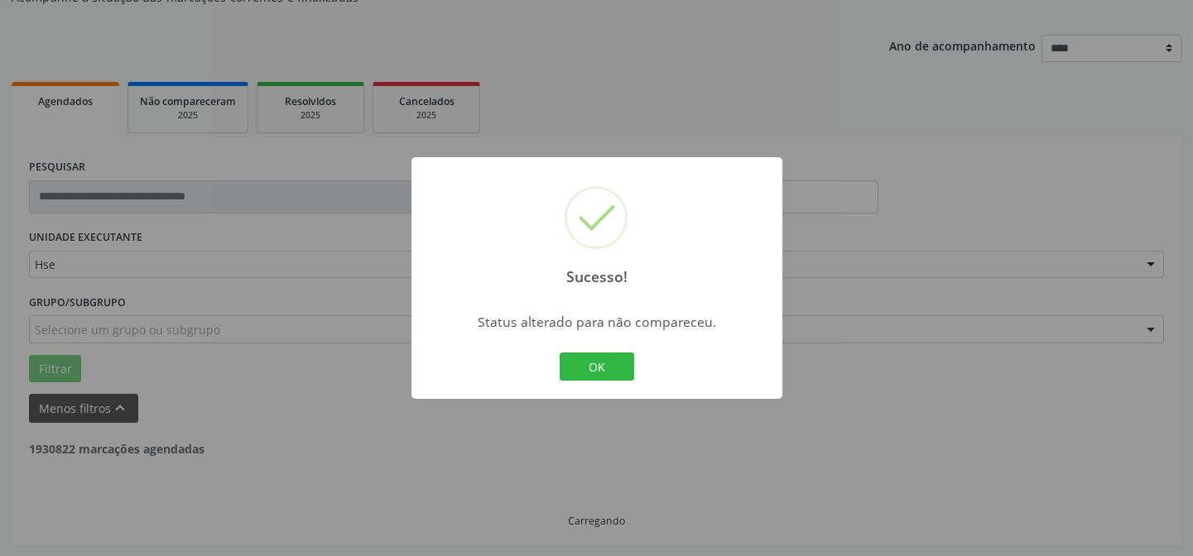
scroll to position [112, 0]
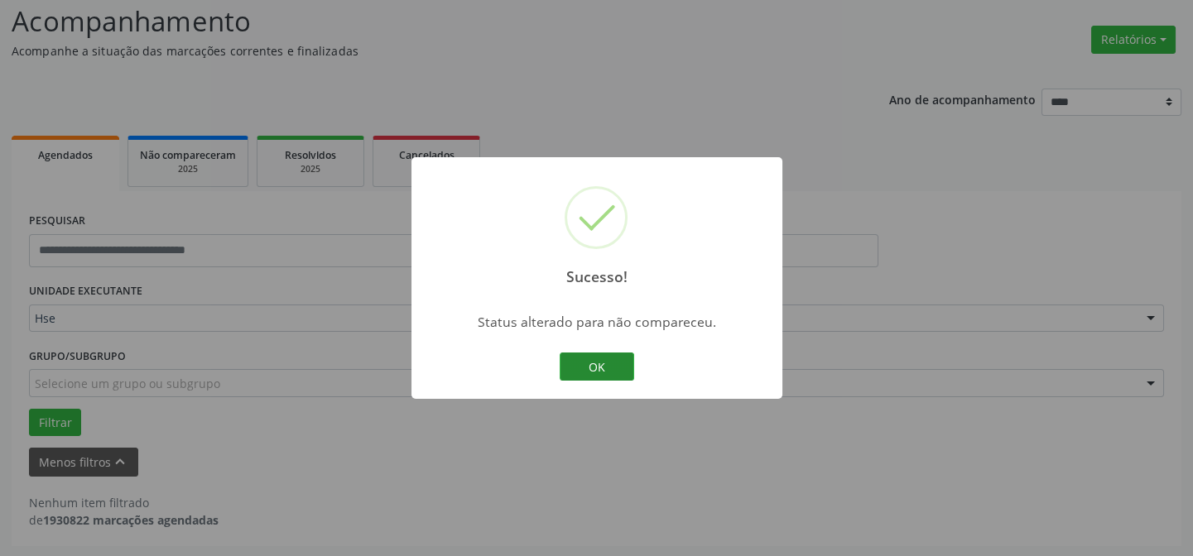
click at [603, 358] on button "OK" at bounding box center [596, 367] width 74 height 28
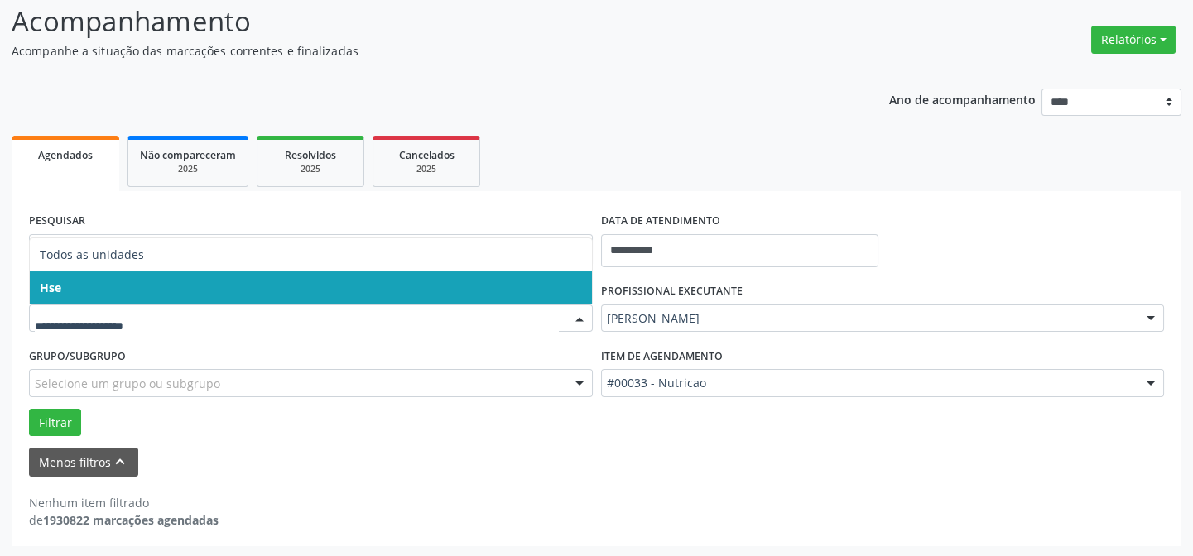
click at [181, 286] on span "Hse" at bounding box center [311, 287] width 562 height 33
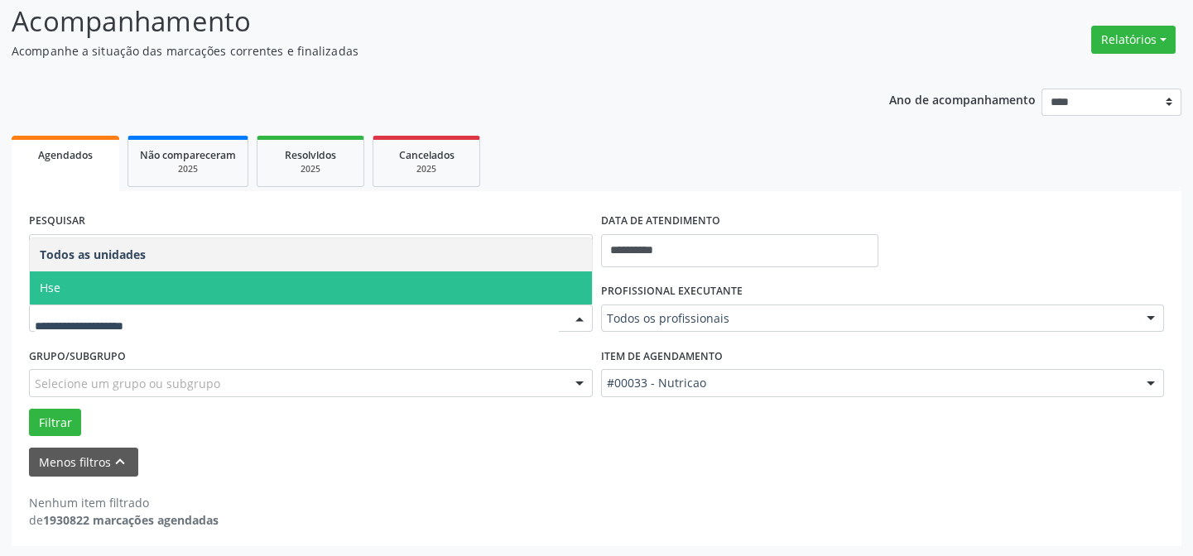
click at [108, 283] on span "Hse" at bounding box center [311, 287] width 562 height 33
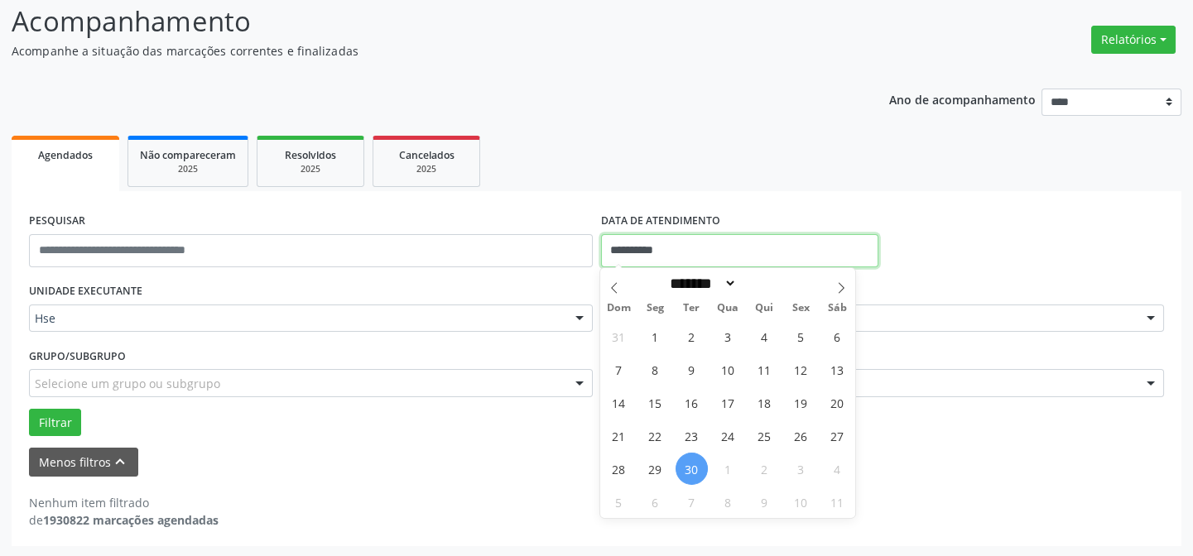
click at [687, 249] on input "**********" at bounding box center [739, 250] width 277 height 33
click at [689, 466] on span "30" at bounding box center [691, 469] width 32 height 32
type input "**********"
click at [689, 466] on span "30" at bounding box center [691, 469] width 32 height 32
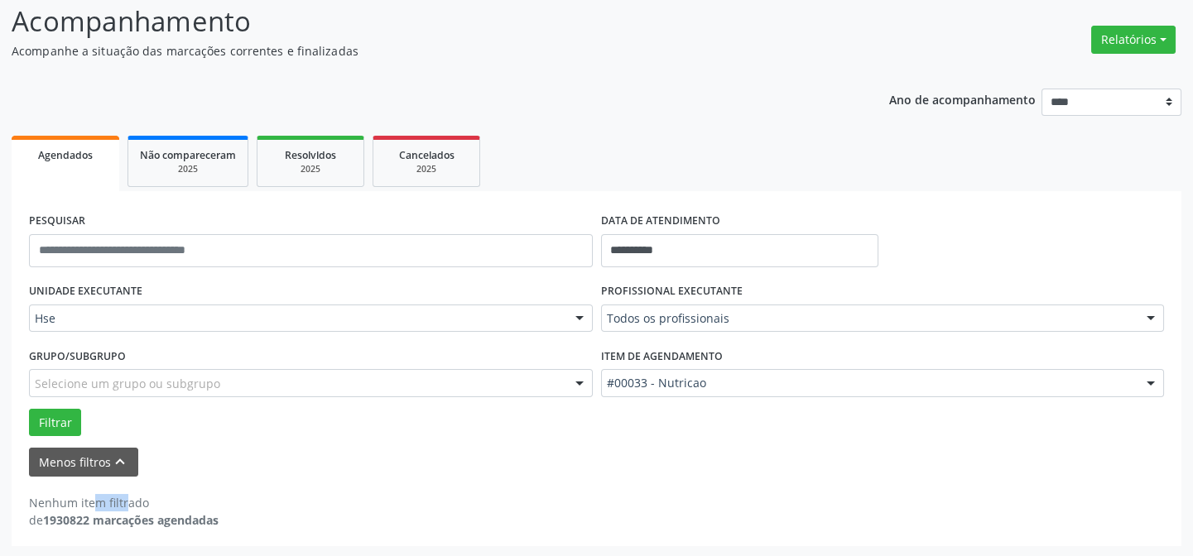
click at [689, 466] on div "Menos filtros keyboard_arrow_up" at bounding box center [596, 462] width 1143 height 29
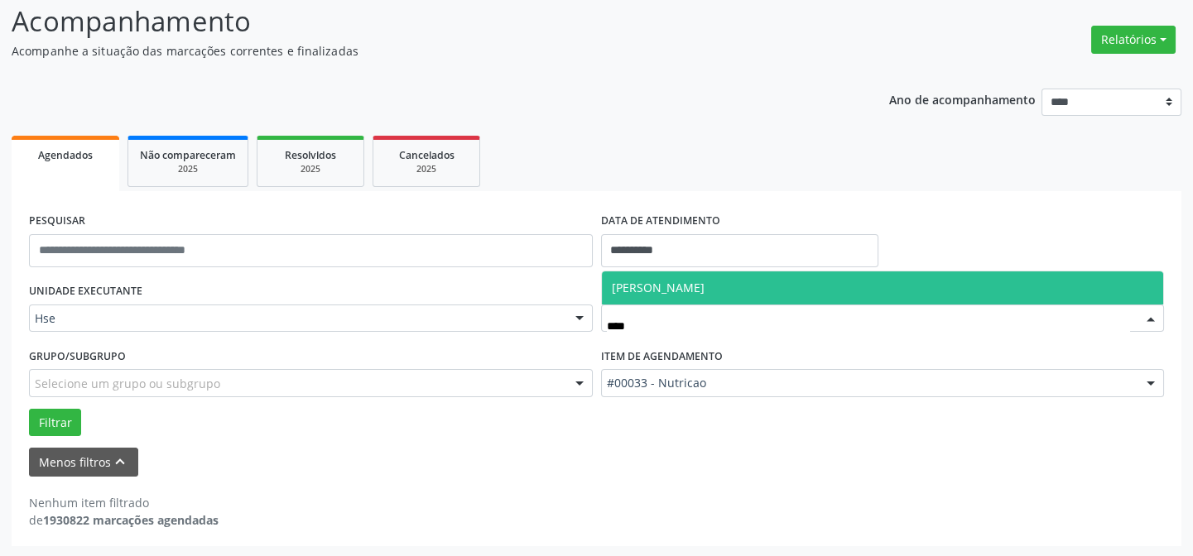
type input "*****"
click at [704, 280] on span "[PERSON_NAME]" at bounding box center [658, 288] width 93 height 16
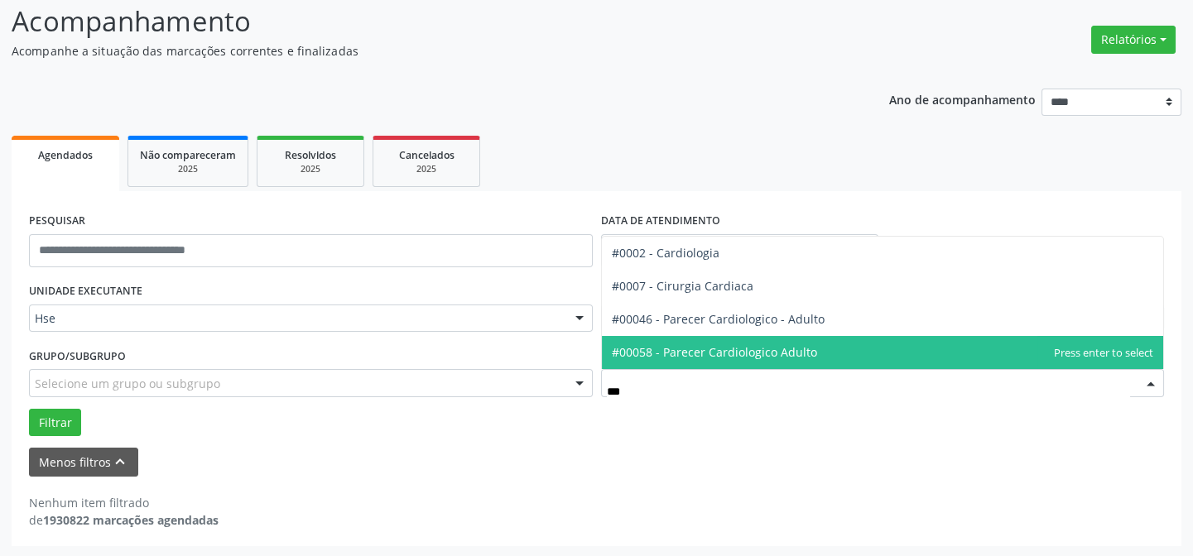
type input "****"
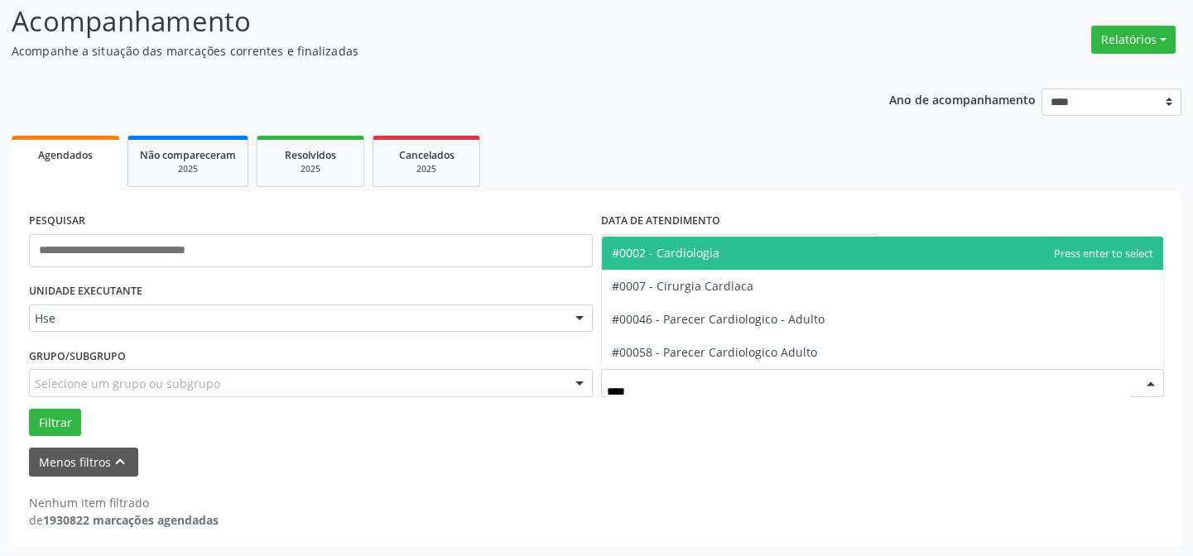
click at [743, 249] on span "#0002 - Cardiologia" at bounding box center [883, 253] width 562 height 33
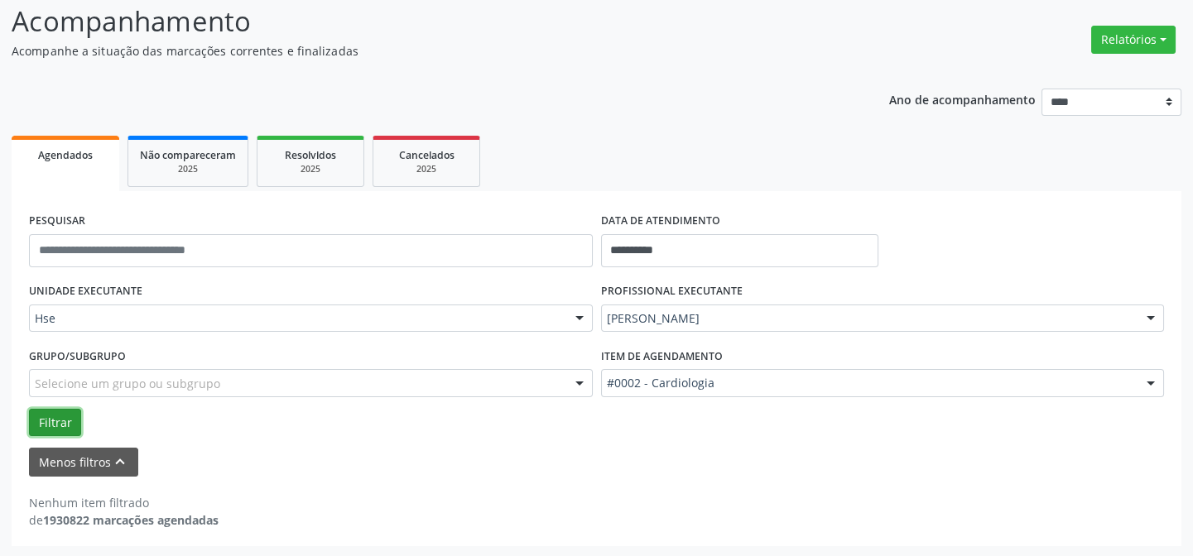
click at [44, 411] on button "Filtrar" at bounding box center [55, 423] width 52 height 28
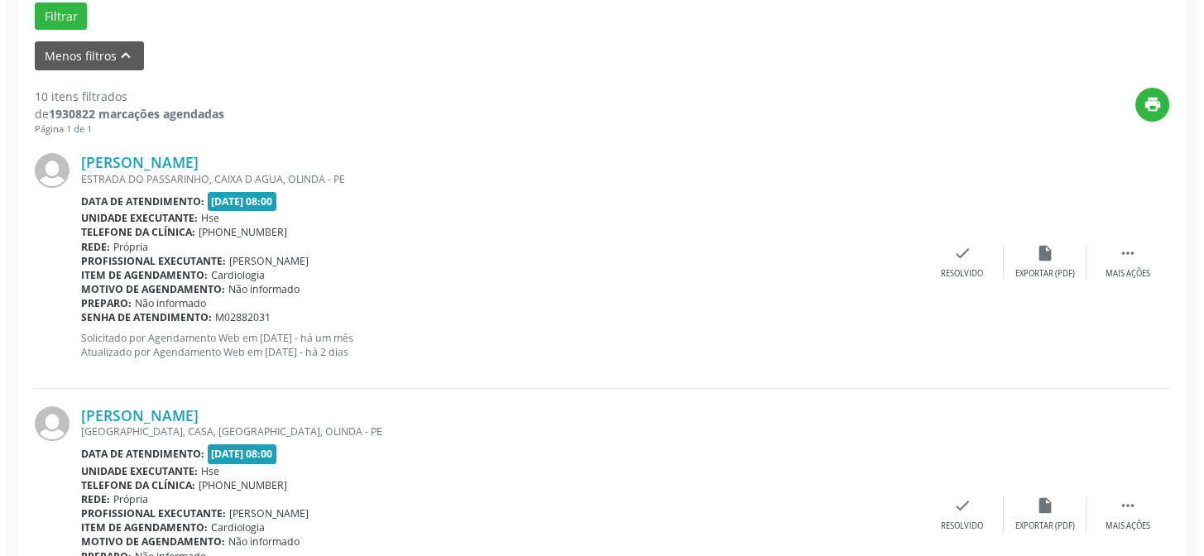
scroll to position [488, 0]
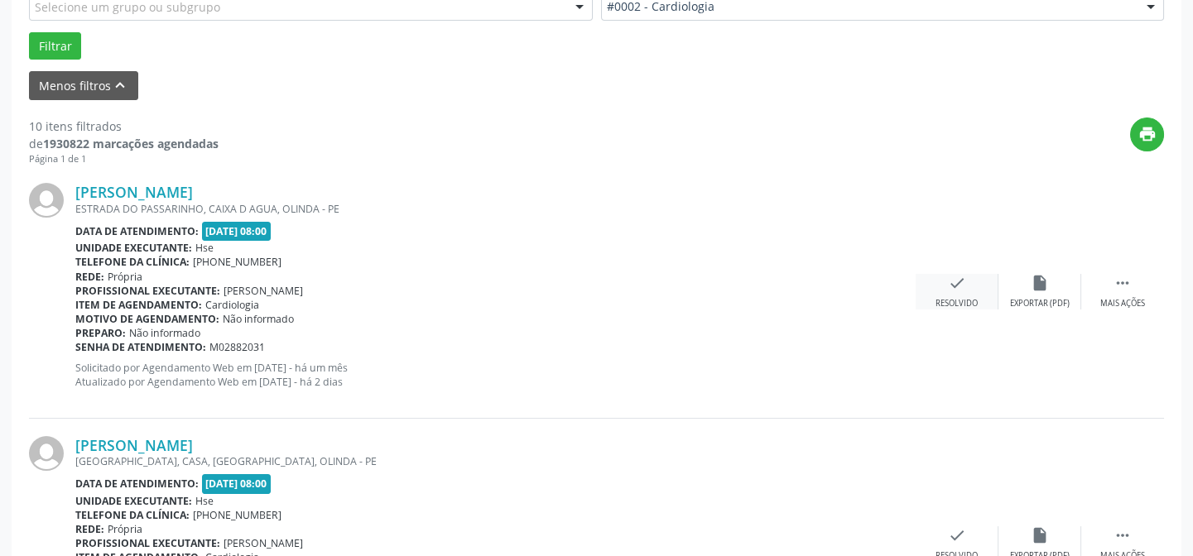
click at [973, 286] on div "check Resolvido" at bounding box center [956, 292] width 83 height 36
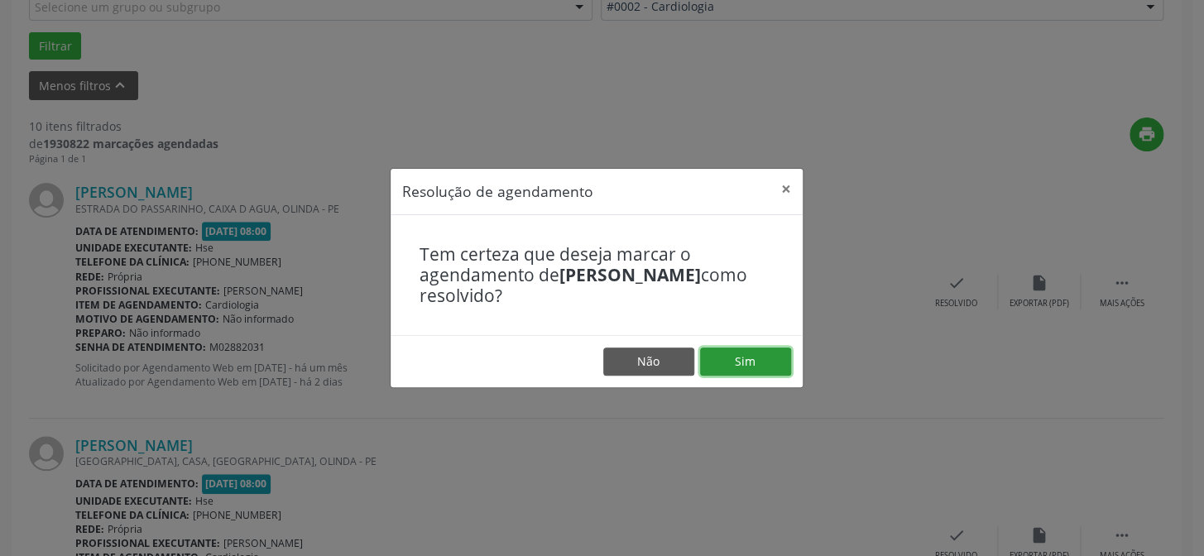
click at [769, 363] on button "Sim" at bounding box center [745, 362] width 91 height 28
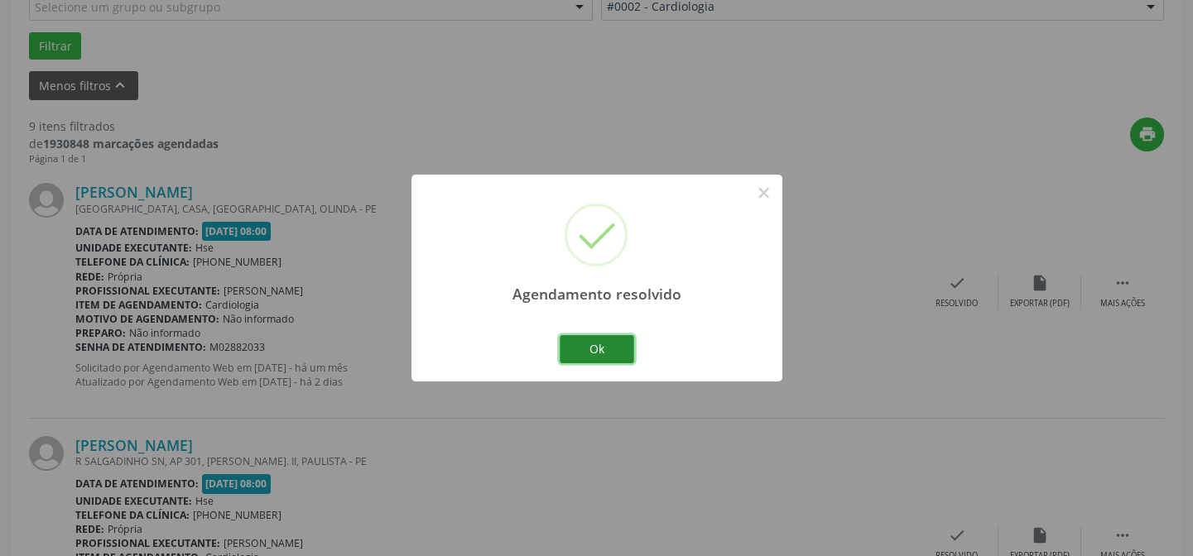
click at [608, 353] on button "Ok" at bounding box center [596, 349] width 74 height 28
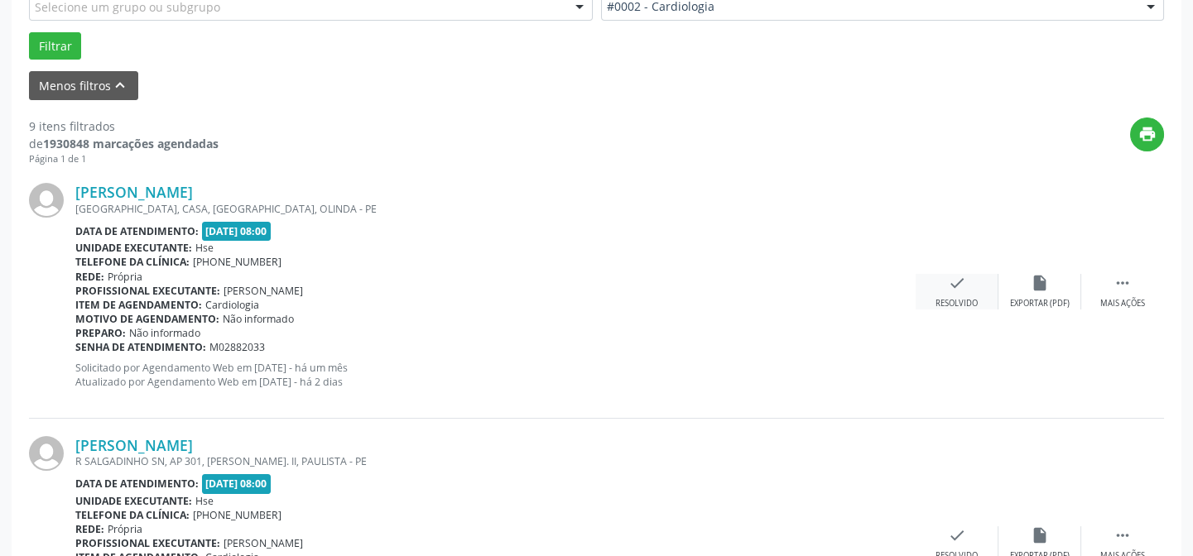
click at [963, 293] on div "check Resolvido" at bounding box center [956, 292] width 83 height 36
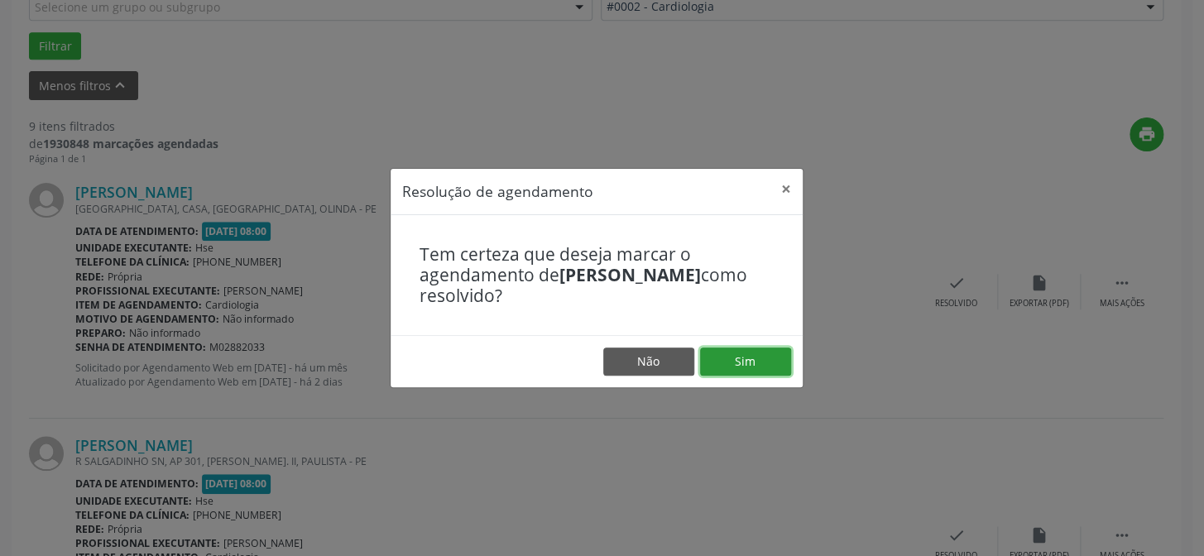
click at [728, 362] on button "Sim" at bounding box center [745, 362] width 91 height 28
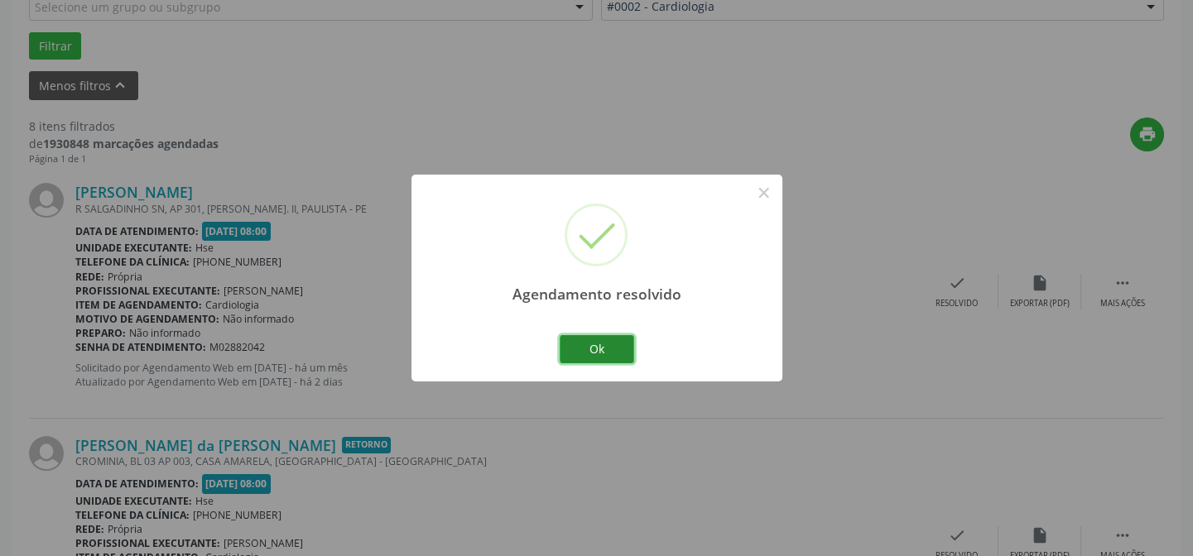
click at [601, 355] on button "Ok" at bounding box center [596, 349] width 74 height 28
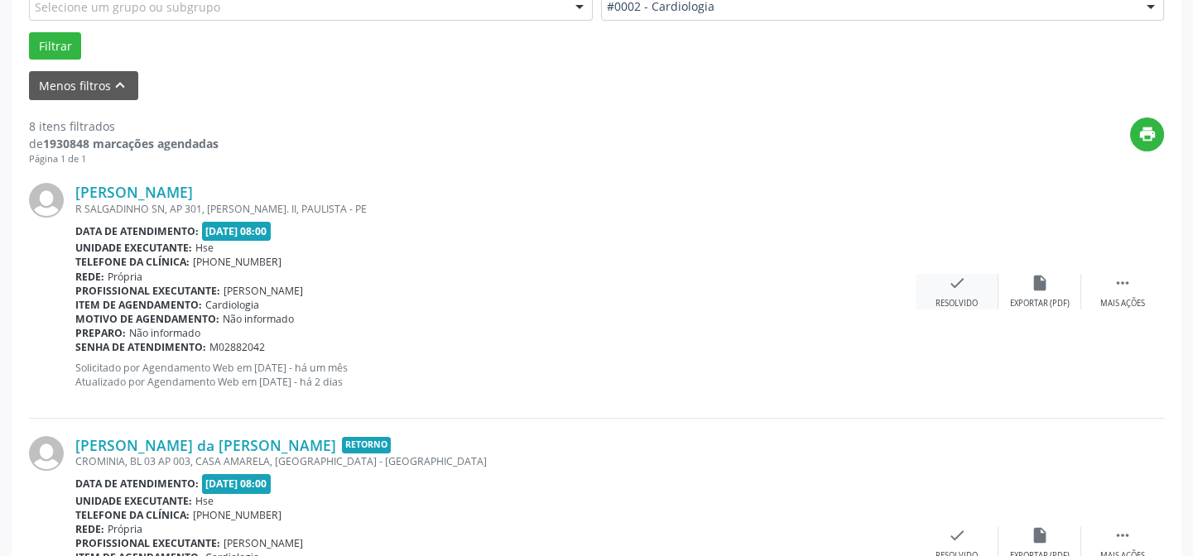
click at [965, 295] on div "check Resolvido" at bounding box center [956, 292] width 83 height 36
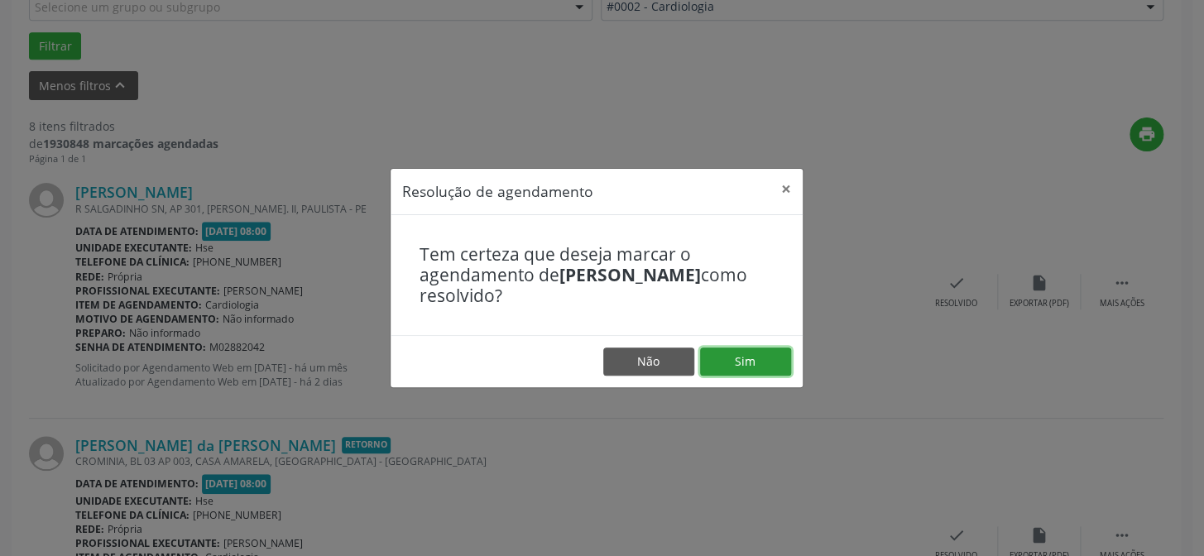
click at [742, 360] on button "Sim" at bounding box center [745, 362] width 91 height 28
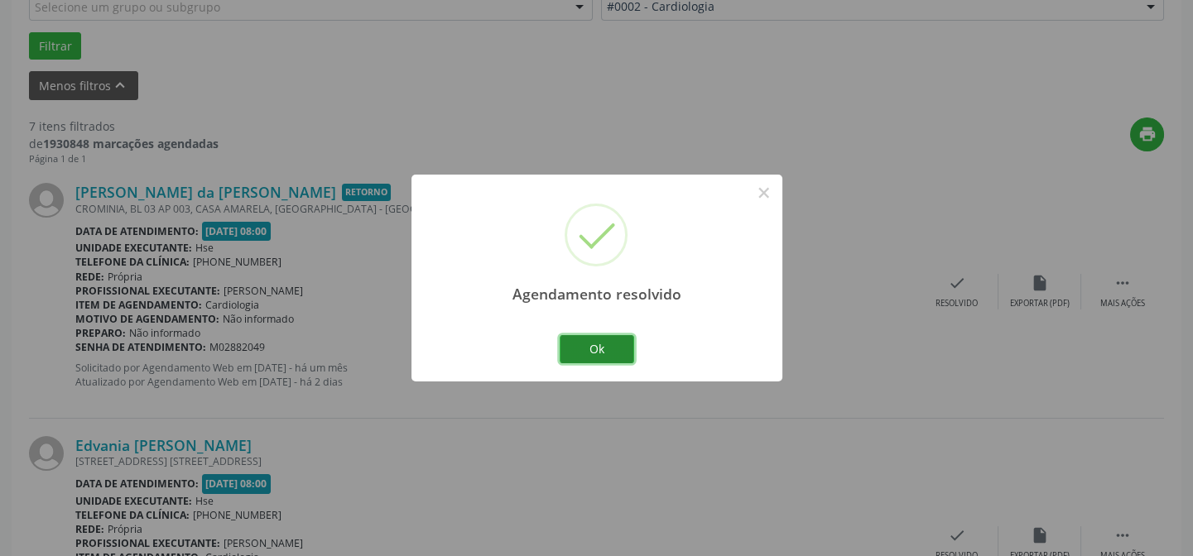
click at [609, 352] on button "Ok" at bounding box center [596, 349] width 74 height 28
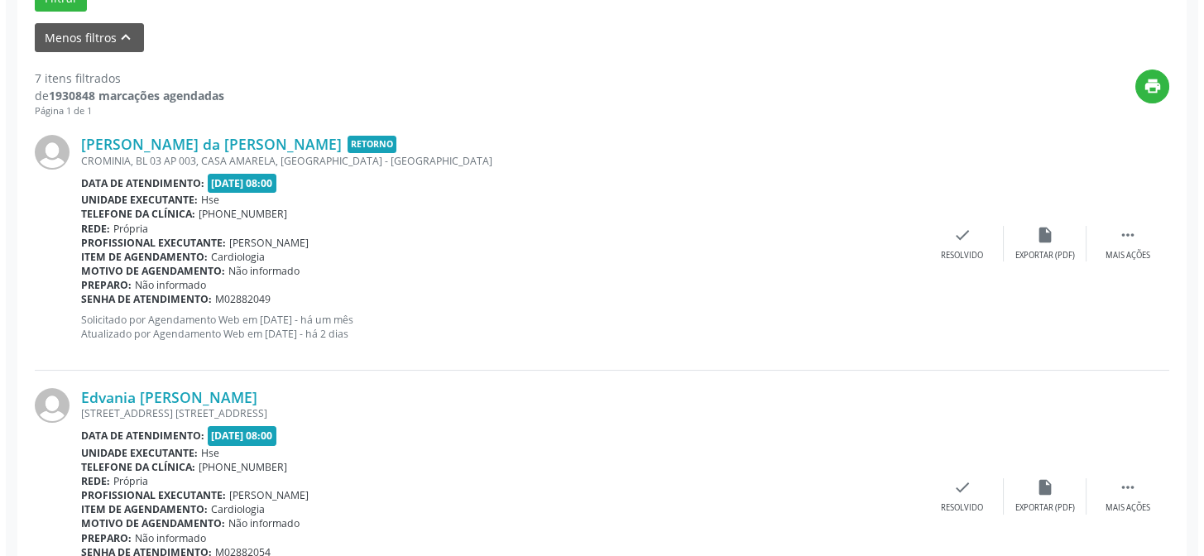
scroll to position [563, 0]
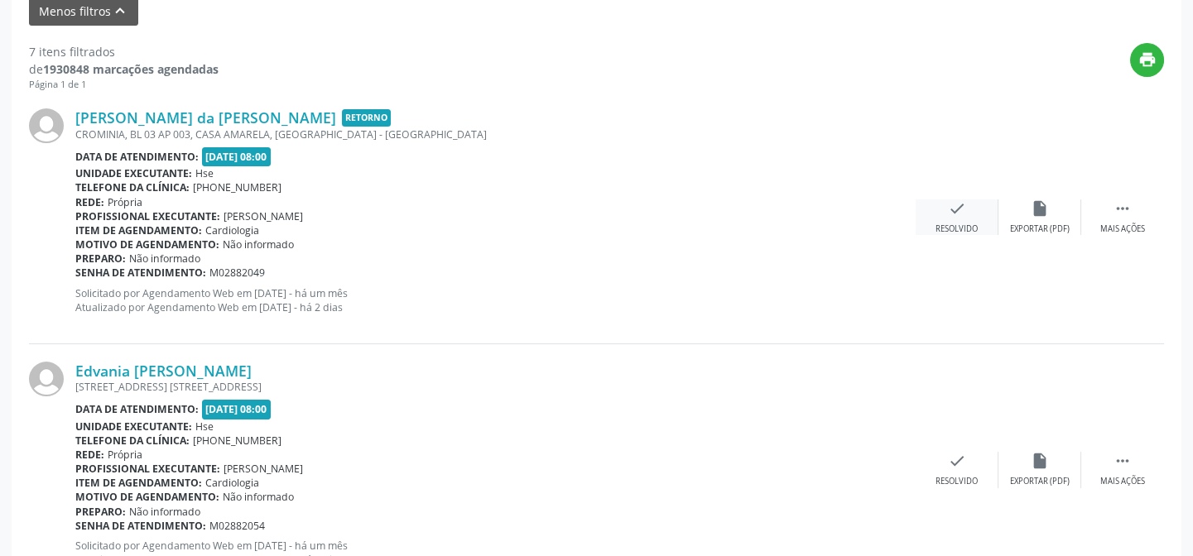
click at [954, 206] on icon "check" at bounding box center [957, 208] width 18 height 18
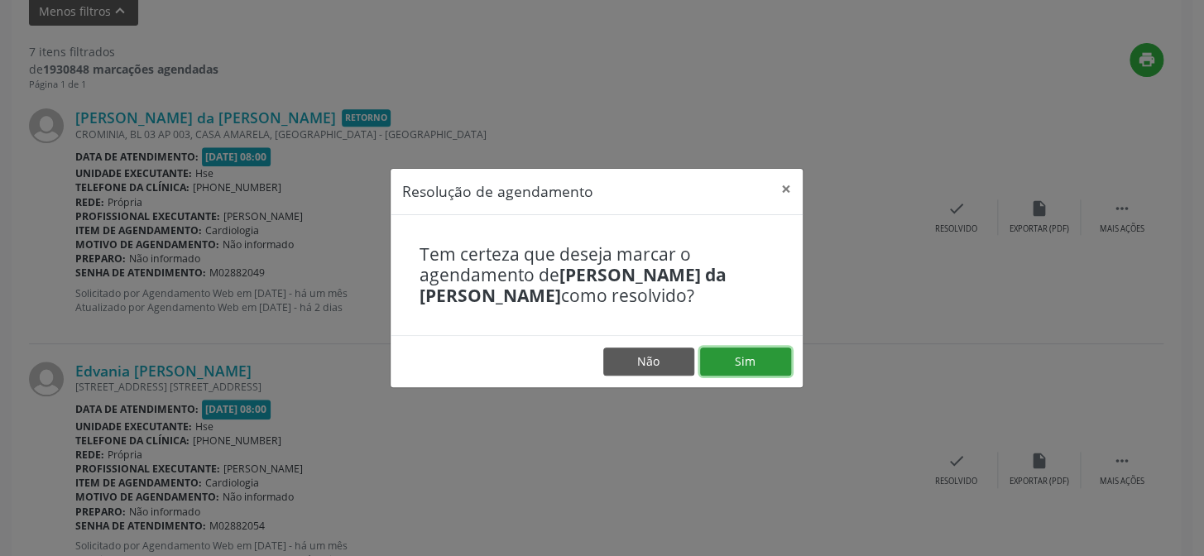
click at [740, 362] on button "Sim" at bounding box center [745, 362] width 91 height 28
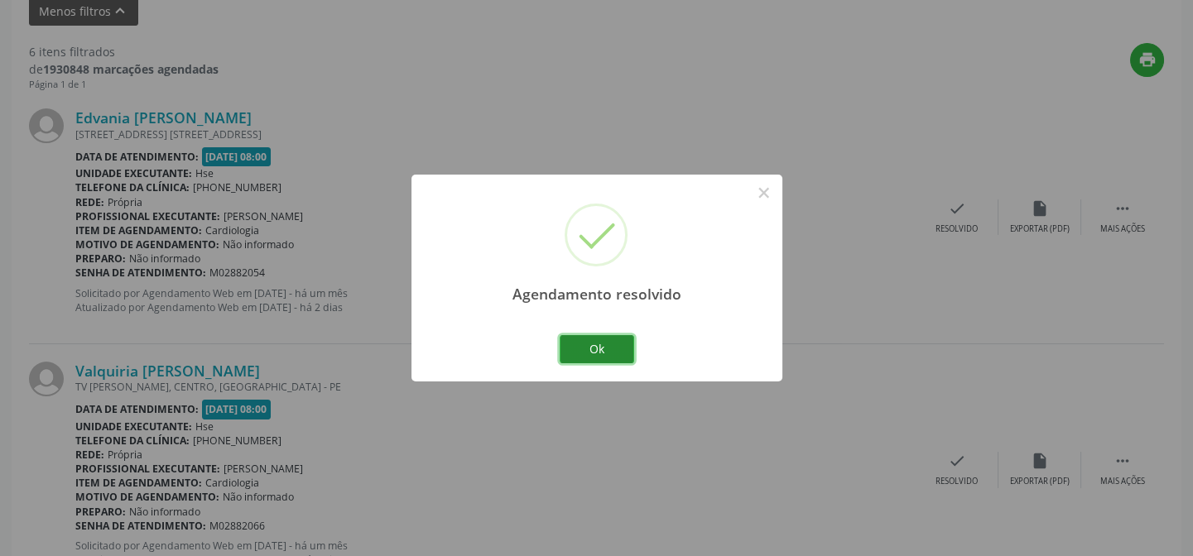
click at [607, 343] on button "Ok" at bounding box center [596, 349] width 74 height 28
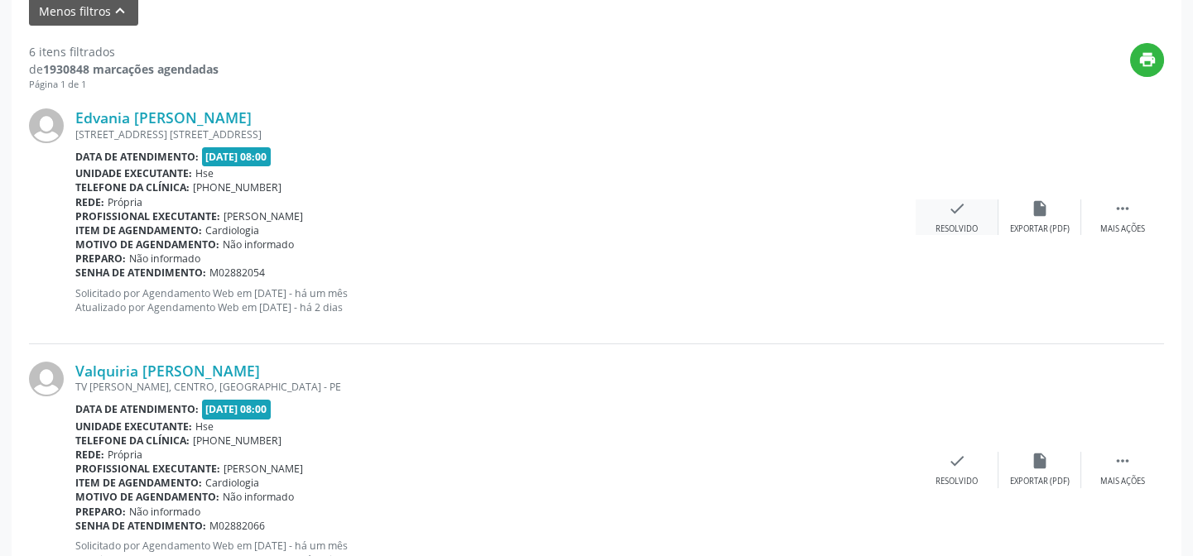
click at [939, 214] on div "check Resolvido" at bounding box center [956, 217] width 83 height 36
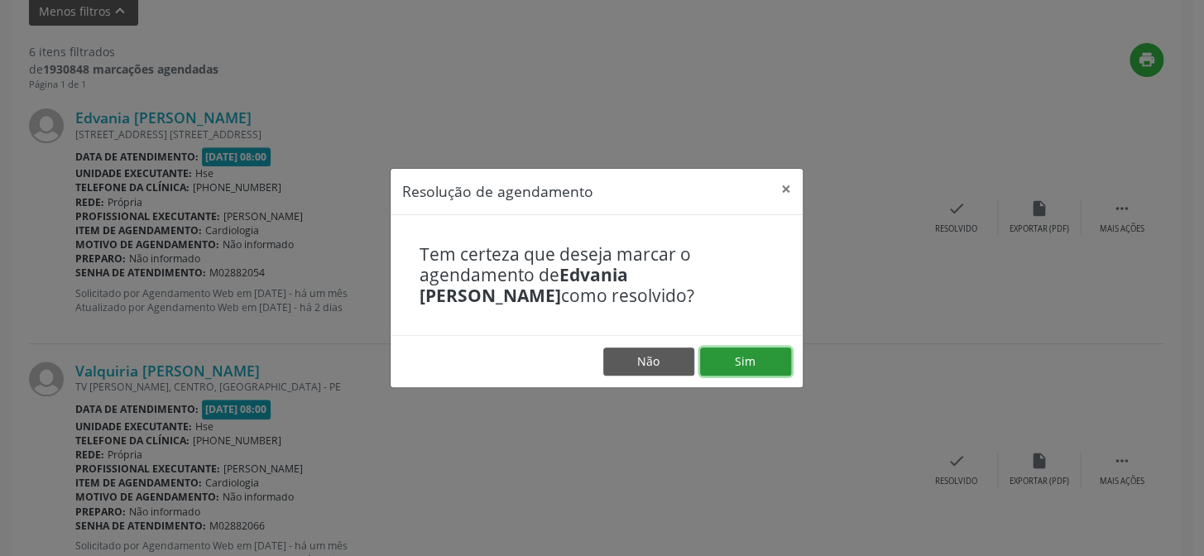
click at [736, 366] on button "Sim" at bounding box center [745, 362] width 91 height 28
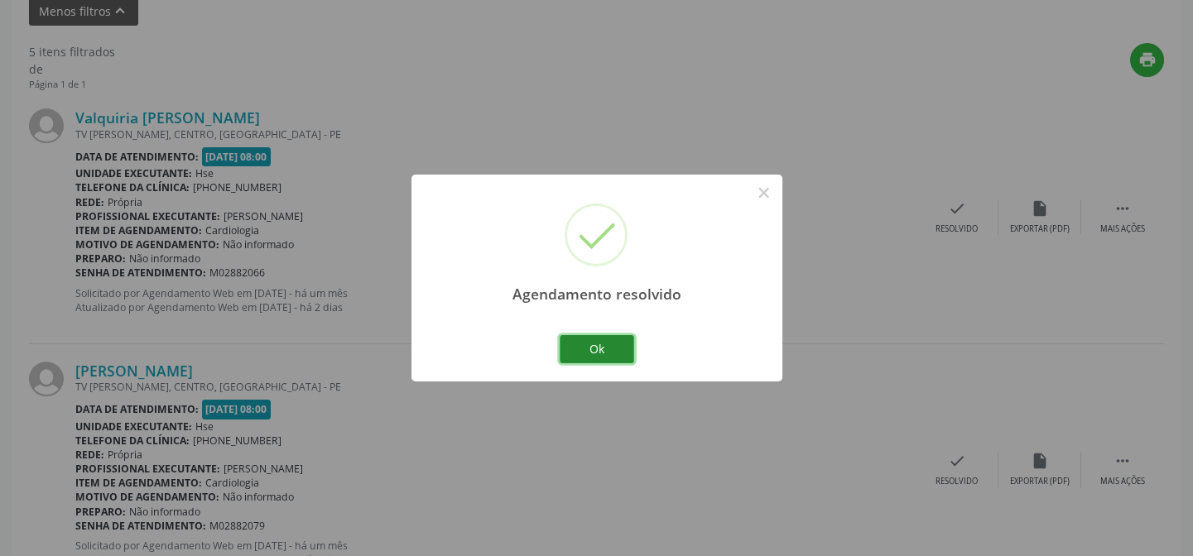
click at [603, 351] on button "Ok" at bounding box center [596, 349] width 74 height 28
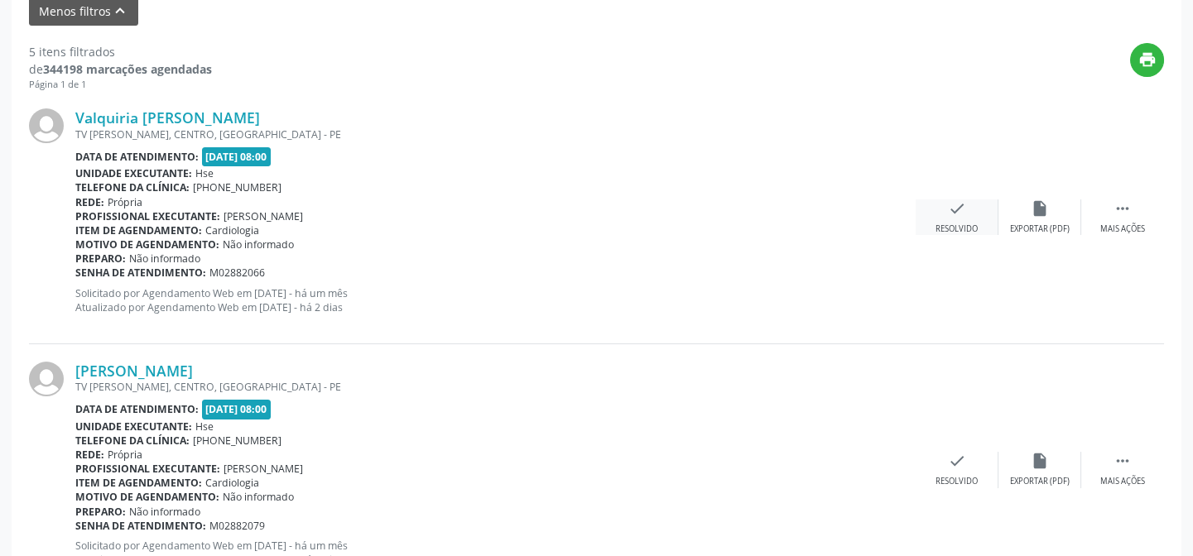
click at [941, 223] on div "Resolvido" at bounding box center [956, 229] width 42 height 12
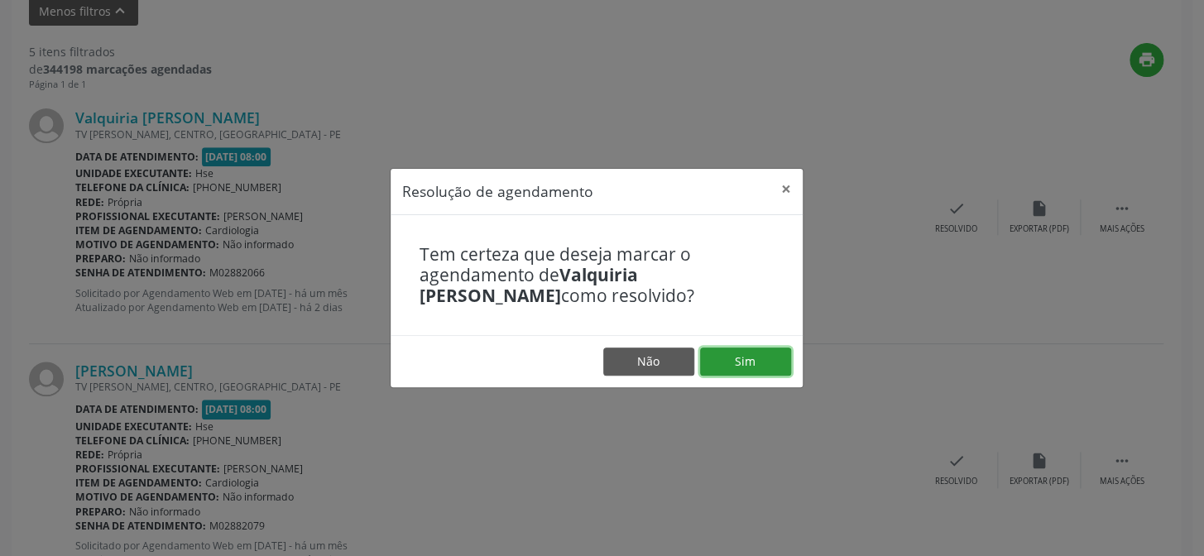
click at [732, 362] on button "Sim" at bounding box center [745, 362] width 91 height 28
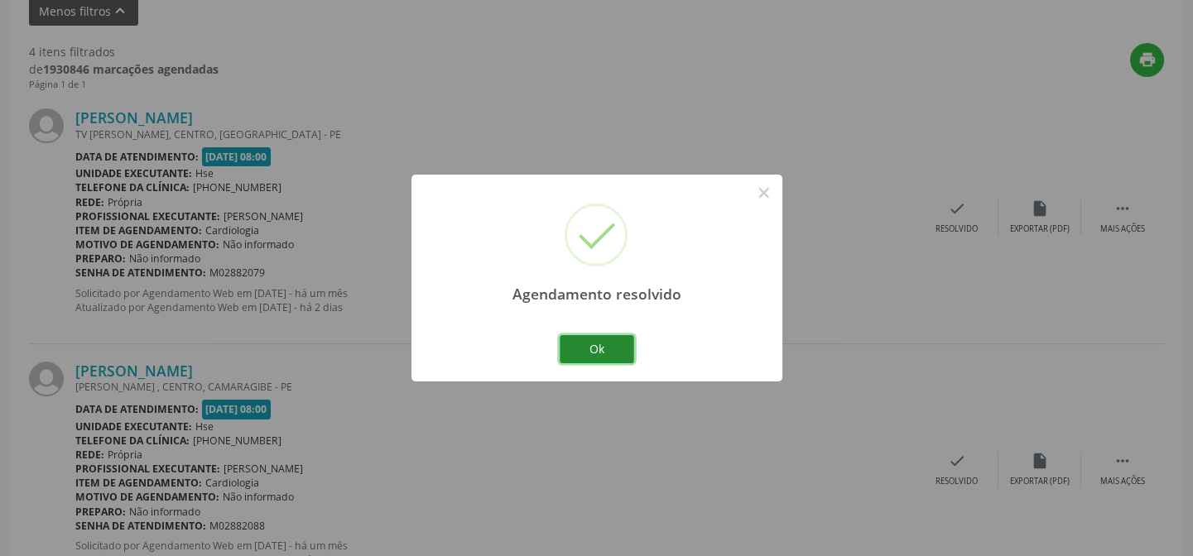
click at [608, 346] on button "Ok" at bounding box center [596, 349] width 74 height 28
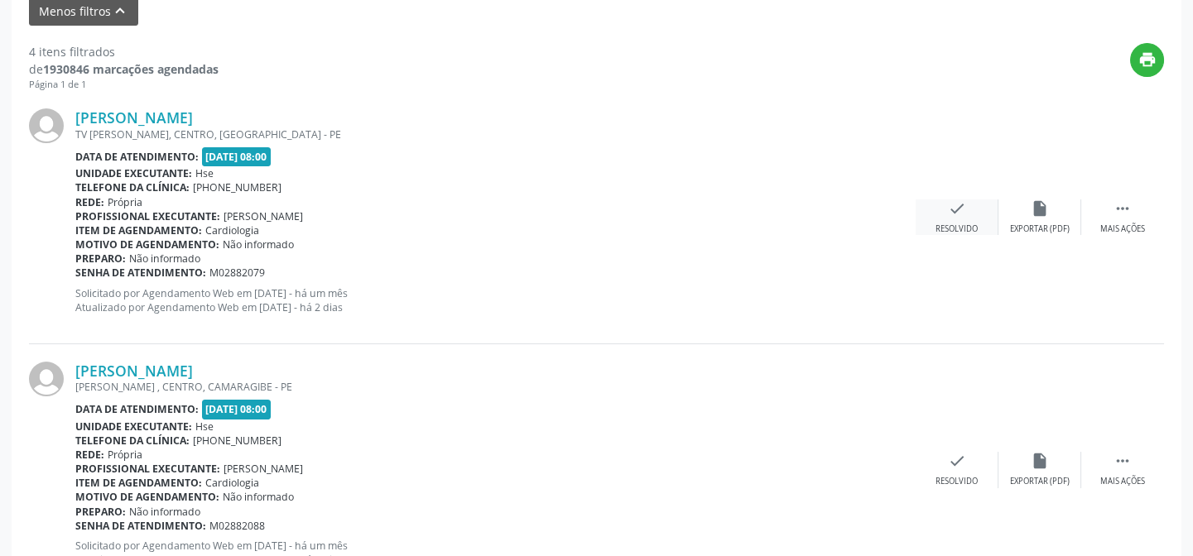
click at [940, 211] on div "check Resolvido" at bounding box center [956, 217] width 83 height 36
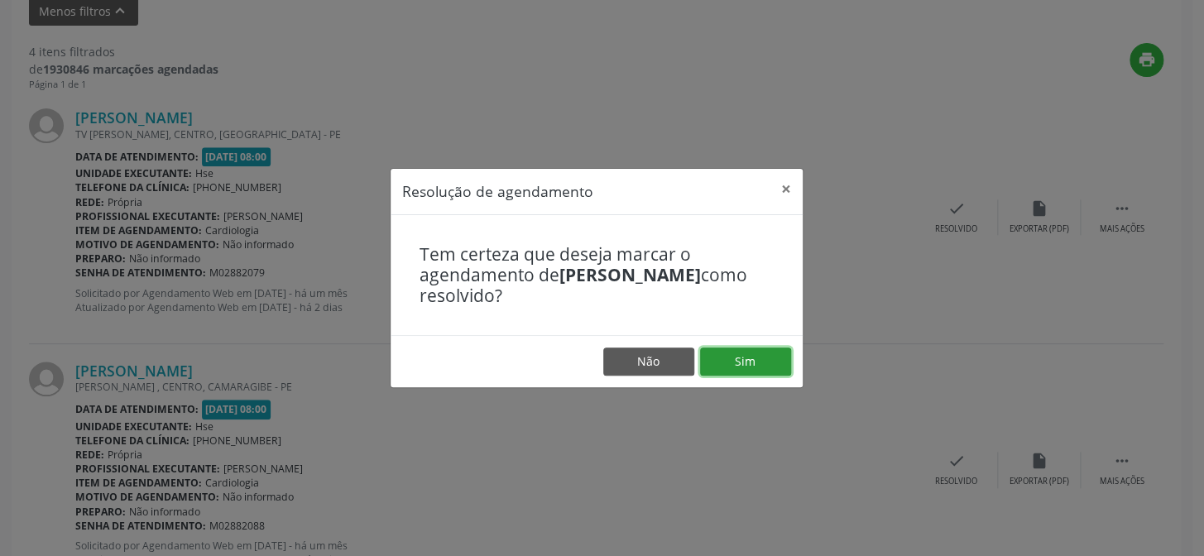
click at [745, 355] on button "Sim" at bounding box center [745, 362] width 91 height 28
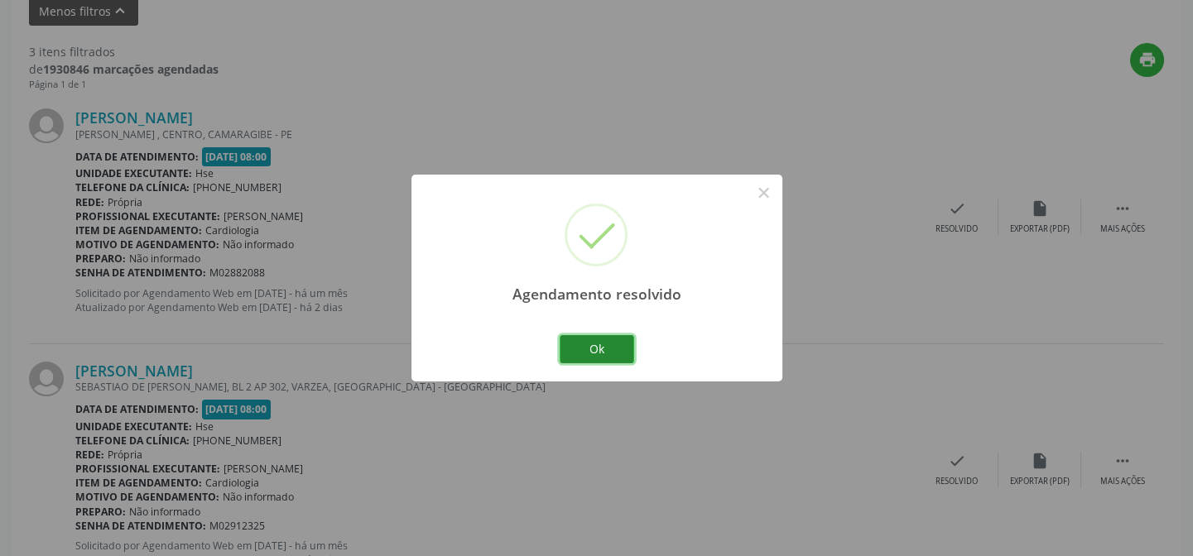
click at [600, 346] on button "Ok" at bounding box center [596, 349] width 74 height 28
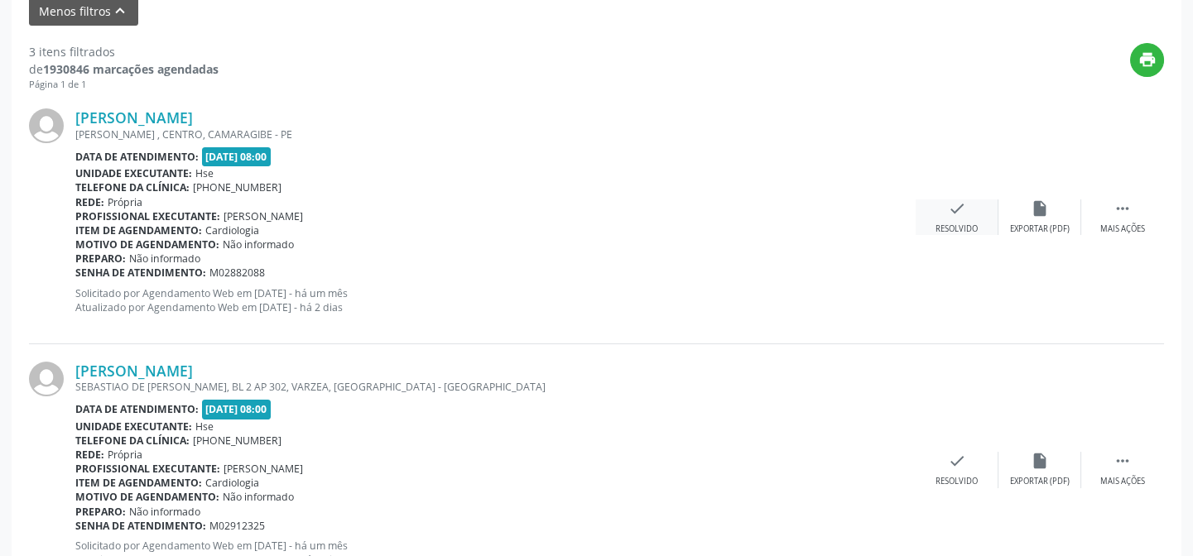
click at [950, 215] on icon "check" at bounding box center [957, 208] width 18 height 18
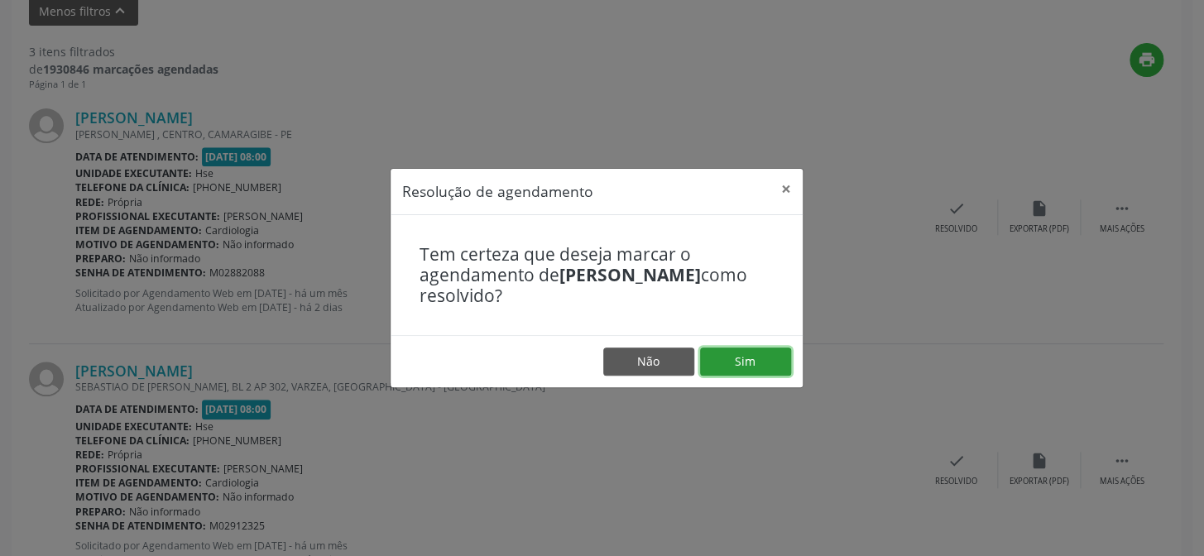
click at [754, 363] on button "Sim" at bounding box center [745, 362] width 91 height 28
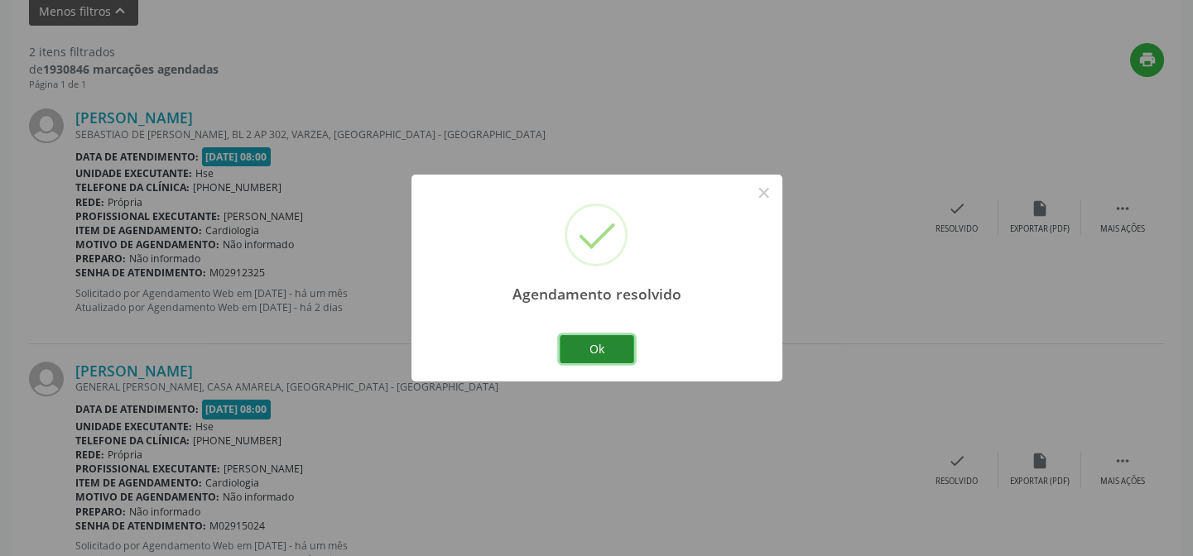
click at [609, 350] on button "Ok" at bounding box center [596, 349] width 74 height 28
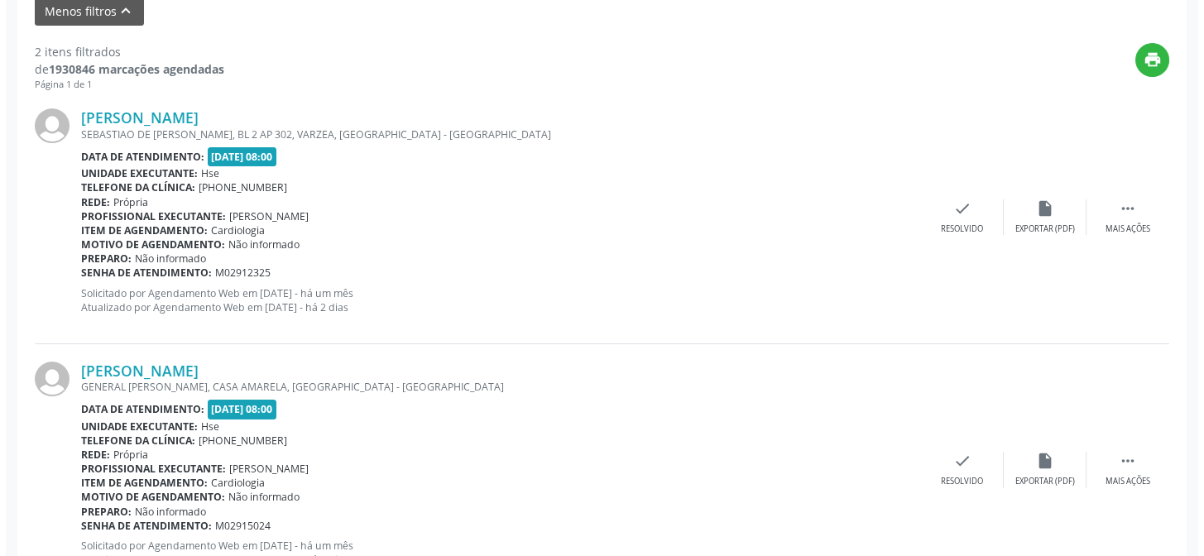
scroll to position [630, 0]
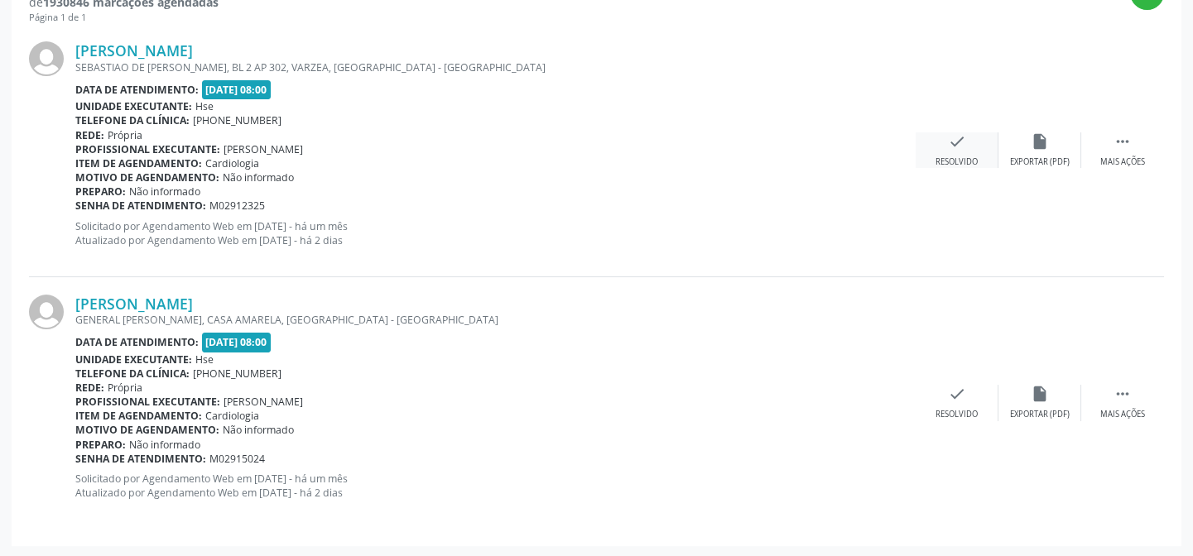
click at [948, 144] on icon "check" at bounding box center [957, 141] width 18 height 18
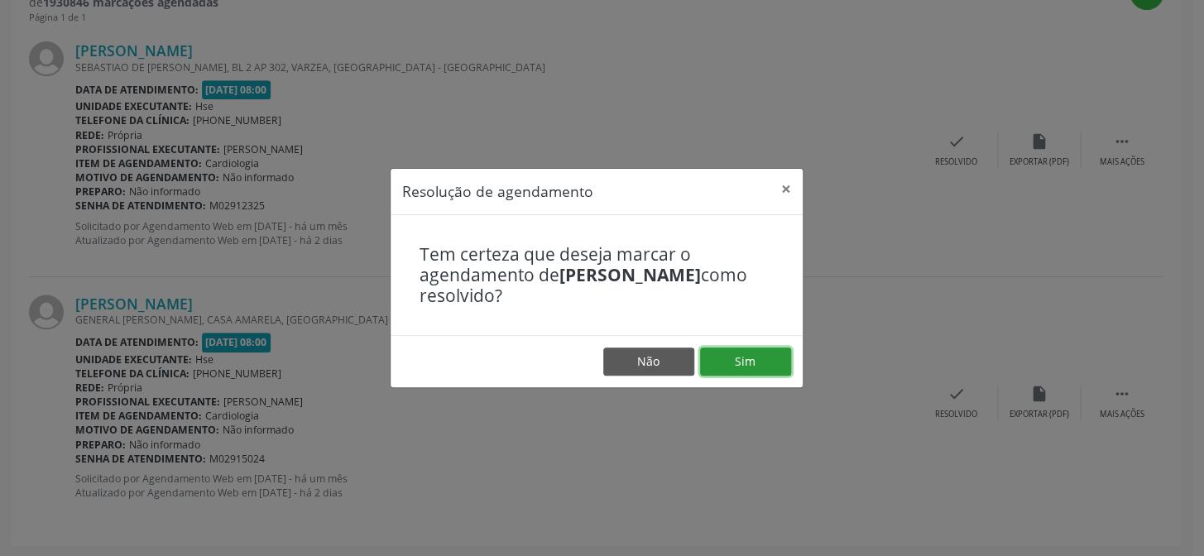
click at [751, 360] on button "Sim" at bounding box center [745, 362] width 91 height 28
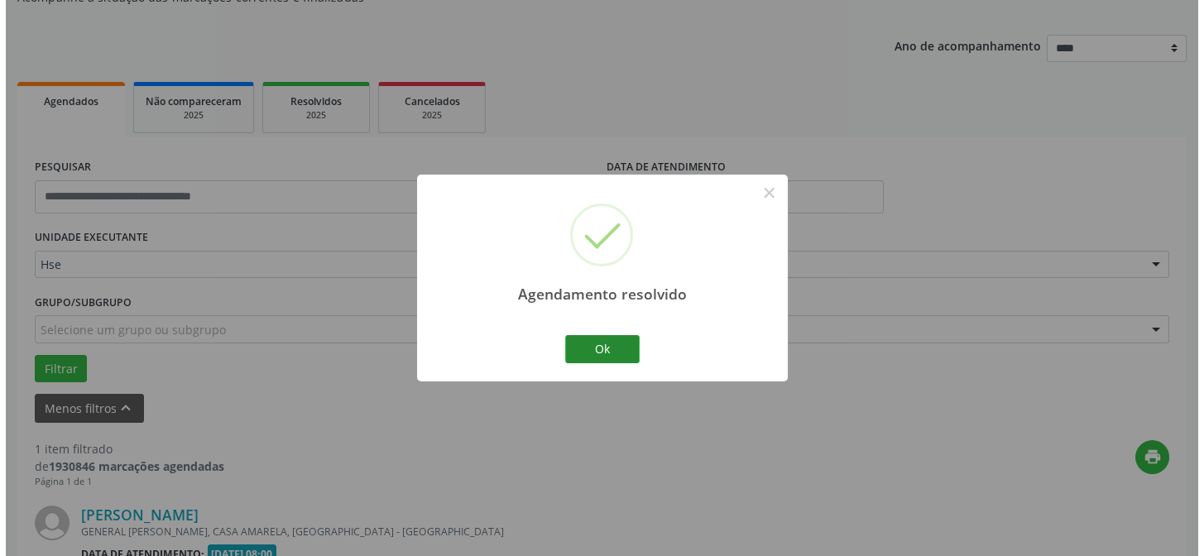
scroll to position [378, 0]
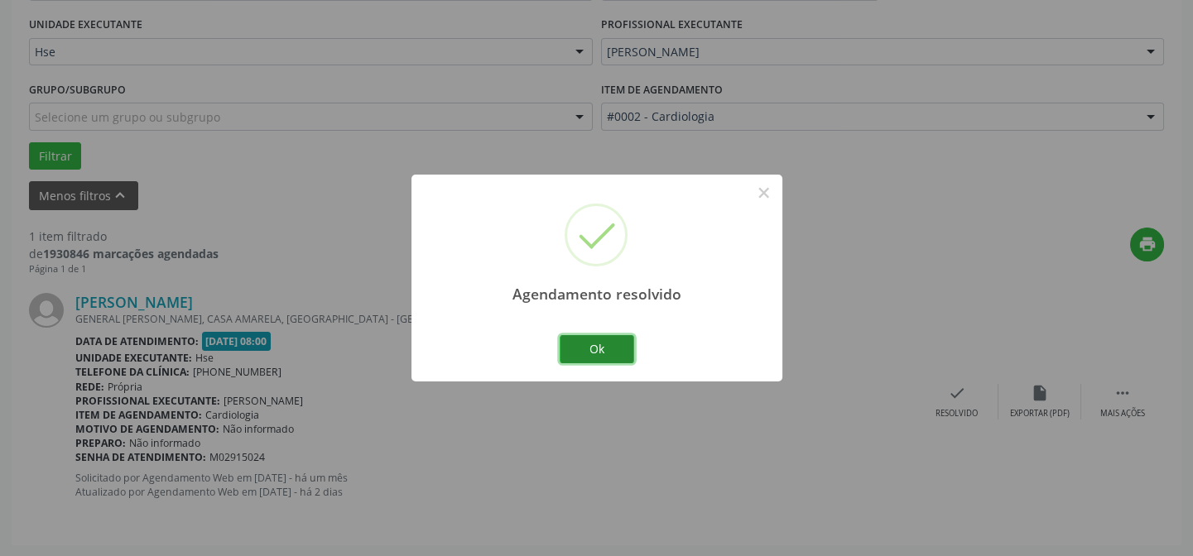
click at [611, 348] on button "Ok" at bounding box center [596, 349] width 74 height 28
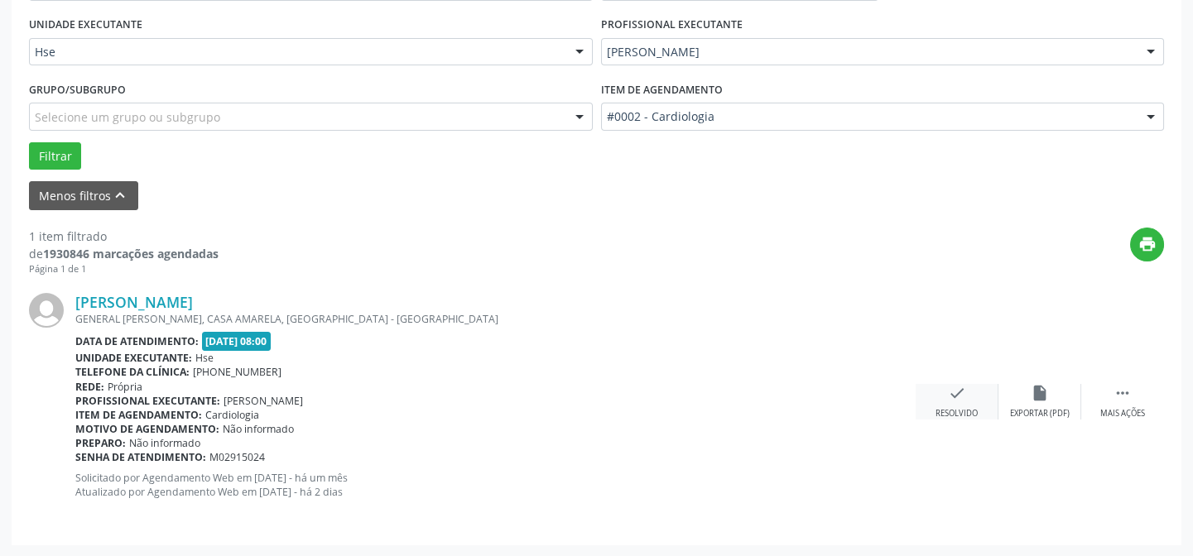
click at [944, 395] on div "check Resolvido" at bounding box center [956, 402] width 83 height 36
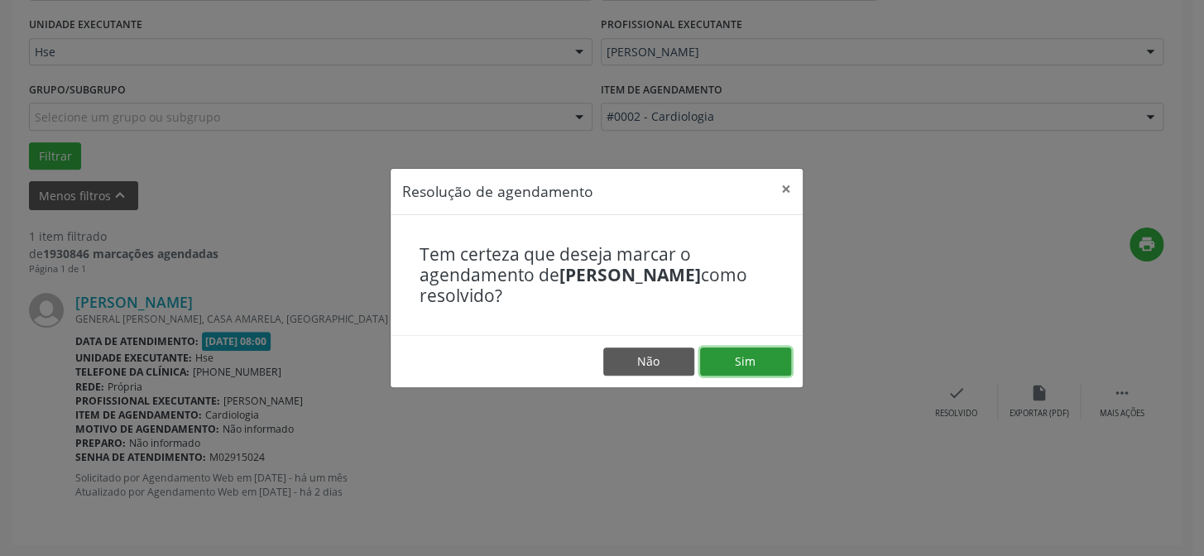
click at [777, 363] on button "Sim" at bounding box center [745, 362] width 91 height 28
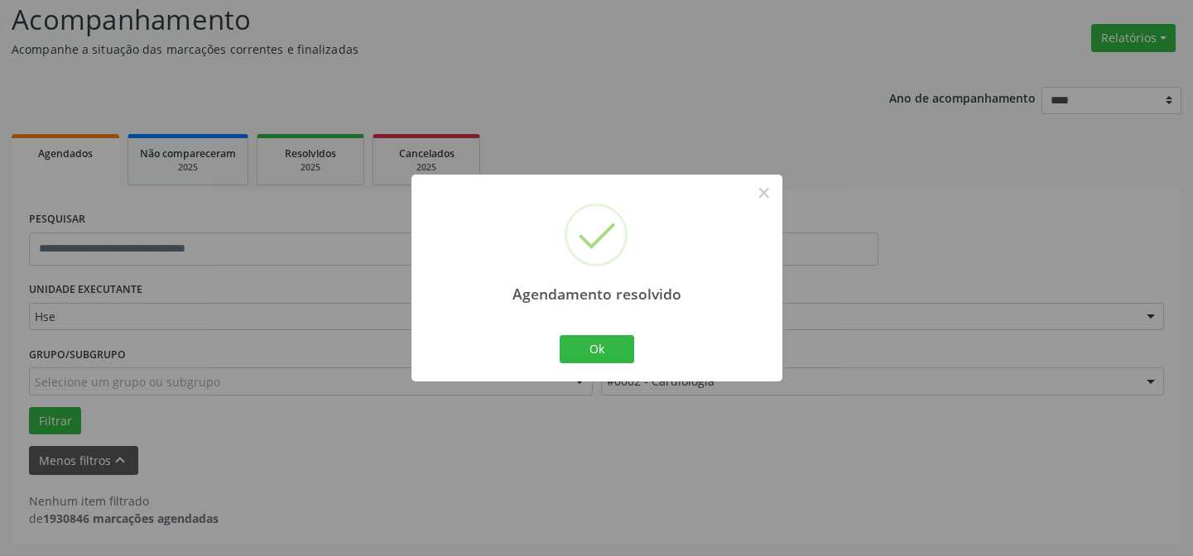
scroll to position [112, 0]
click at [605, 353] on button "Ok" at bounding box center [596, 349] width 74 height 28
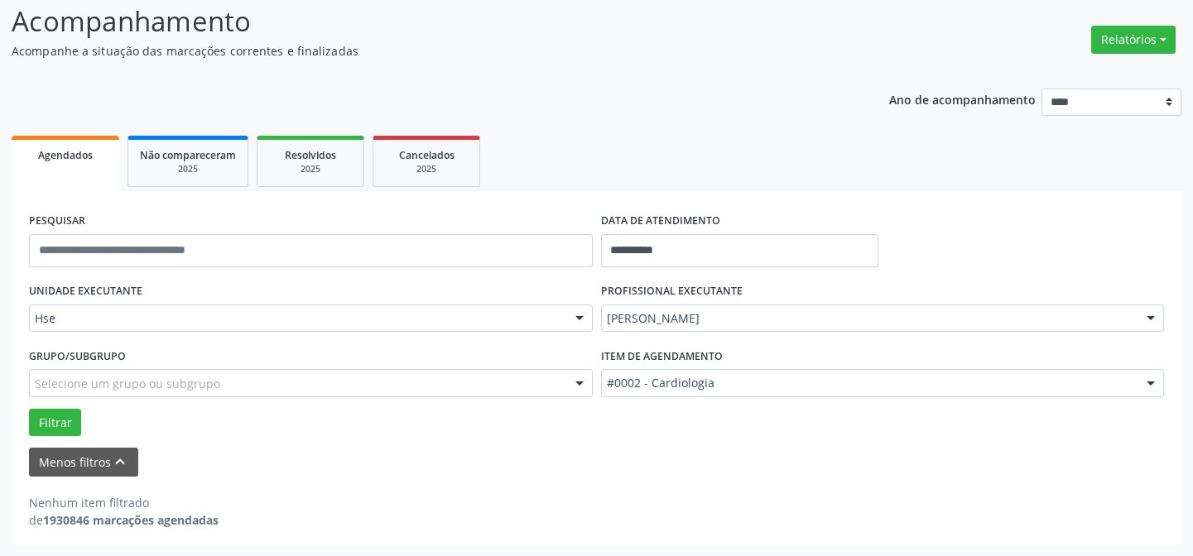
click at [255, 306] on div "Hse" at bounding box center [311, 319] width 564 height 28
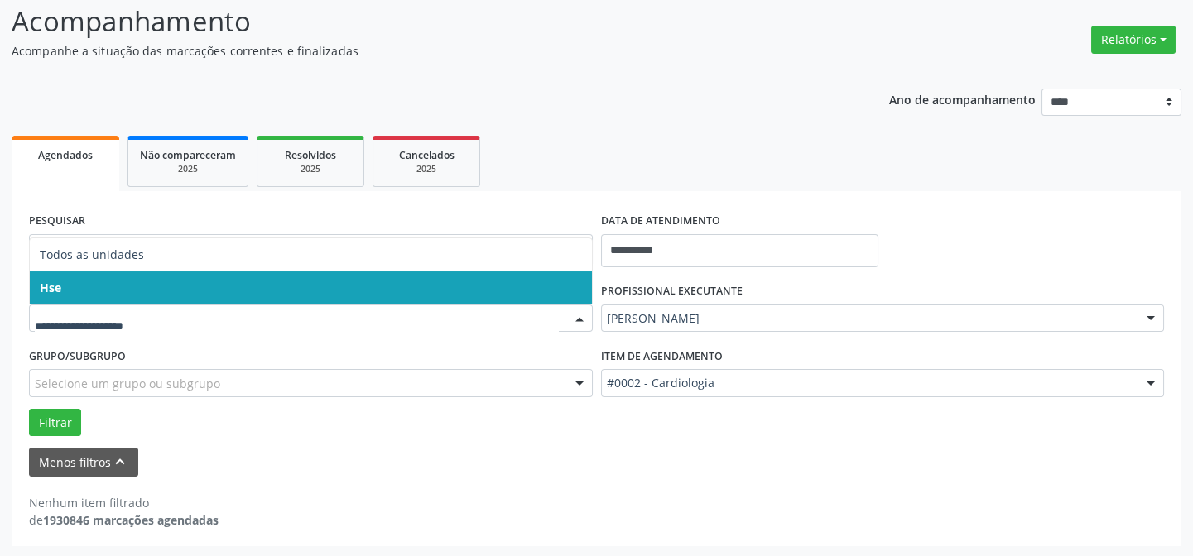
click at [206, 276] on span "Hse" at bounding box center [311, 287] width 562 height 33
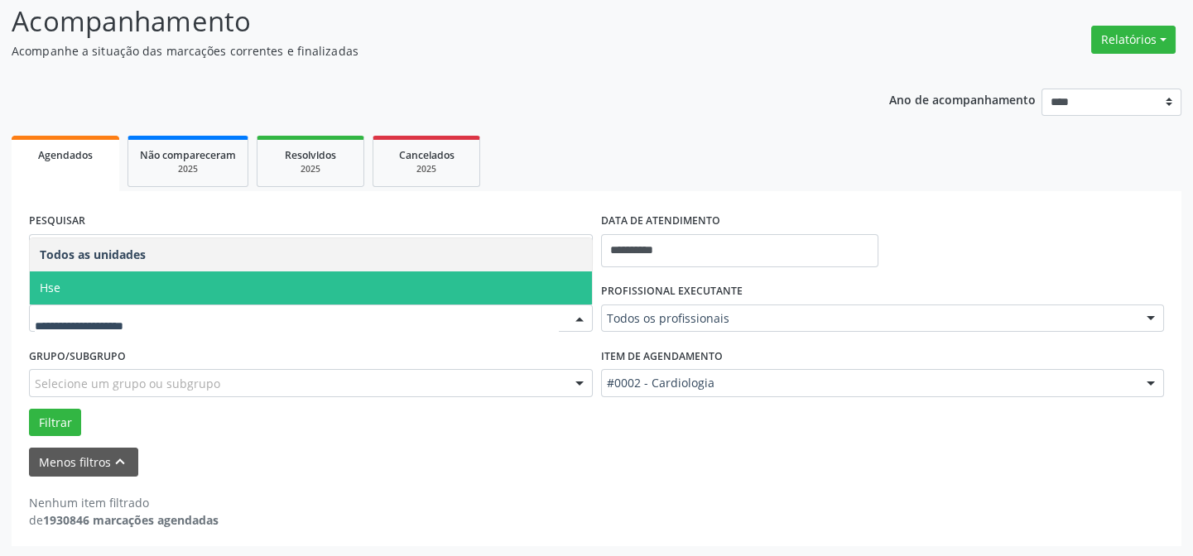
click at [148, 288] on span "Hse" at bounding box center [311, 287] width 562 height 33
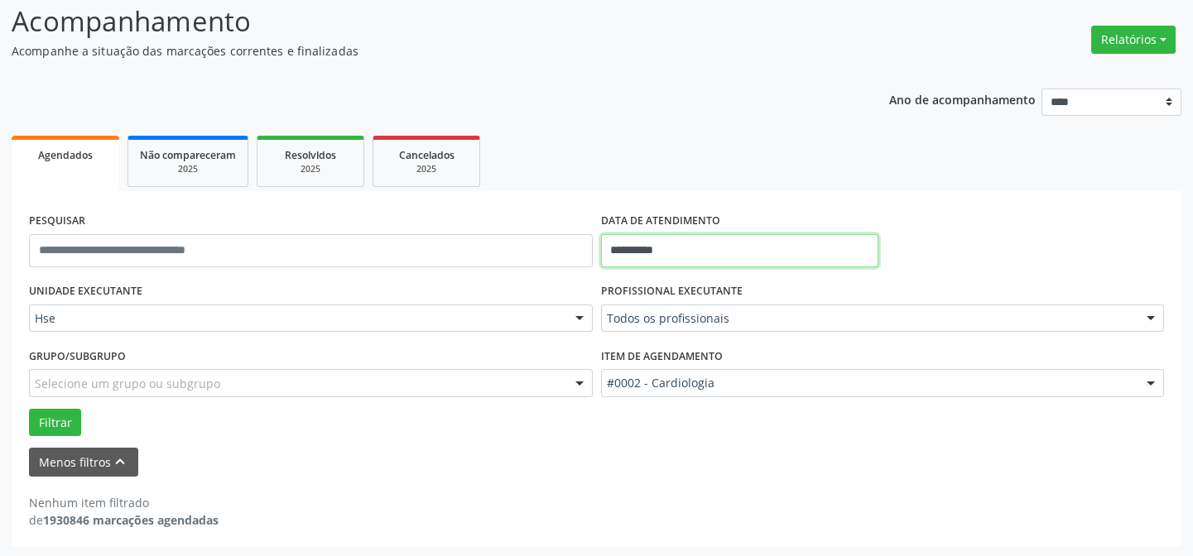
click at [658, 248] on input "**********" at bounding box center [739, 250] width 277 height 33
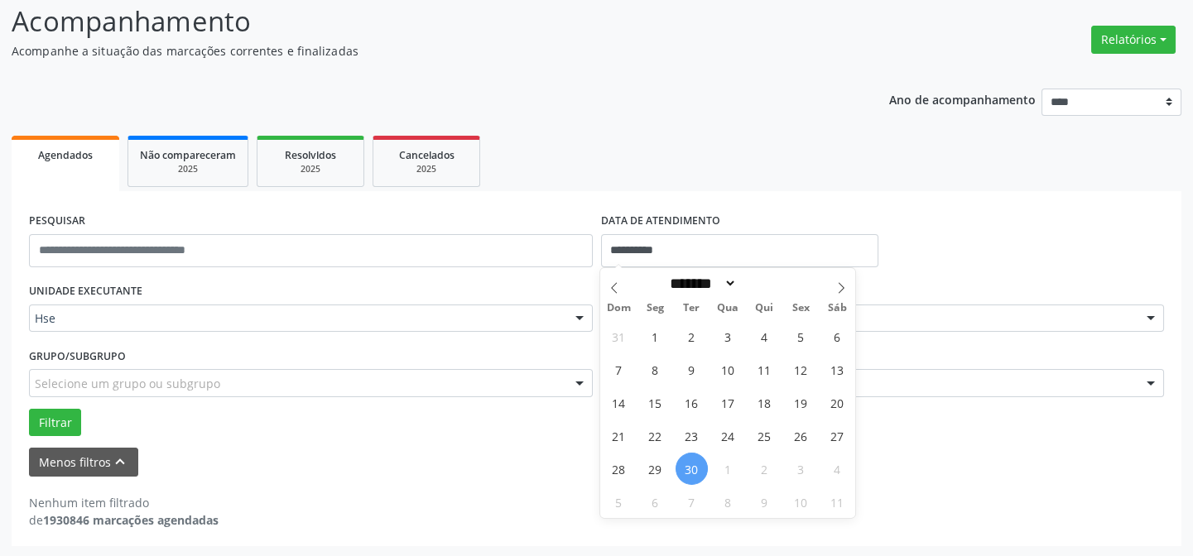
click at [689, 468] on span "30" at bounding box center [691, 469] width 32 height 32
type input "**********"
click at [689, 468] on span "30" at bounding box center [691, 469] width 32 height 32
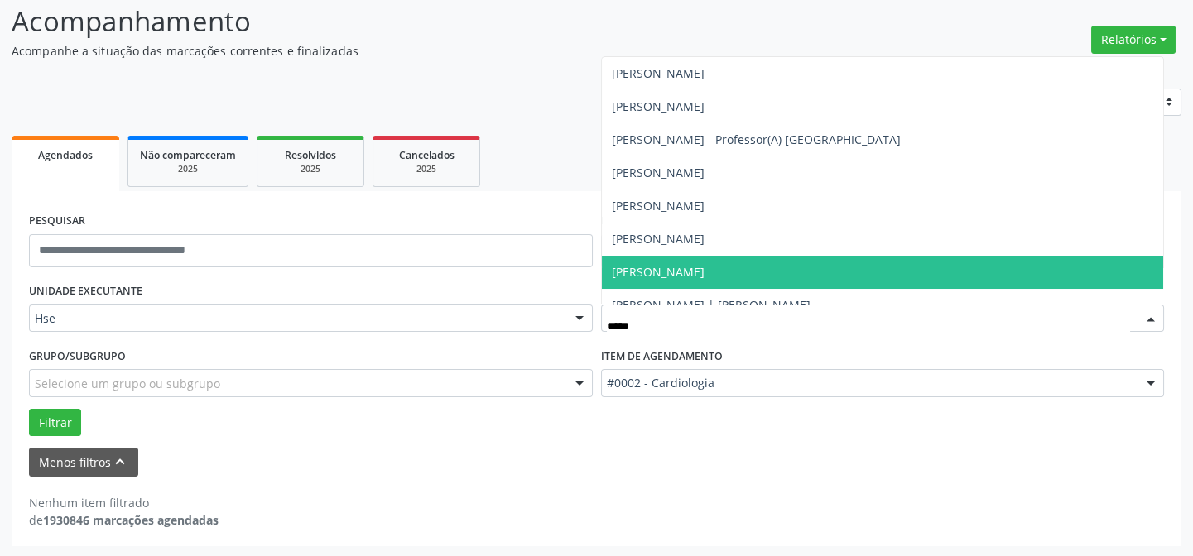
type input "******"
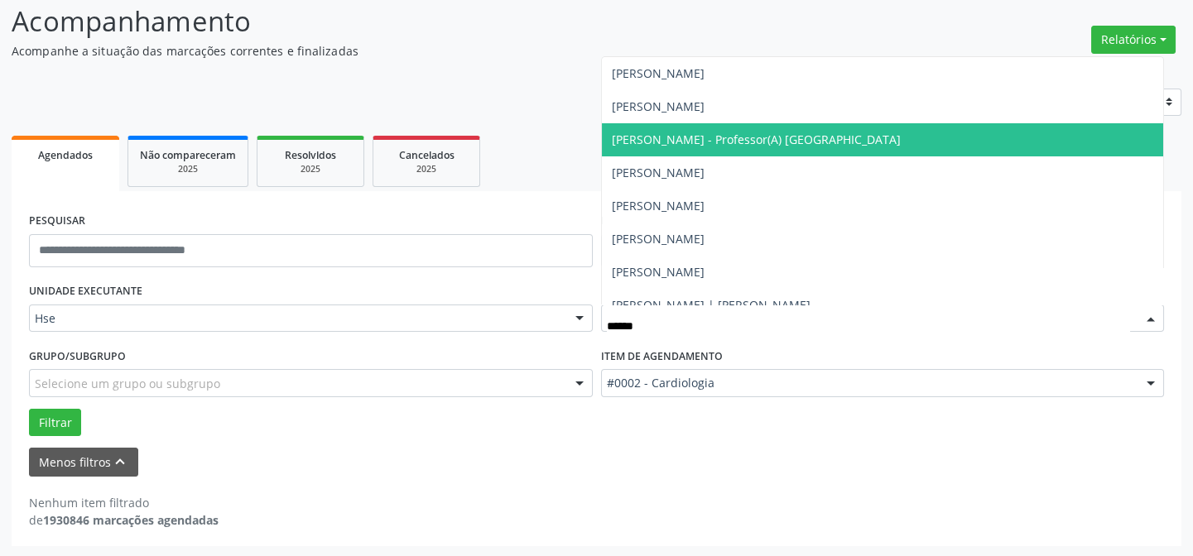
click at [769, 136] on span "[PERSON_NAME] - Professor(A) [GEOGRAPHIC_DATA]" at bounding box center [756, 140] width 289 height 16
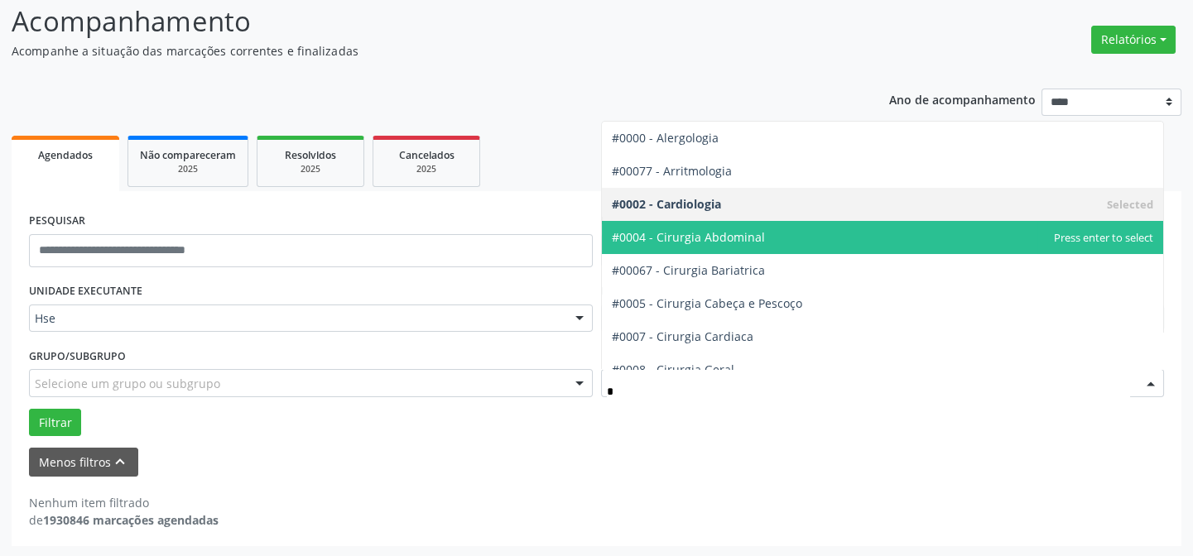
type input "**"
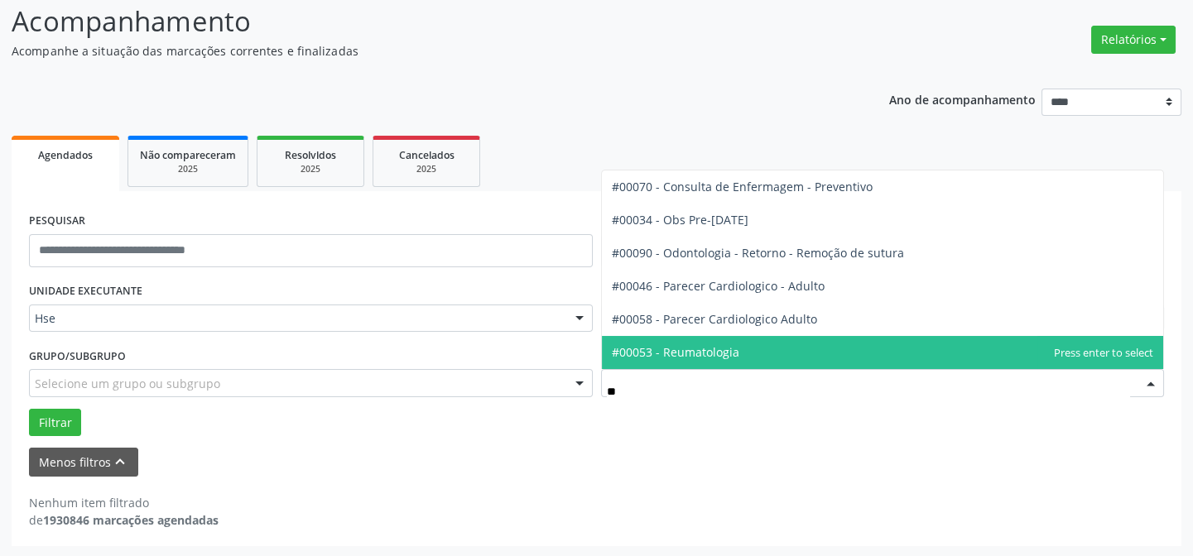
click at [749, 362] on span "#00053 - Reumatologia" at bounding box center [883, 352] width 562 height 33
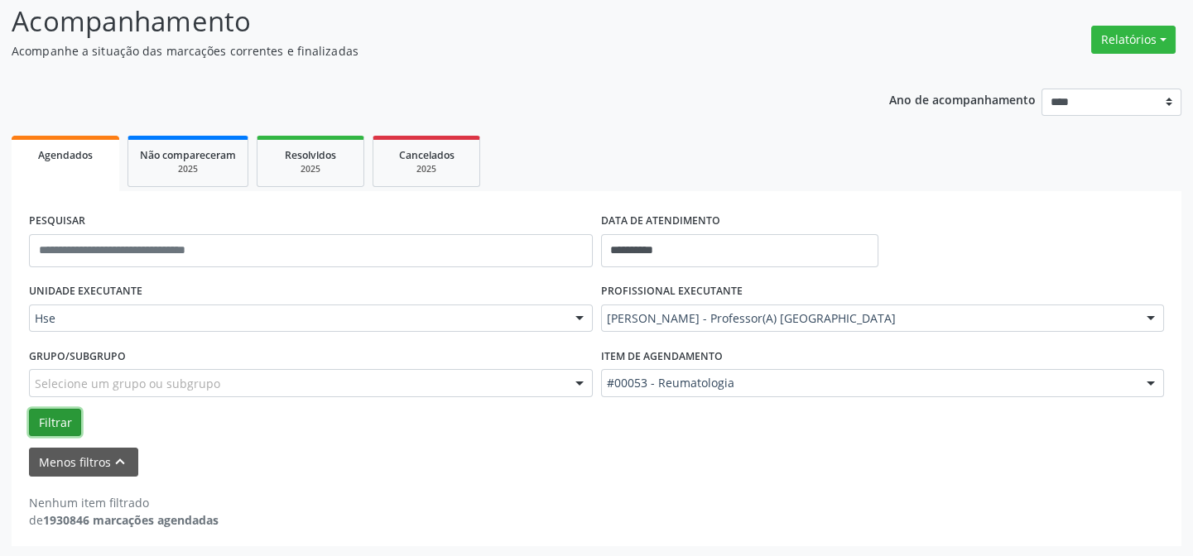
click at [58, 425] on button "Filtrar" at bounding box center [55, 423] width 52 height 28
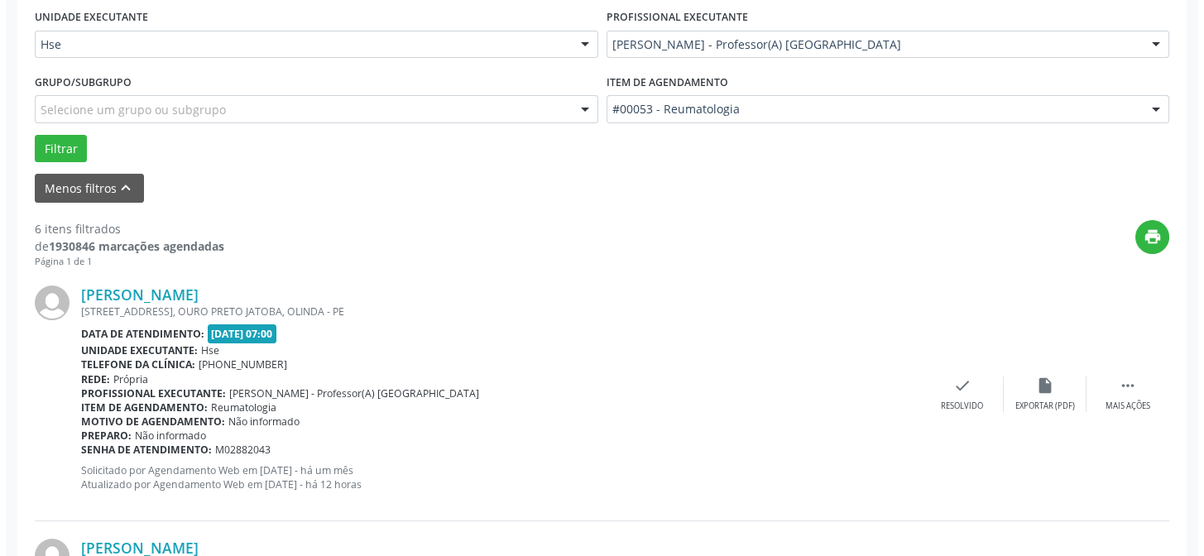
scroll to position [413, 0]
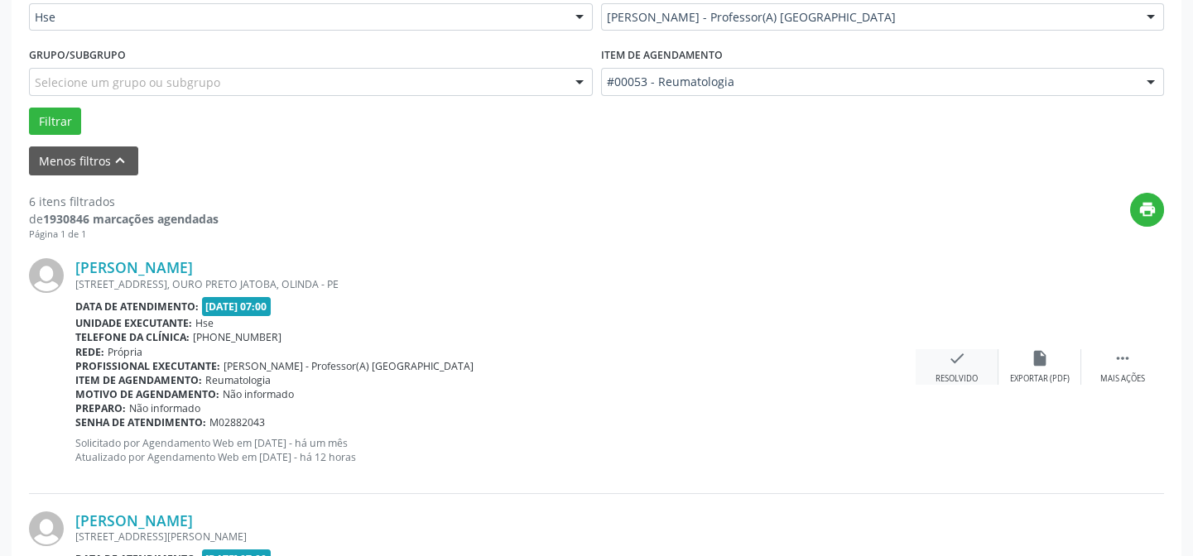
click at [939, 359] on div "check Resolvido" at bounding box center [956, 367] width 83 height 36
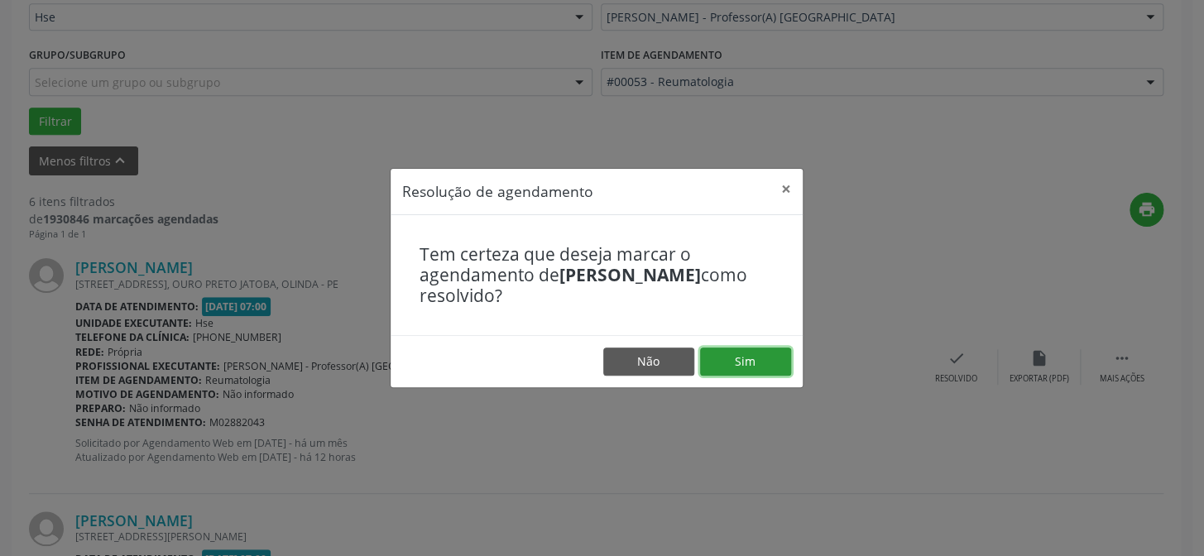
click at [737, 361] on button "Sim" at bounding box center [745, 362] width 91 height 28
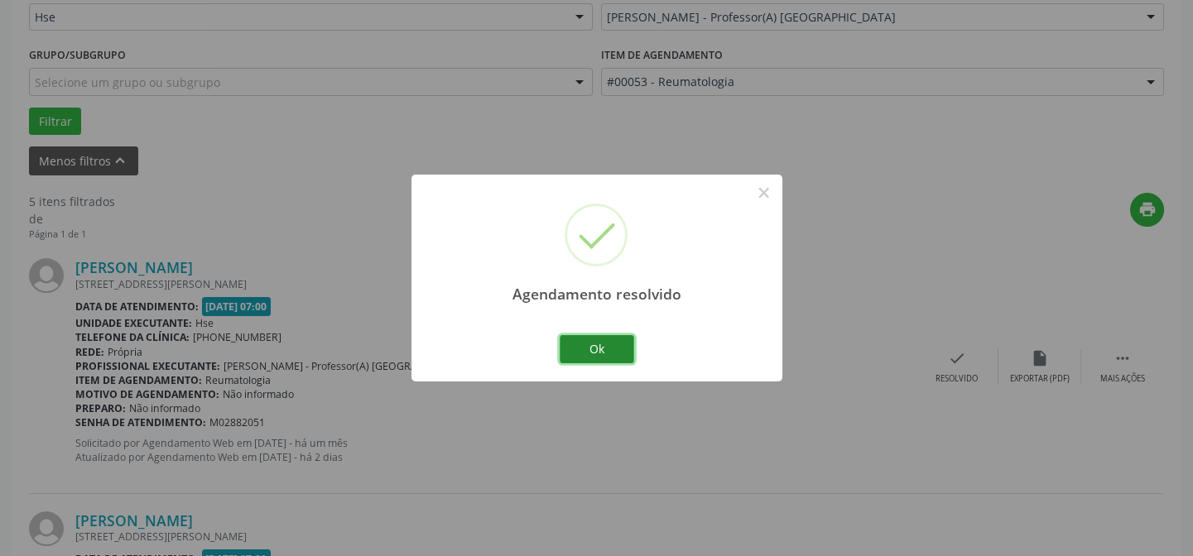
click at [595, 348] on button "Ok" at bounding box center [596, 349] width 74 height 28
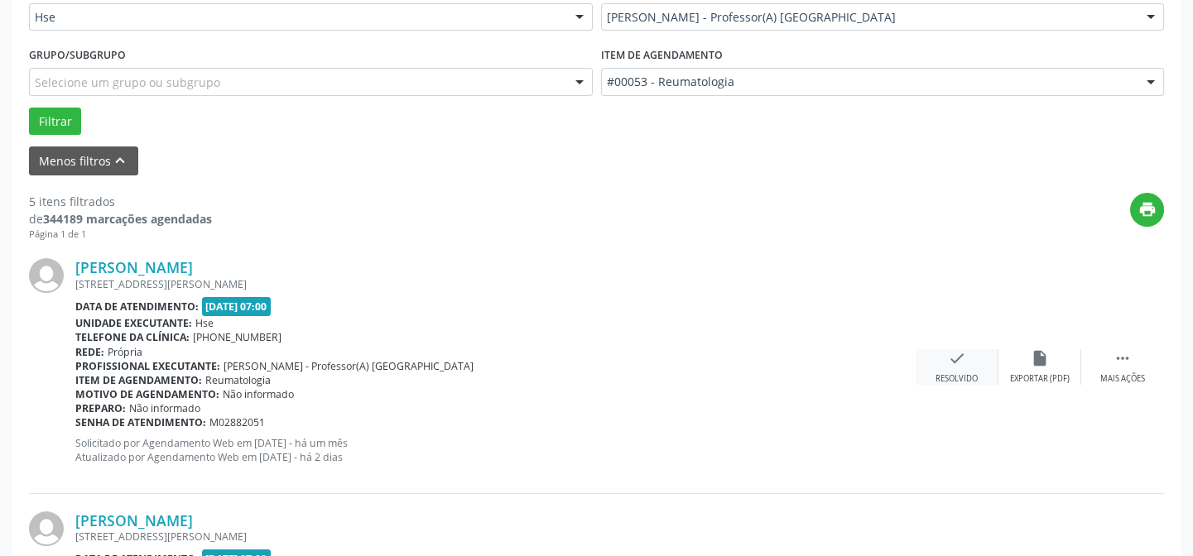
click at [957, 371] on div "check Resolvido" at bounding box center [956, 367] width 83 height 36
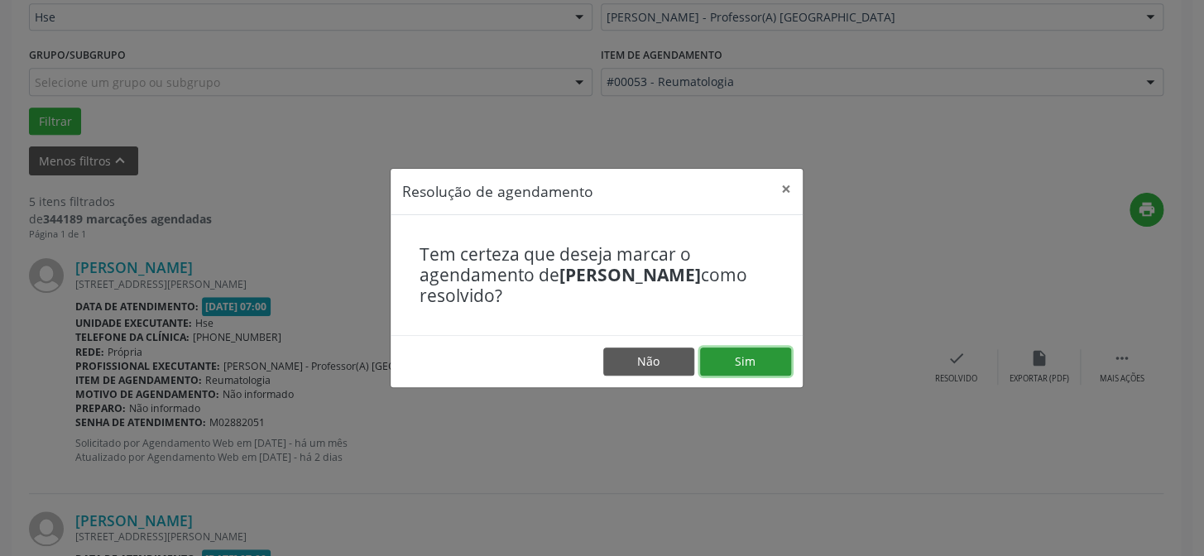
click at [742, 363] on button "Sim" at bounding box center [745, 362] width 91 height 28
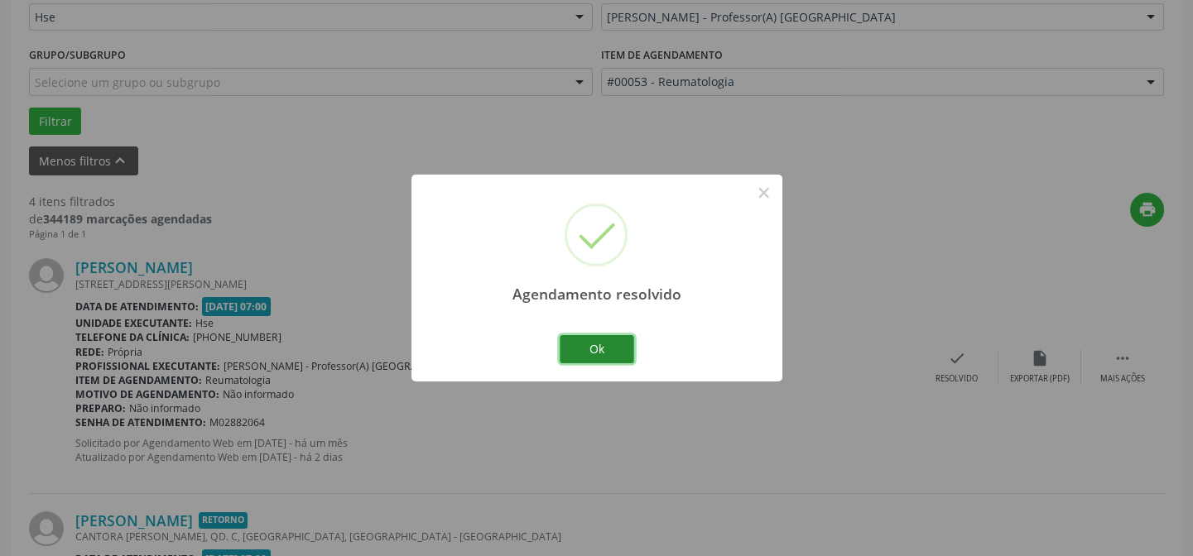
click at [584, 340] on button "Ok" at bounding box center [596, 349] width 74 height 28
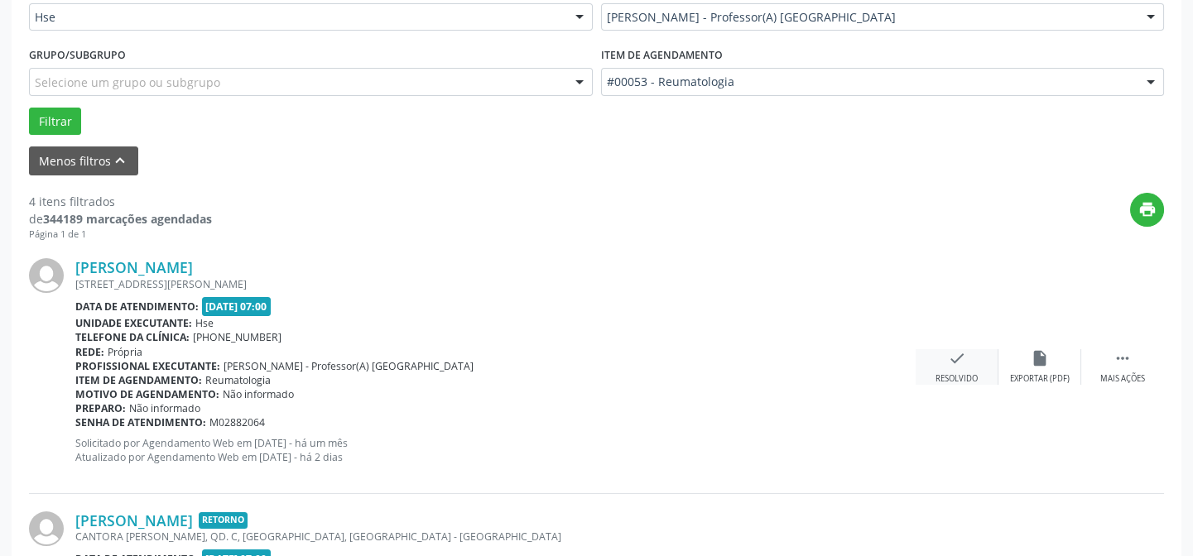
click at [962, 373] on div "Resolvido" at bounding box center [956, 379] width 42 height 12
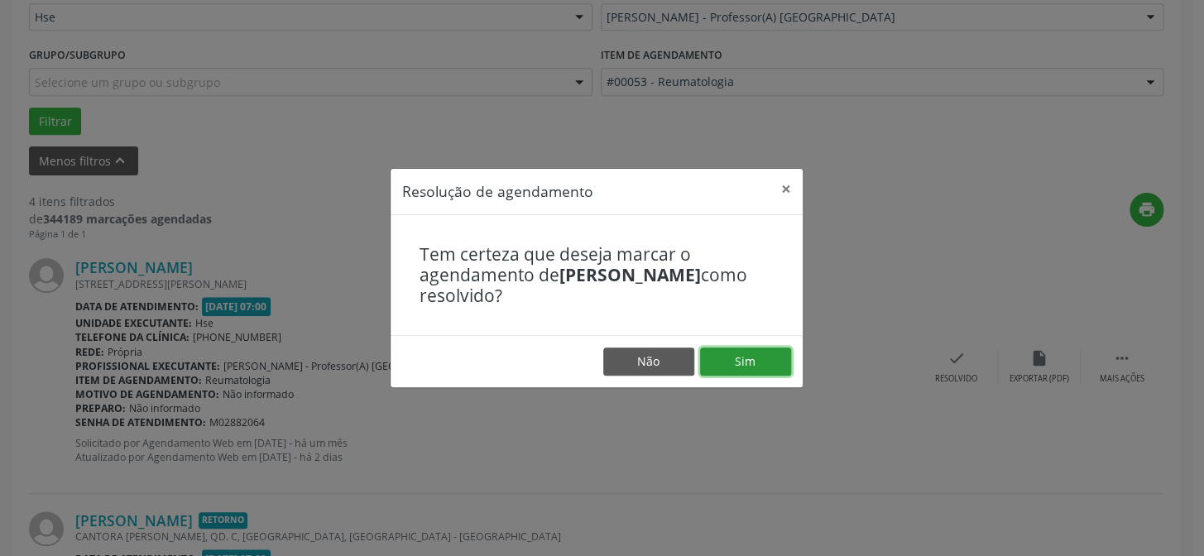
click at [751, 357] on button "Sim" at bounding box center [745, 362] width 91 height 28
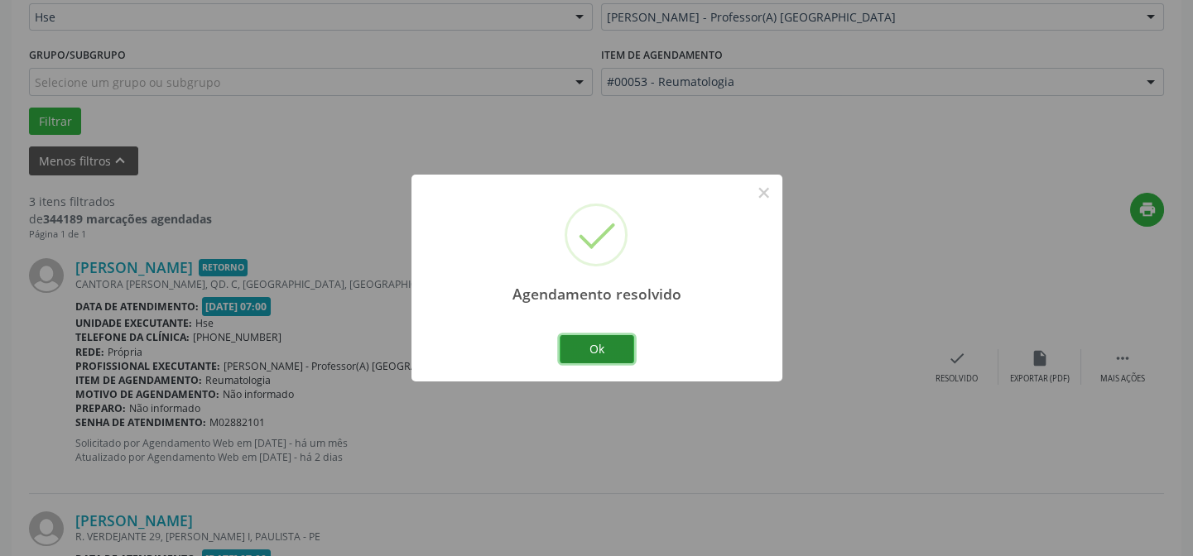
click at [618, 351] on button "Ok" at bounding box center [596, 349] width 74 height 28
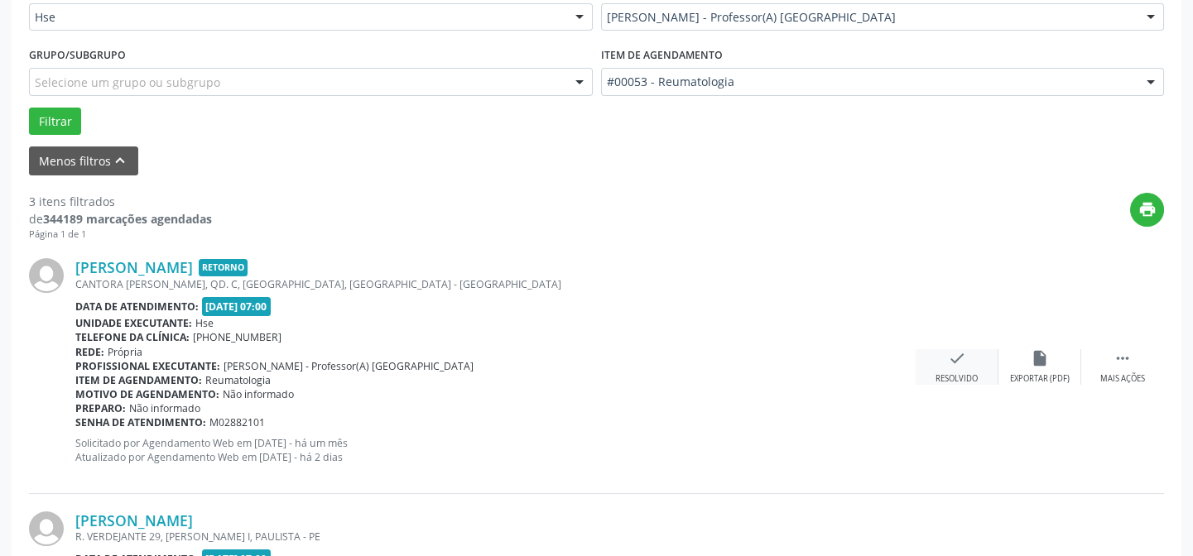
click at [934, 361] on div "check Resolvido" at bounding box center [956, 367] width 83 height 36
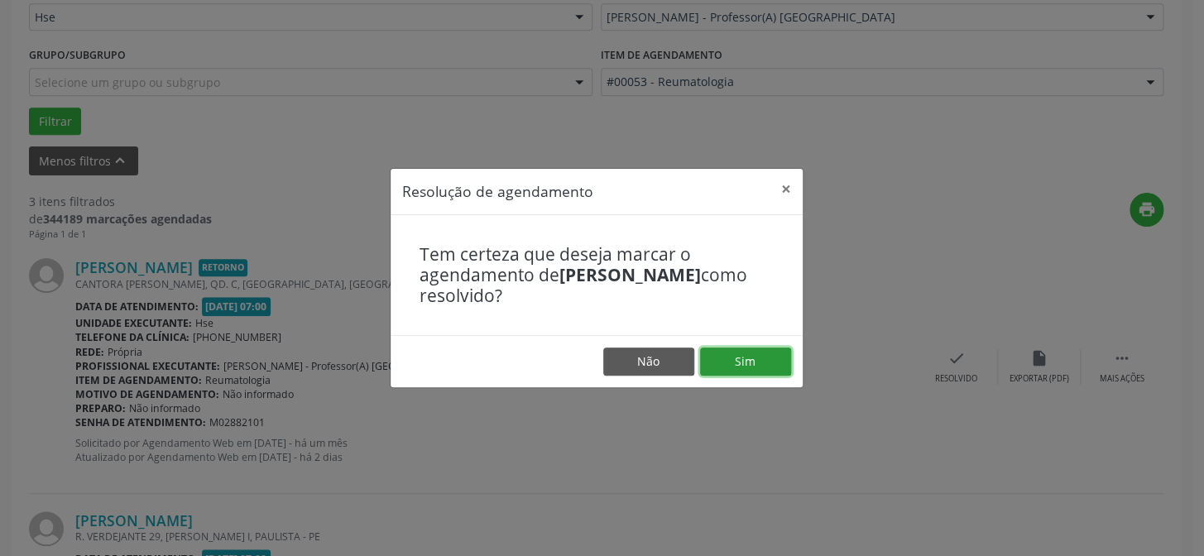
click at [747, 353] on button "Sim" at bounding box center [745, 362] width 91 height 28
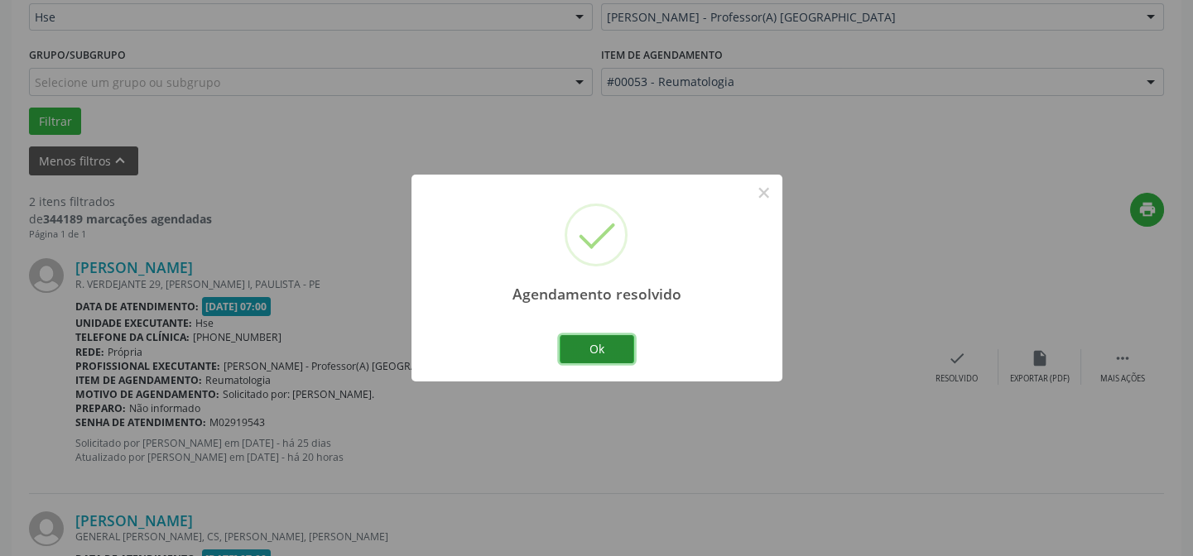
click at [613, 351] on button "Ok" at bounding box center [596, 349] width 74 height 28
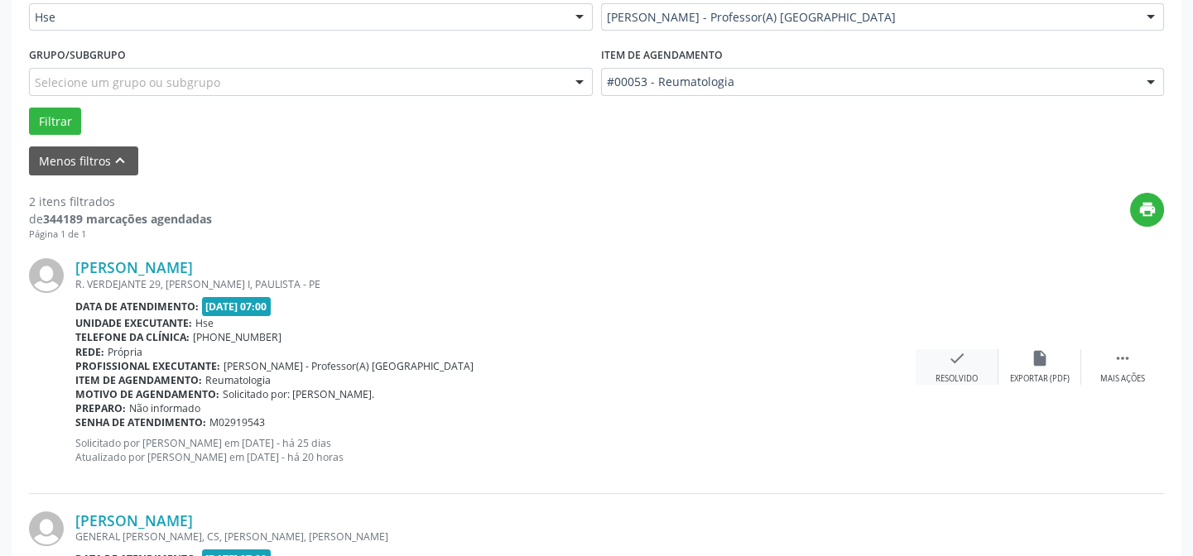
click at [977, 367] on div "check Resolvido" at bounding box center [956, 367] width 83 height 36
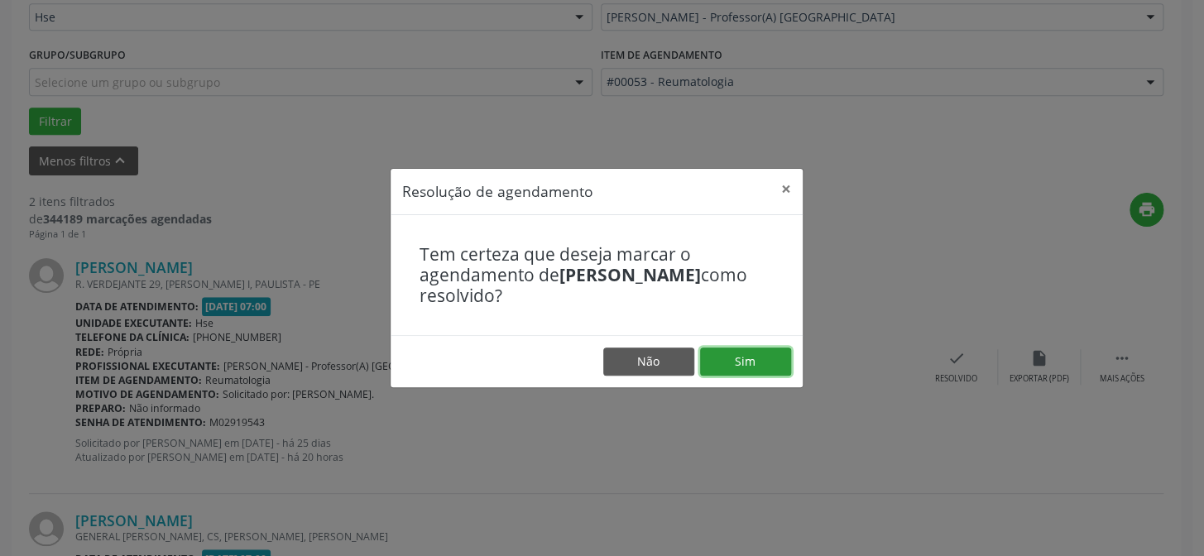
click at [751, 360] on button "Sim" at bounding box center [745, 362] width 91 height 28
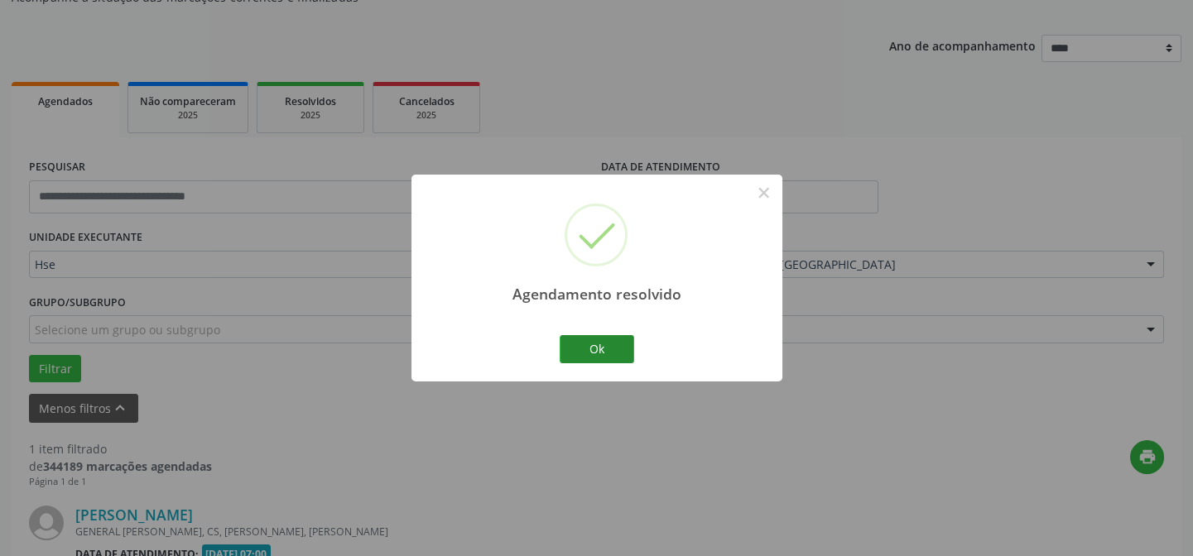
scroll to position [378, 0]
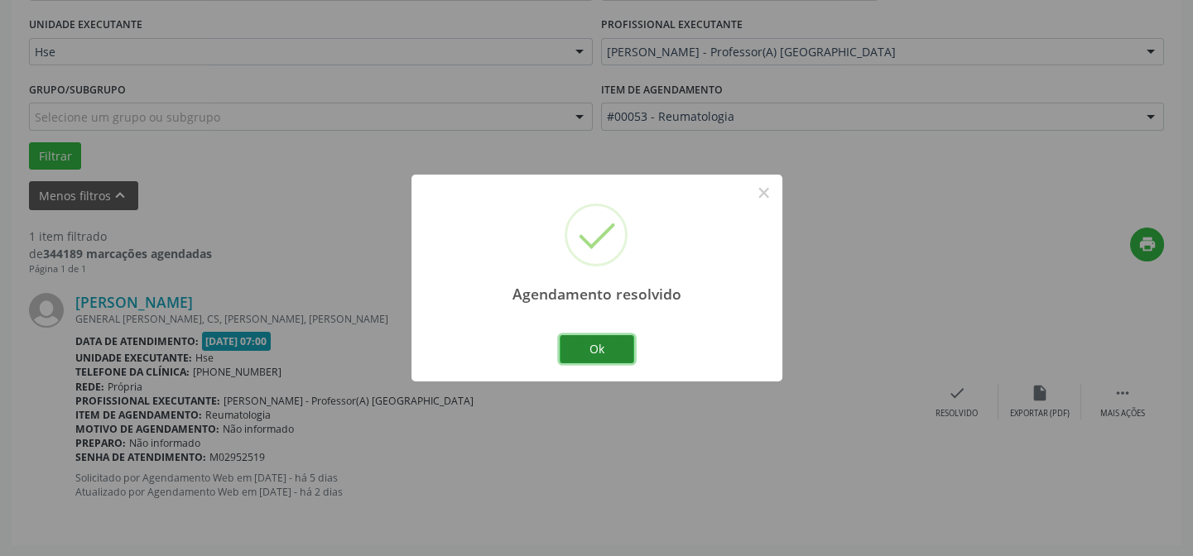
click at [585, 346] on button "Ok" at bounding box center [596, 349] width 74 height 28
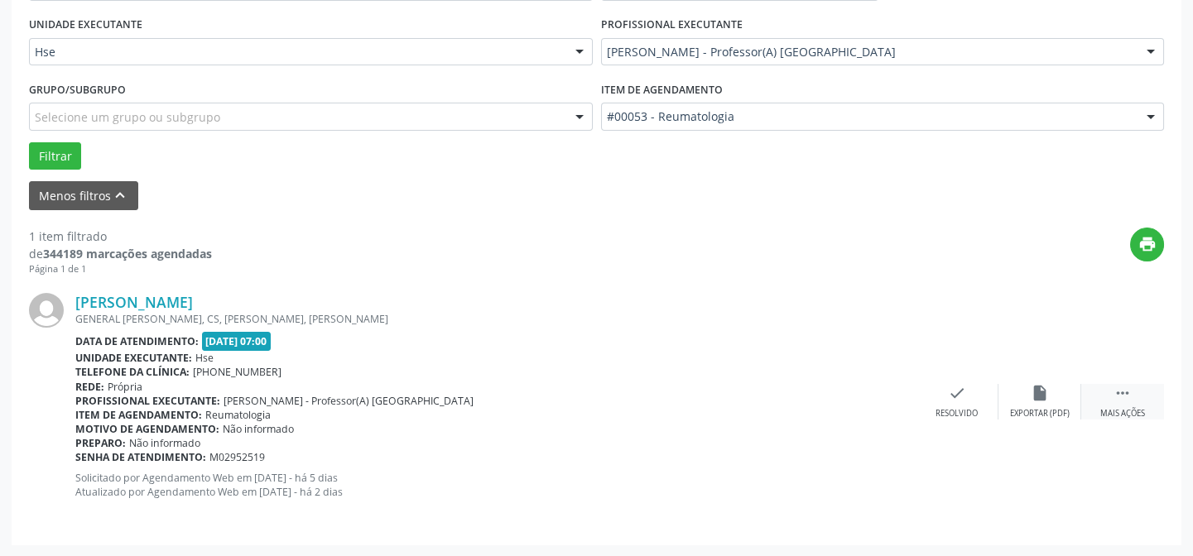
click at [1110, 395] on div " Mais ações" at bounding box center [1122, 402] width 83 height 36
click at [1035, 396] on icon "alarm_off" at bounding box center [1039, 393] width 18 height 18
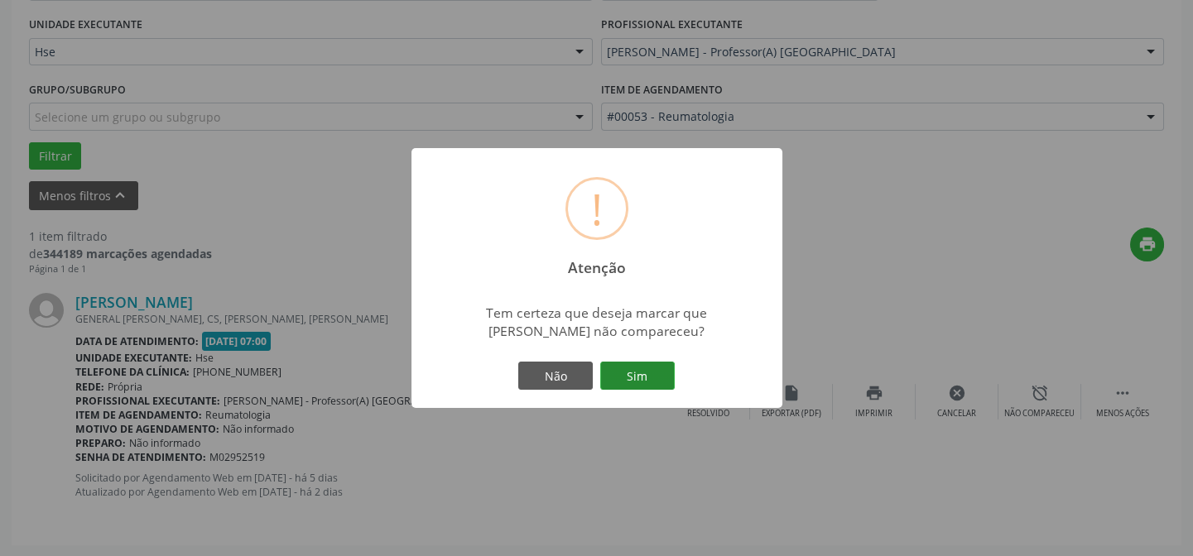
click at [655, 371] on button "Sim" at bounding box center [637, 376] width 74 height 28
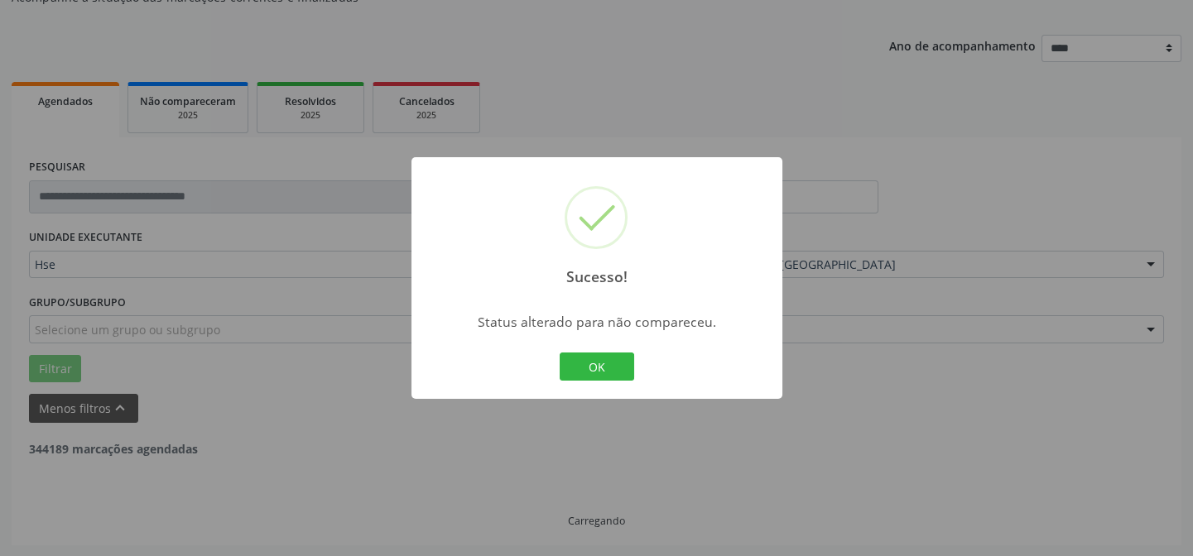
scroll to position [112, 0]
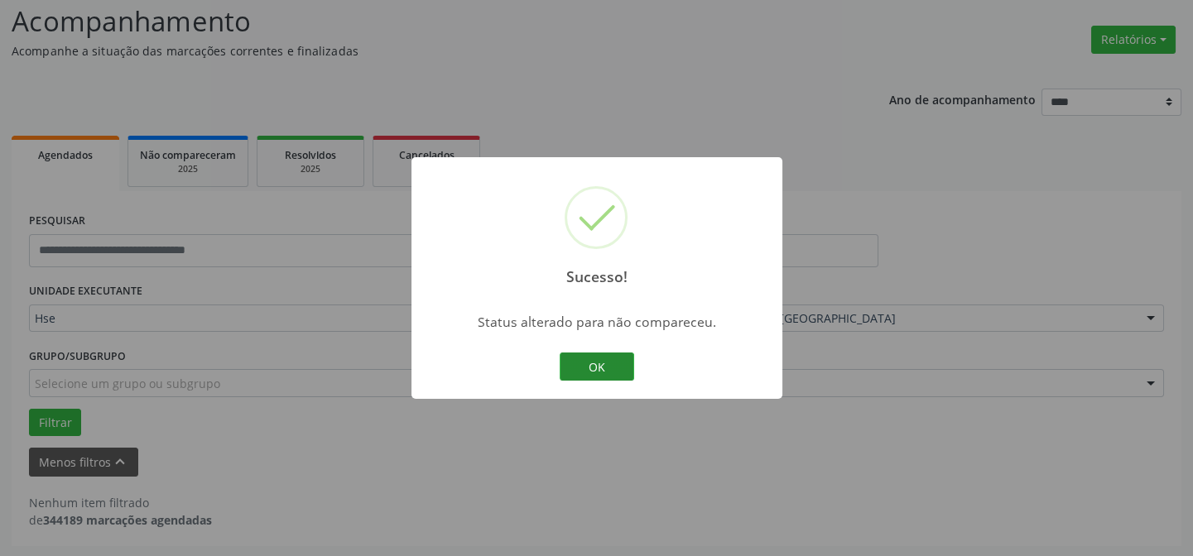
click at [596, 358] on button "OK" at bounding box center [596, 367] width 74 height 28
